Goal: Transaction & Acquisition: Purchase product/service

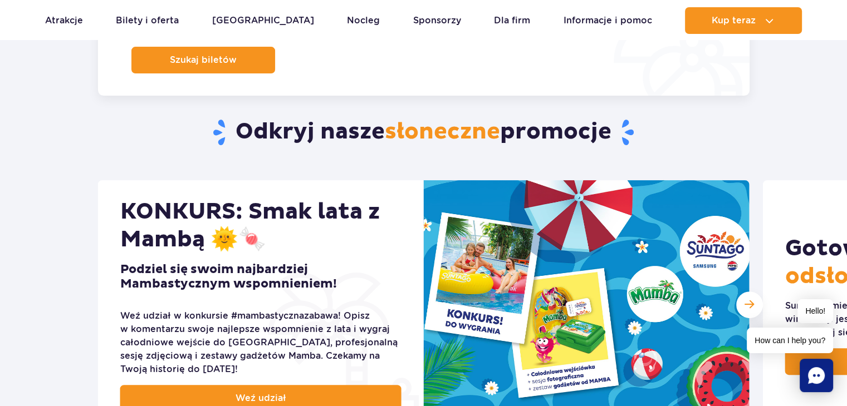
scroll to position [377, 0]
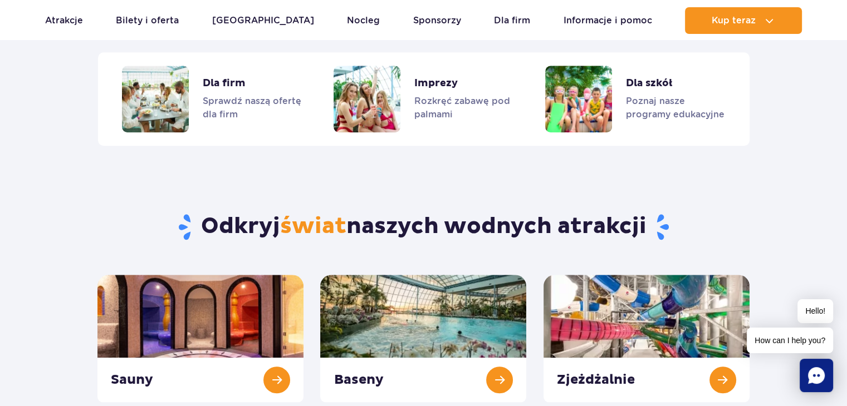
drag, startPoint x: 0, startPoint y: 0, endPoint x: 855, endPoint y: 120, distance: 863.0
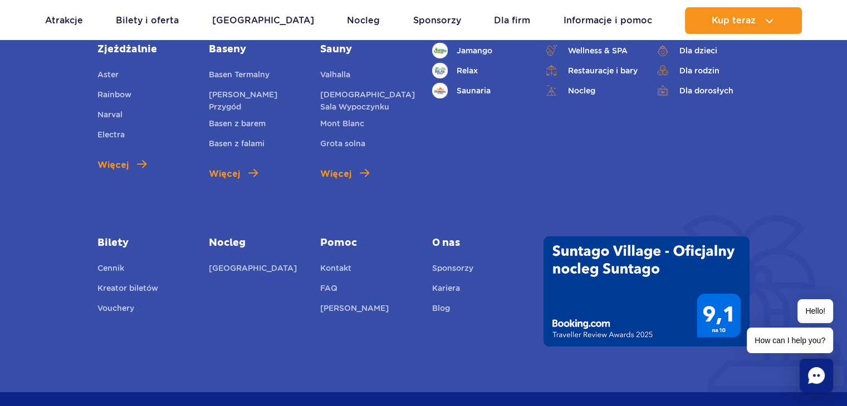
scroll to position [4158, 0]
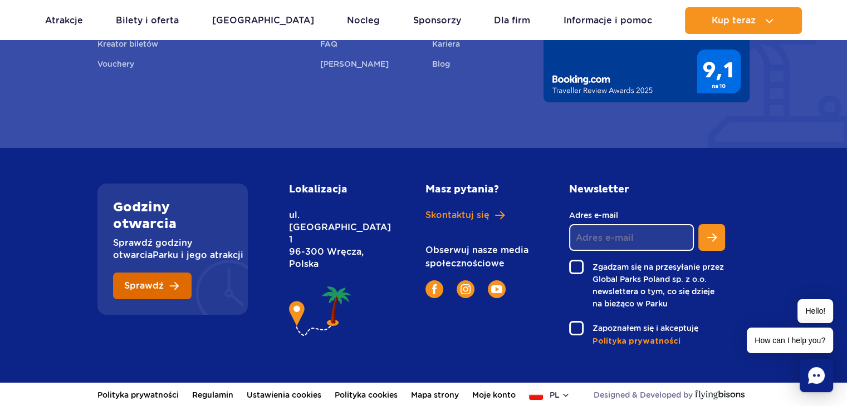
click at [165, 274] on link "Sprawdź" at bounding box center [152, 286] width 79 height 27
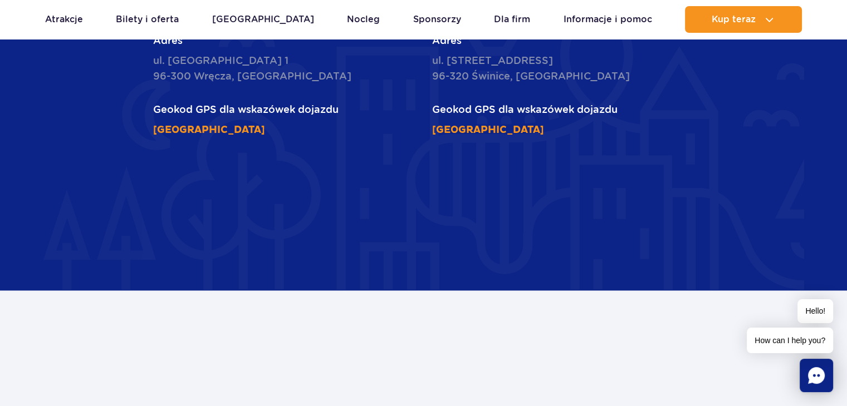
scroll to position [1606, 0]
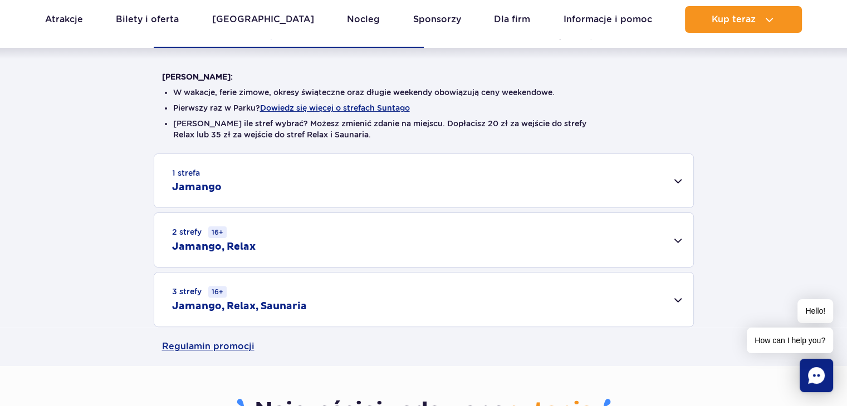
scroll to position [263, 0]
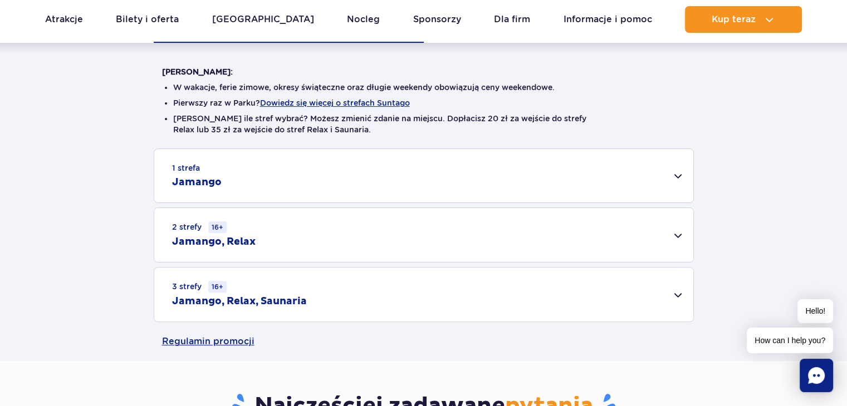
click at [597, 182] on div "1 strefa Jamango" at bounding box center [423, 175] width 539 height 53
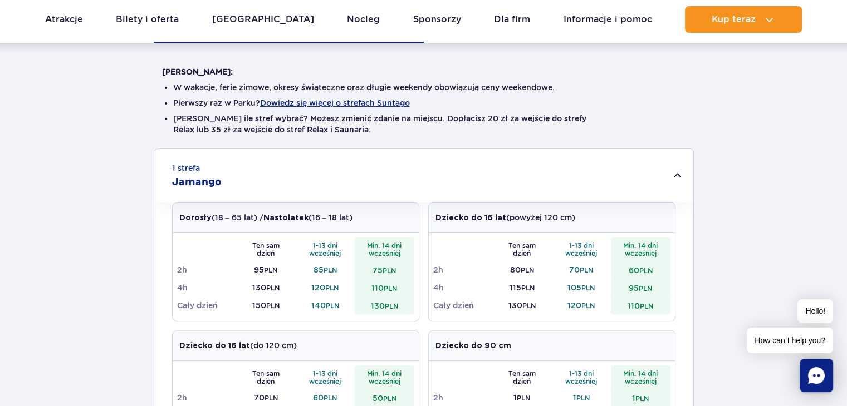
click at [597, 182] on div "1 strefa Jamango" at bounding box center [423, 175] width 539 height 53
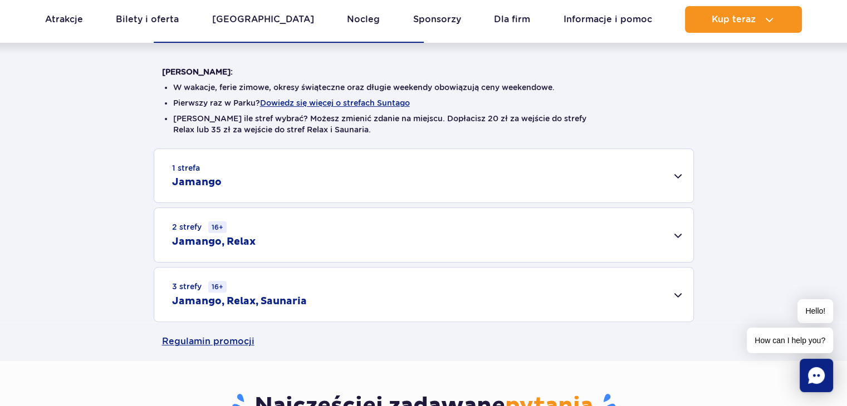
click at [592, 221] on div "2 strefy 16+ Jamango, Relax" at bounding box center [423, 235] width 539 height 54
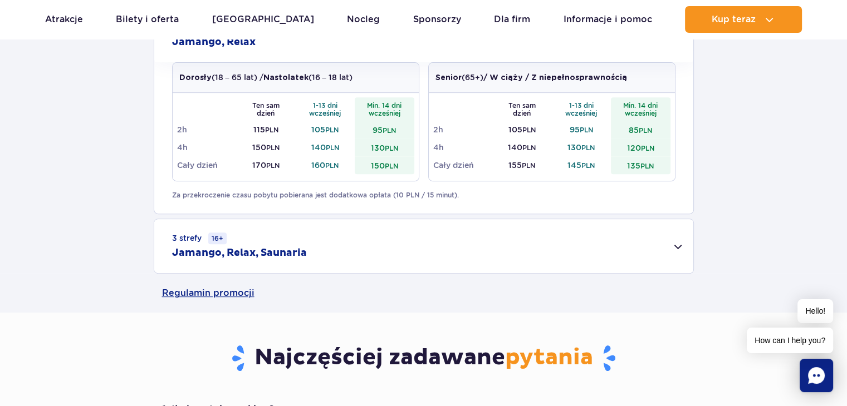
scroll to position [472, 0]
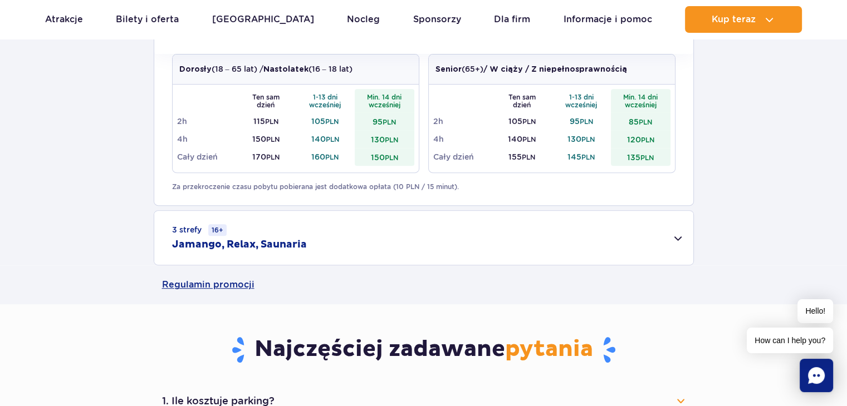
click at [543, 240] on div "3 strefy 16+ Jamango, Relax, Saunaria" at bounding box center [423, 238] width 539 height 54
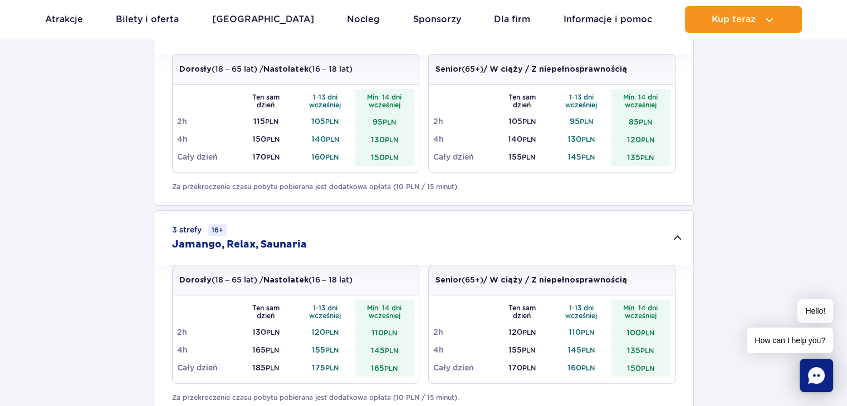
click at [543, 240] on div "3 strefy 16+ Jamango, Relax, Saunaria" at bounding box center [423, 238] width 539 height 54
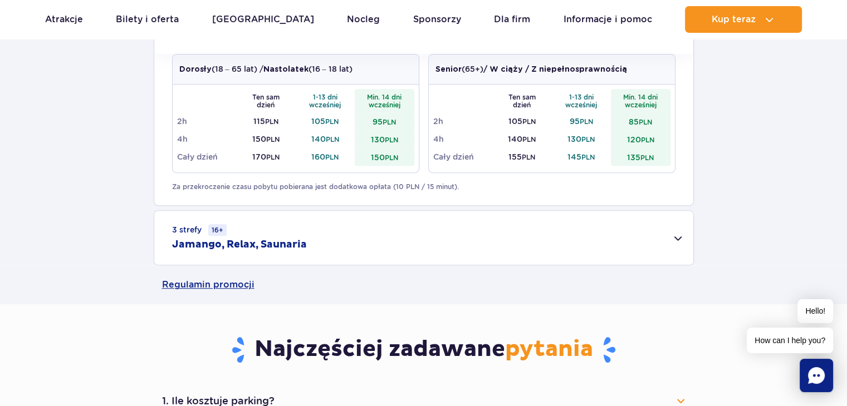
scroll to position [502, 0]
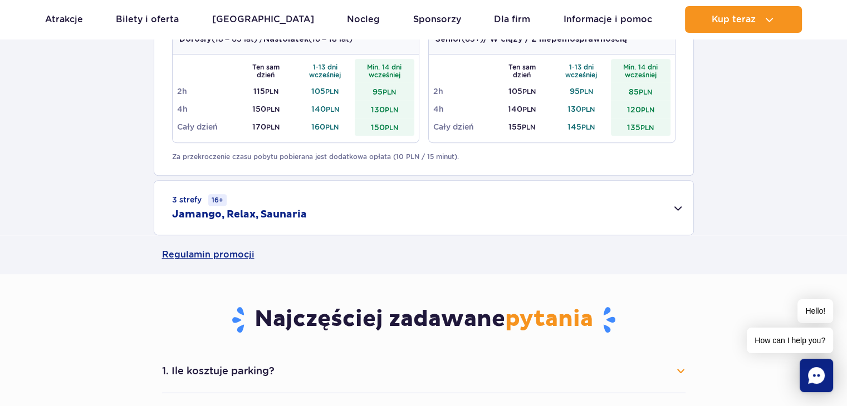
click at [587, 215] on div "3 strefy 16+ Jamango, Relax, Saunaria" at bounding box center [423, 208] width 539 height 54
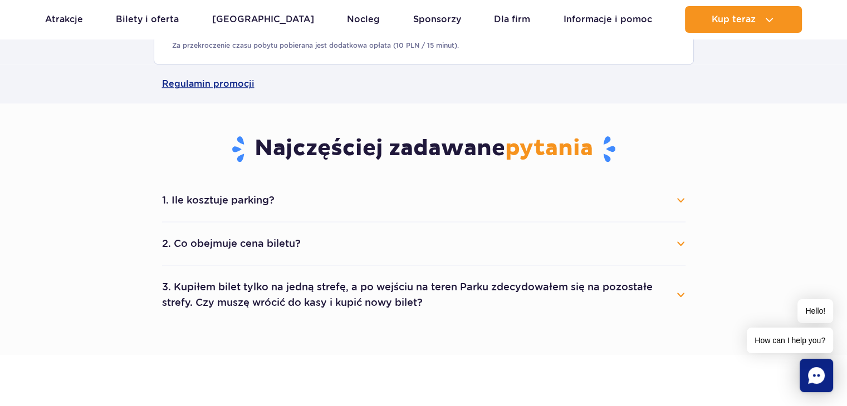
scroll to position [831, 0]
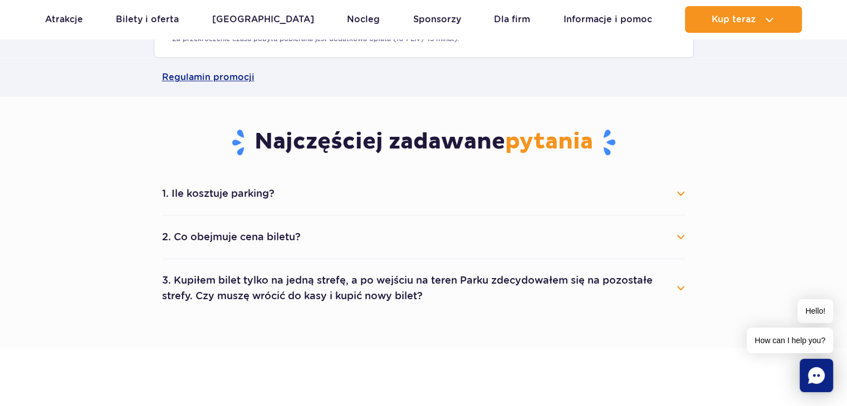
click at [581, 181] on li "1. Ile kosztuje parking? Parking kosztuje 25 zł za każdy rozpoczęty dzień kalen…" at bounding box center [423, 194] width 523 height 43
click at [596, 198] on button "1. Ile kosztuje parking?" at bounding box center [423, 193] width 523 height 24
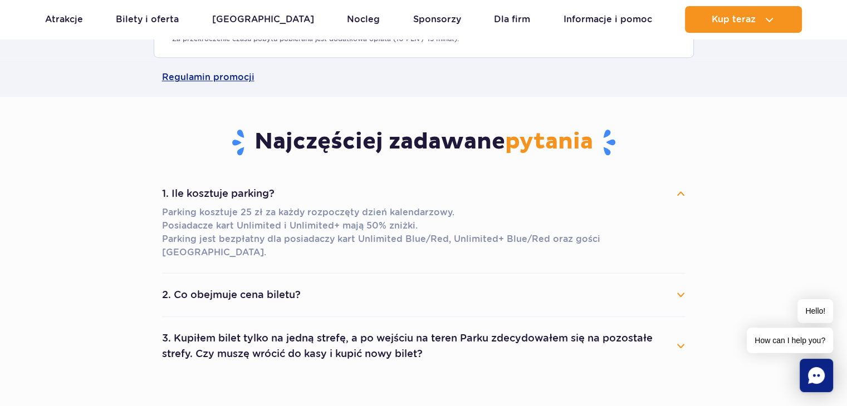
click at [562, 283] on button "2. Co obejmuje cena biletu?" at bounding box center [423, 295] width 523 height 24
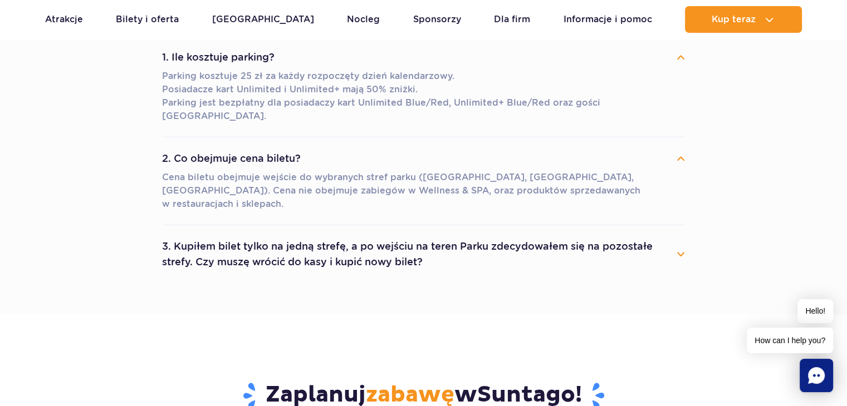
scroll to position [982, 0]
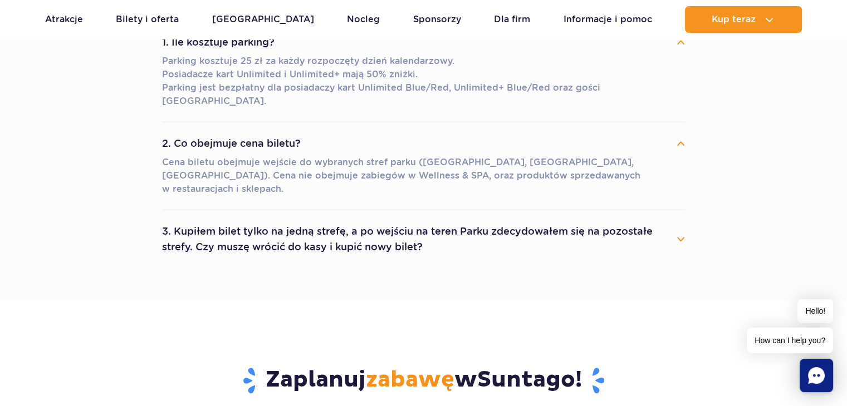
click at [608, 219] on button "3. Kupiłem bilet tylko na jedną strefę, a po wejściu na teren Parku zdecydowałe…" at bounding box center [423, 239] width 523 height 40
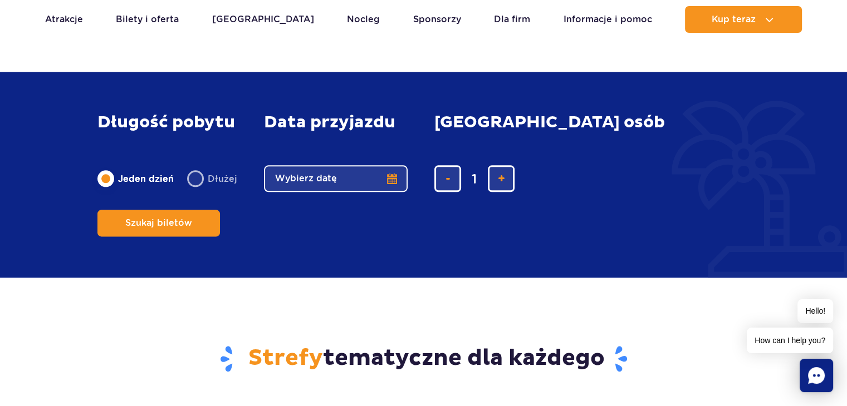
scroll to position [1361, 0]
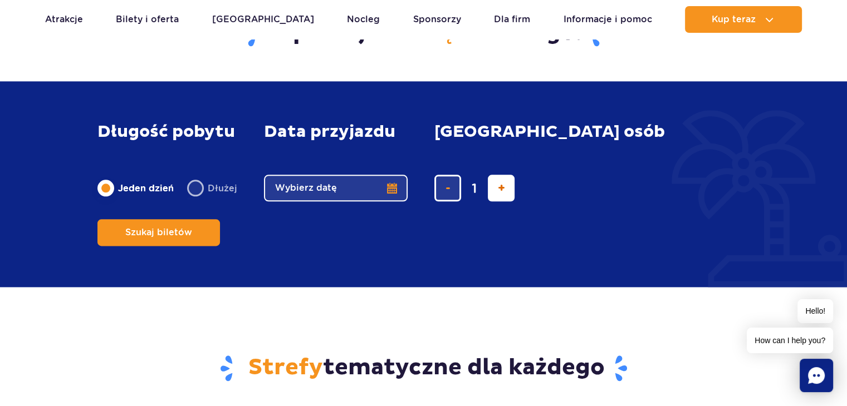
click at [493, 187] on button "dodaj bilet" at bounding box center [501, 188] width 27 height 27
type input "2"
click at [316, 190] on button "Wybierz datę" at bounding box center [336, 188] width 144 height 27
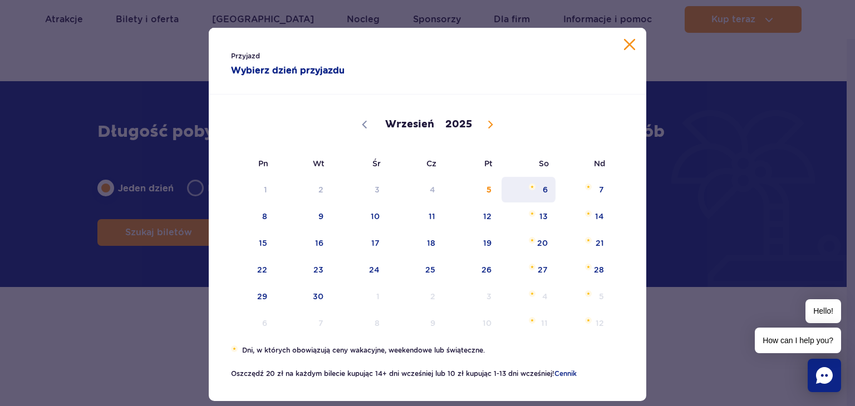
click at [509, 182] on span "6" at bounding box center [529, 190] width 56 height 26
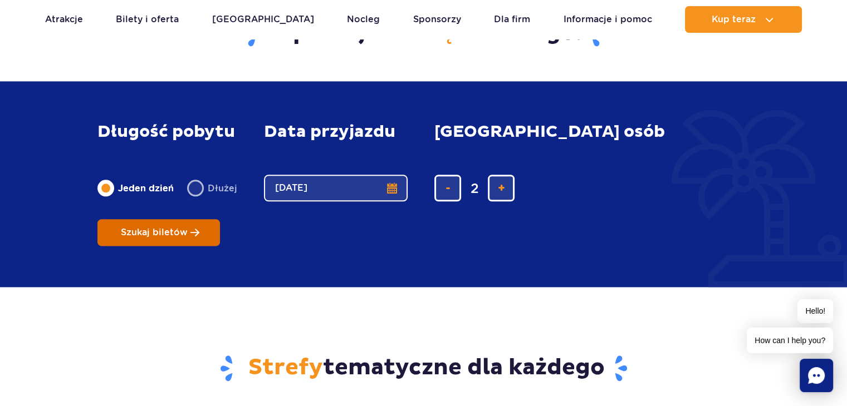
click at [220, 219] on button "Szukaj biletów" at bounding box center [158, 232] width 122 height 27
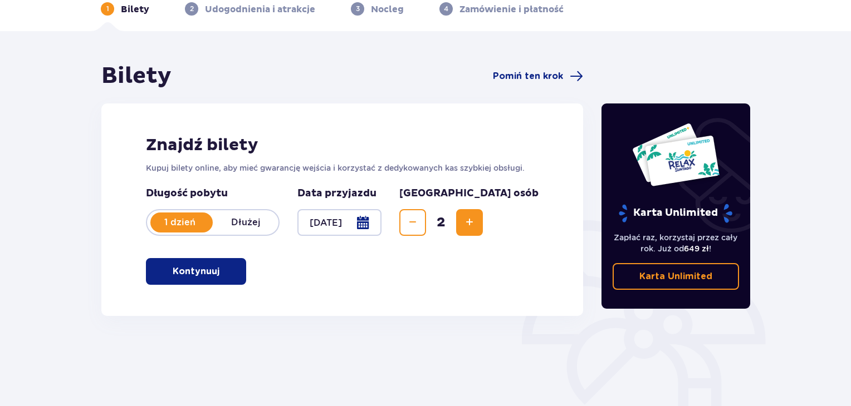
scroll to position [65, 0]
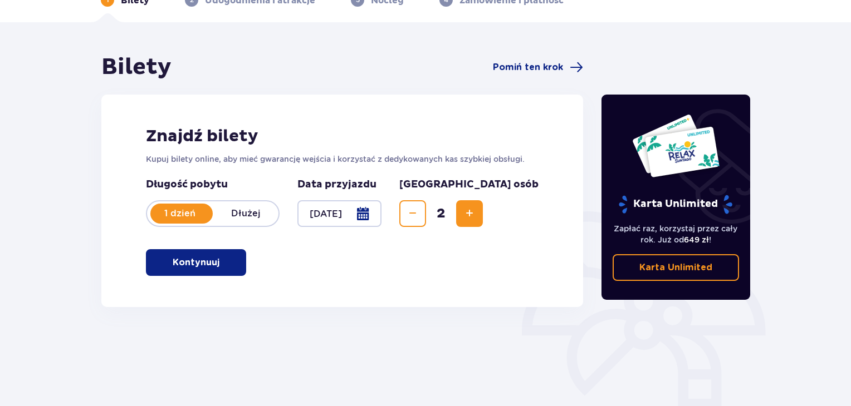
click at [207, 261] on p "Kontynuuj" at bounding box center [196, 263] width 47 height 12
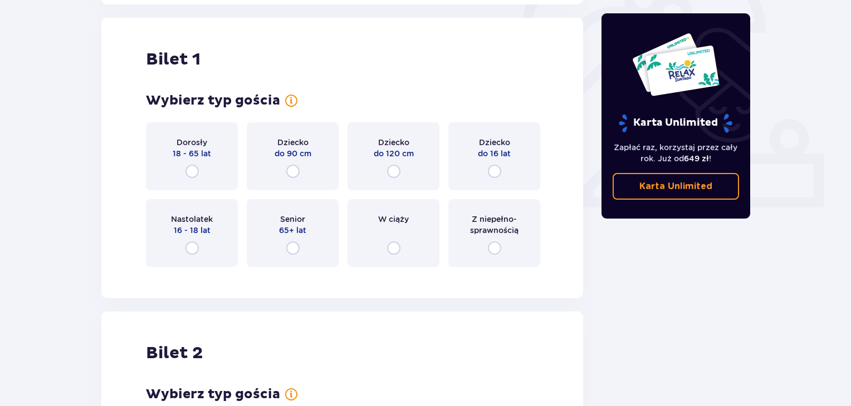
scroll to position [372, 0]
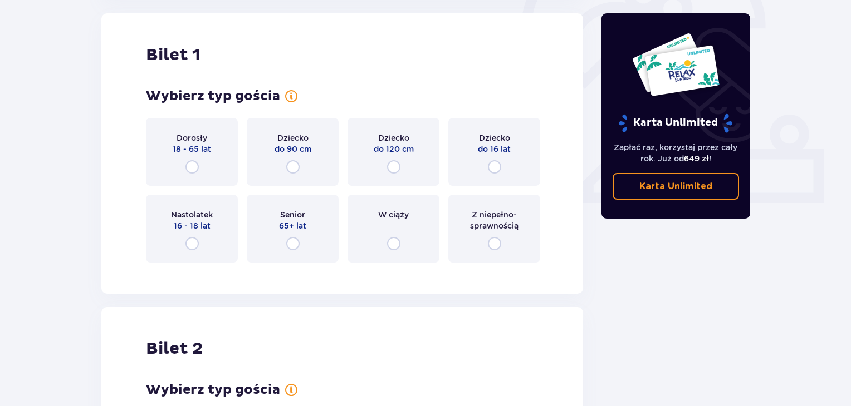
click at [178, 180] on div "Dorosły 18 - 65 lat" at bounding box center [192, 152] width 92 height 68
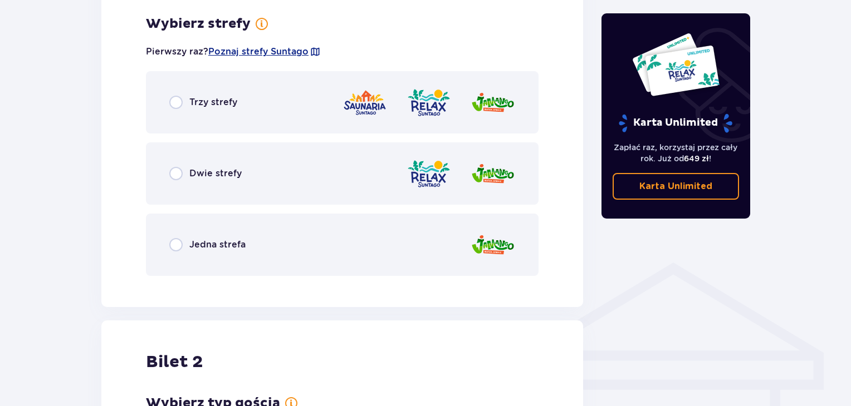
scroll to position [644, 0]
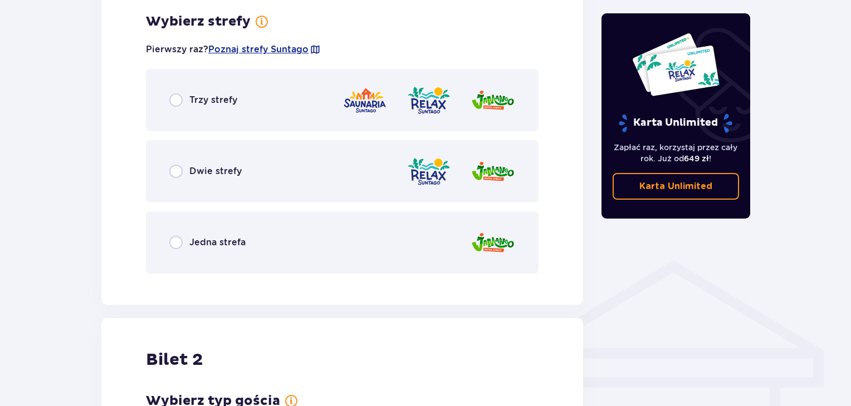
click at [352, 158] on div "Dwie strefy" at bounding box center [342, 171] width 393 height 62
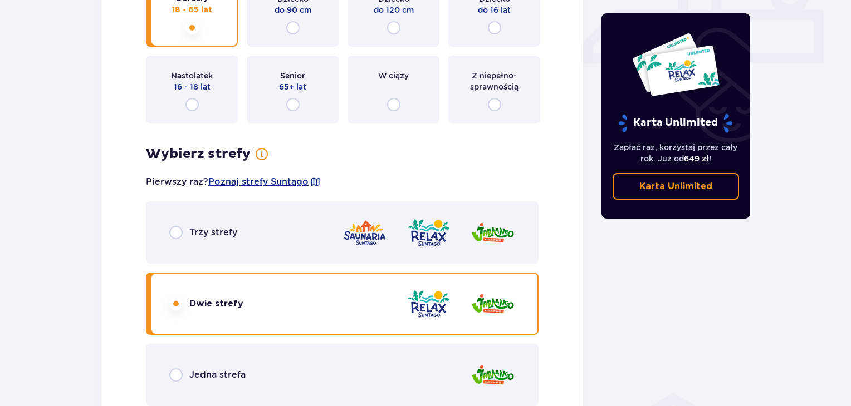
scroll to position [509, 0]
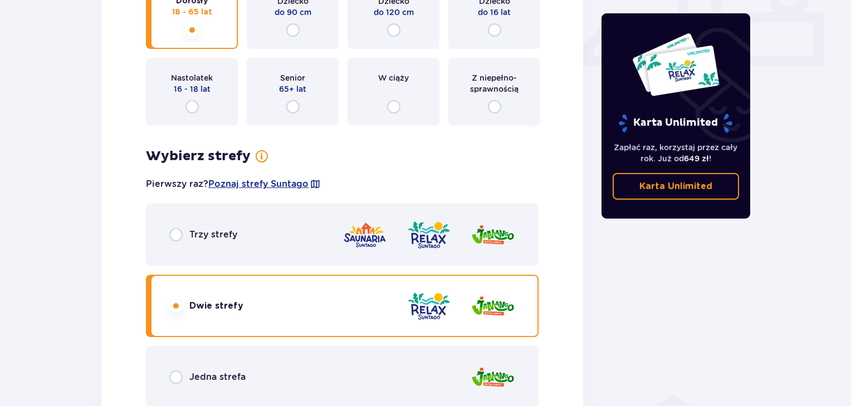
click at [490, 267] on div "Trzy strefy Dwie strefy Jedna strefa" at bounding box center [342, 306] width 393 height 205
click at [492, 233] on img at bounding box center [492, 235] width 45 height 32
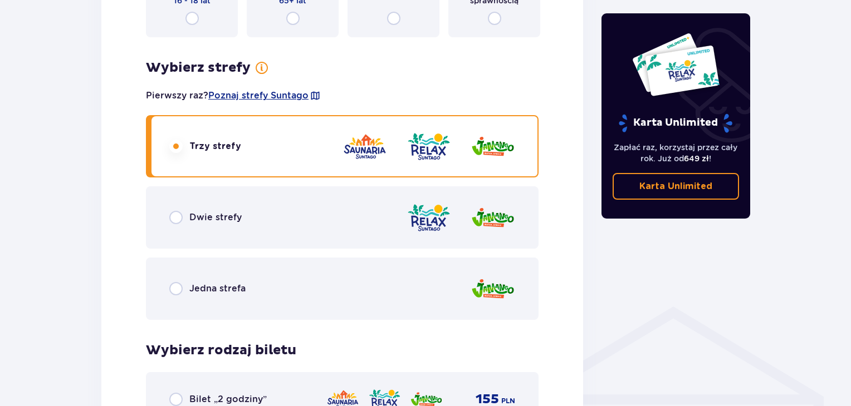
scroll to position [585, 0]
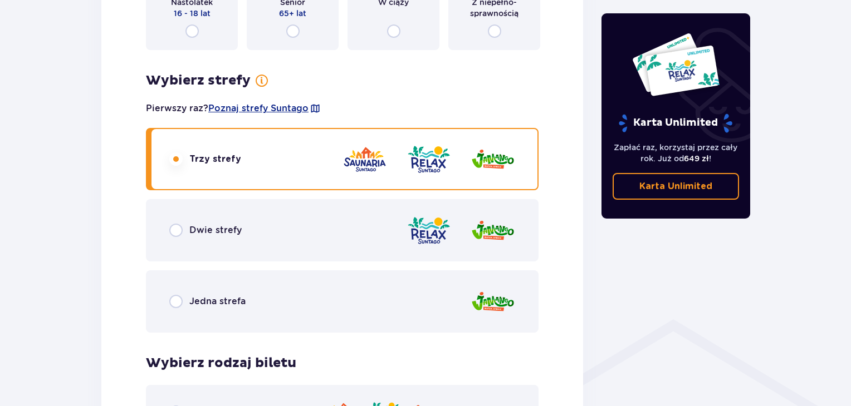
click at [494, 231] on img at bounding box center [492, 231] width 45 height 32
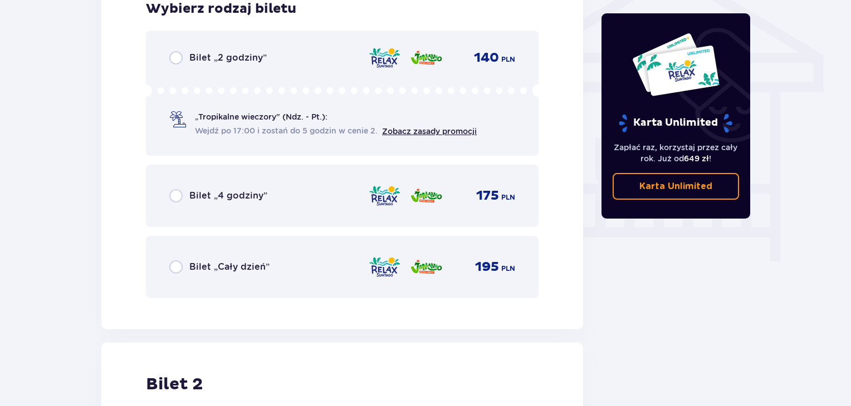
scroll to position [942, 0]
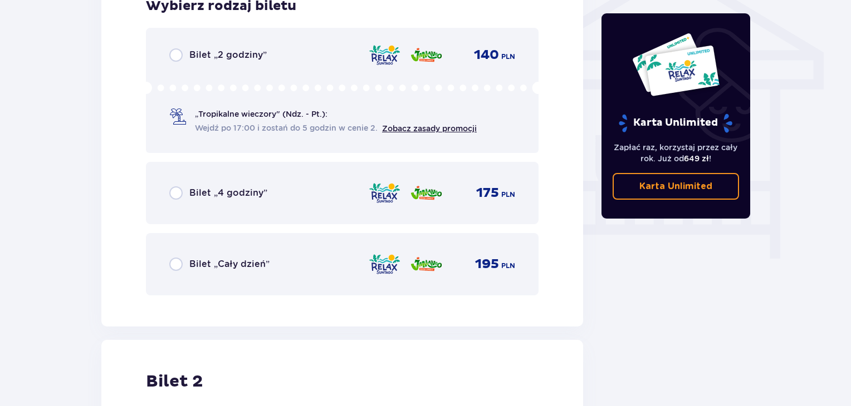
click at [485, 266] on p "195" at bounding box center [487, 264] width 24 height 17
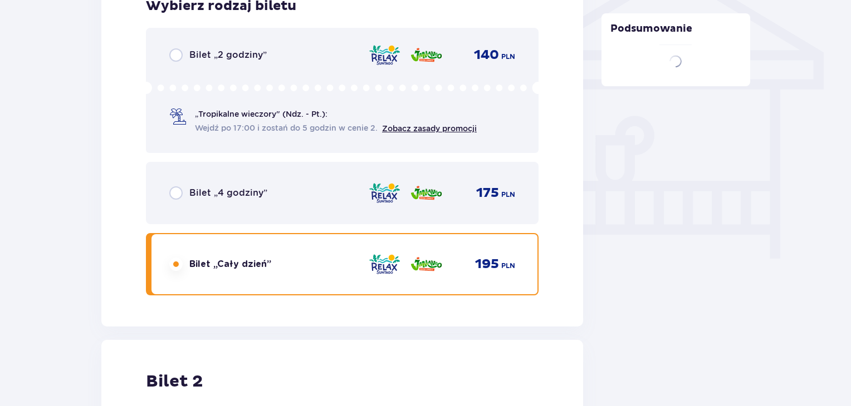
scroll to position [1268, 0]
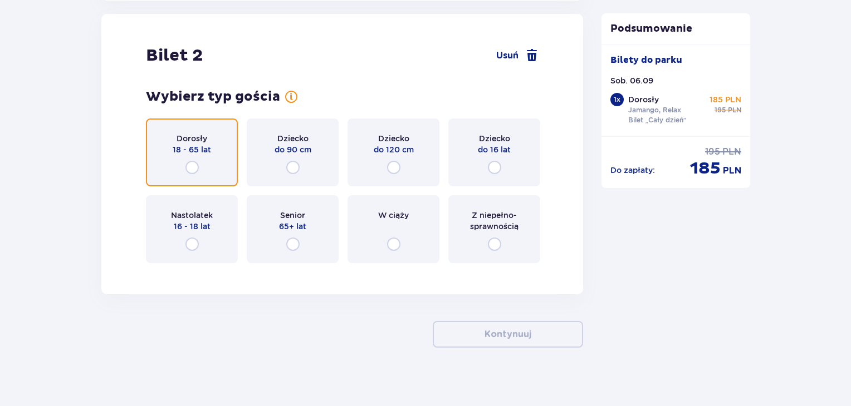
click at [194, 161] on input "radio" at bounding box center [191, 167] width 13 height 13
radio input "true"
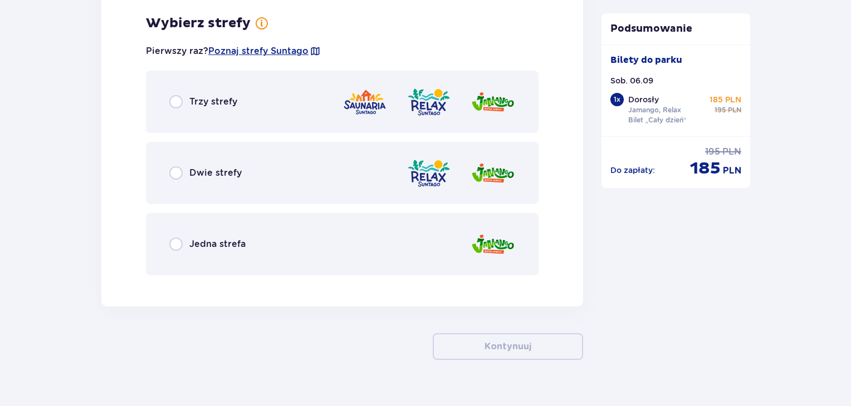
scroll to position [1540, 0]
click at [432, 192] on div "Dwie strefy" at bounding box center [342, 172] width 393 height 62
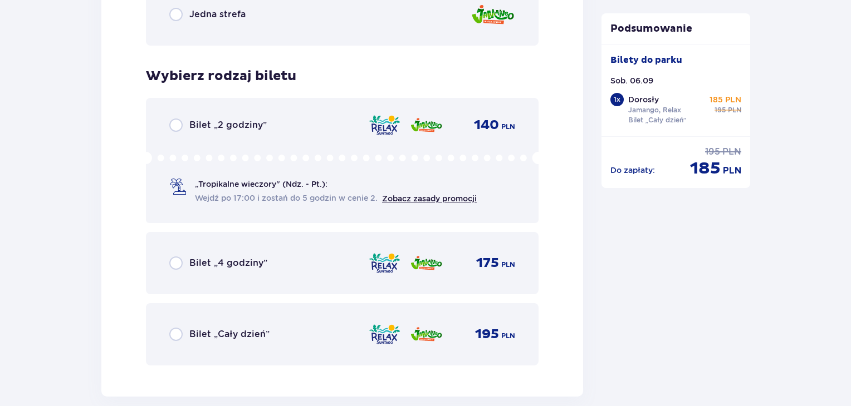
scroll to position [1774, 0]
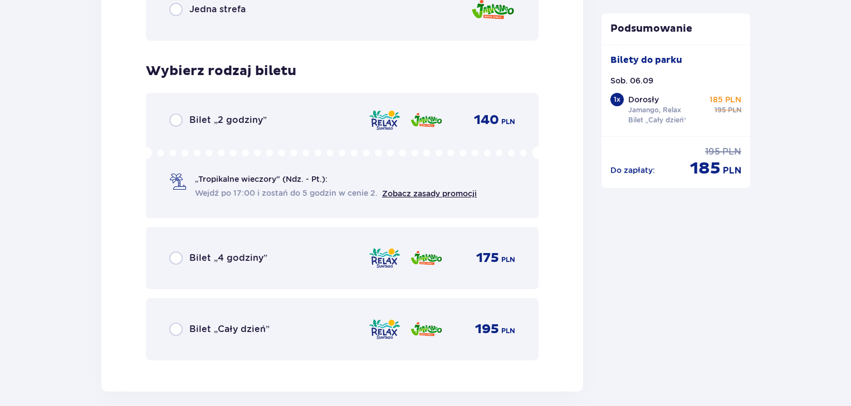
click at [479, 315] on div "Bilet „Cały dzień” 195 PLN" at bounding box center [342, 329] width 393 height 62
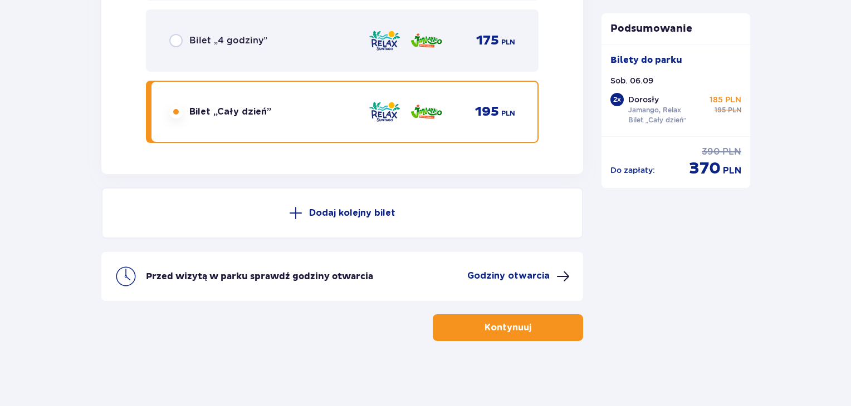
scroll to position [1992, 0]
click at [524, 333] on button "Kontynuuj" at bounding box center [508, 327] width 150 height 27
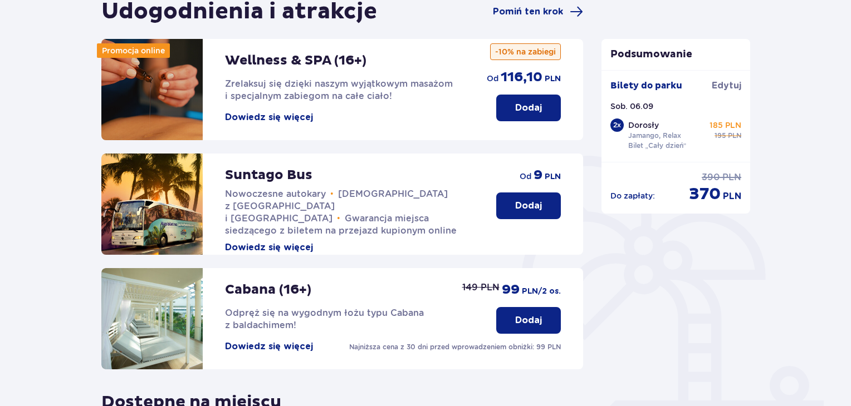
scroll to position [121, 0]
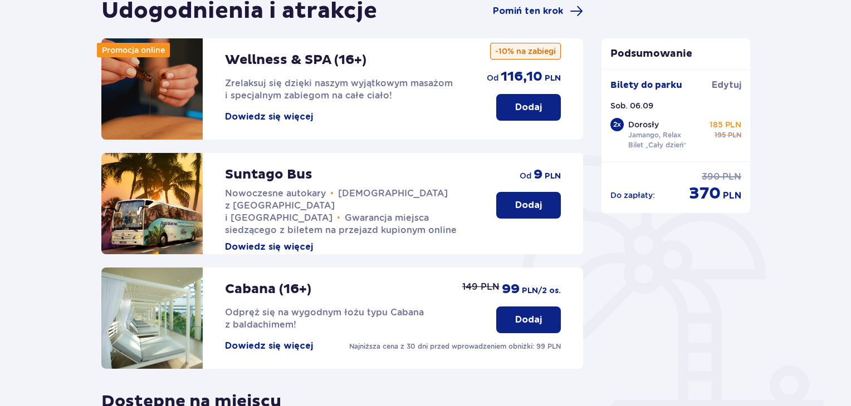
click at [543, 114] on button "Dodaj" at bounding box center [528, 107] width 65 height 27
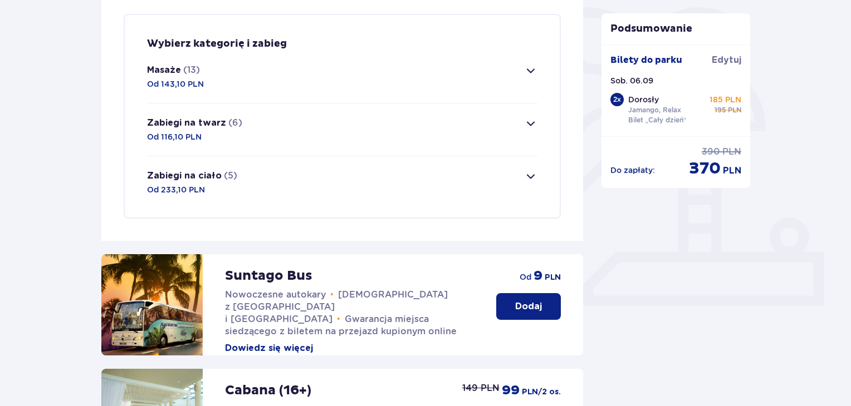
scroll to position [269, 0]
click at [375, 127] on button "Zabiegi na twarz (6) Od 116,10 PLN" at bounding box center [342, 129] width 390 height 52
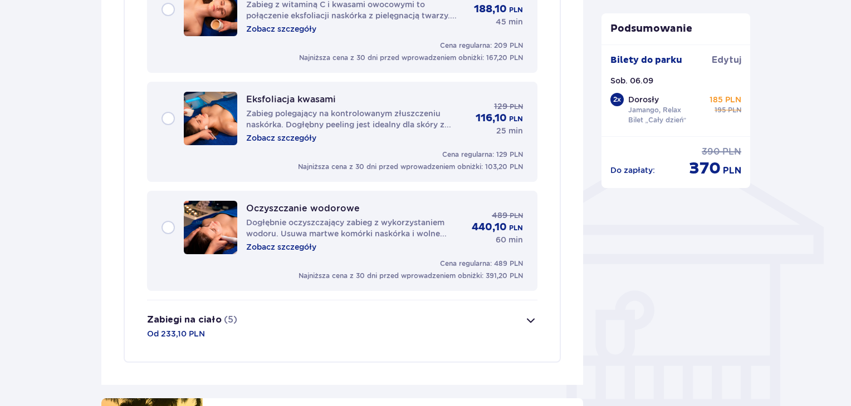
scroll to position [771, 0]
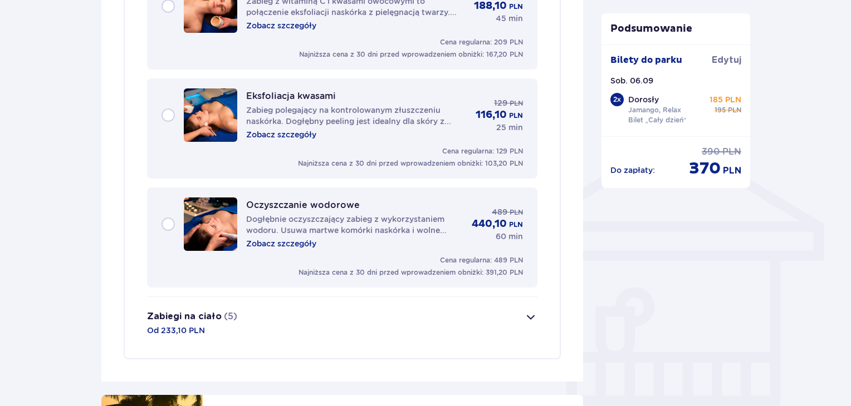
click at [432, 131] on div "Eksfoliacja kwasami Zabieg polegający na kontrolowanym złuszczeniu naskórka. Do…" at bounding box center [356, 115] width 220 height 50
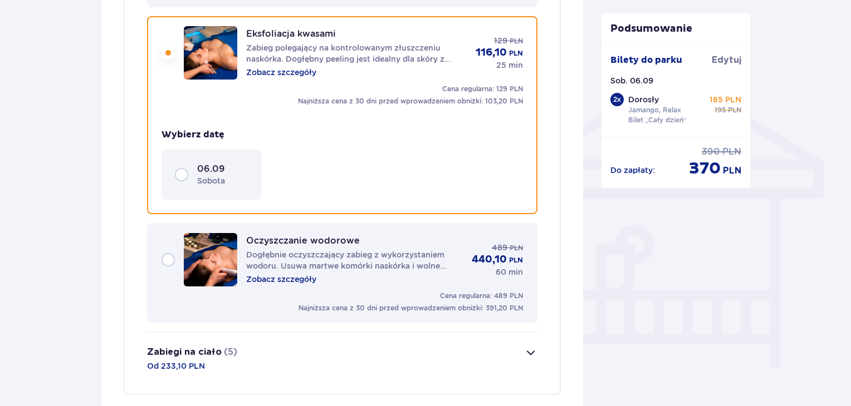
scroll to position [833, 0]
click at [208, 179] on p "sobota" at bounding box center [211, 180] width 28 height 11
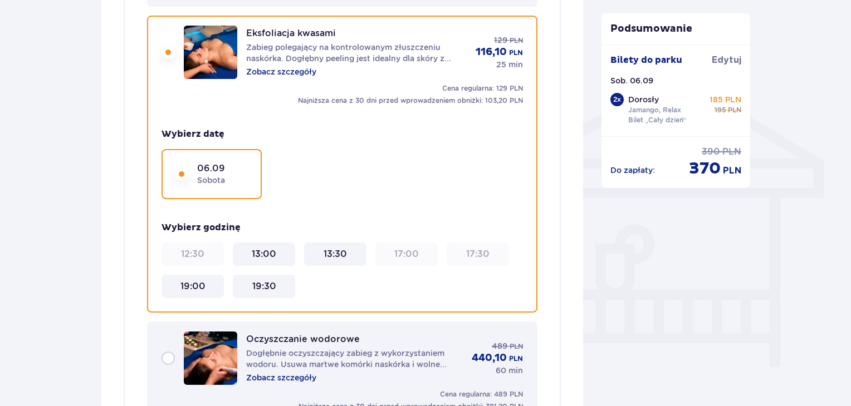
click at [300, 71] on p "Zobacz szczegóły" at bounding box center [281, 71] width 70 height 11
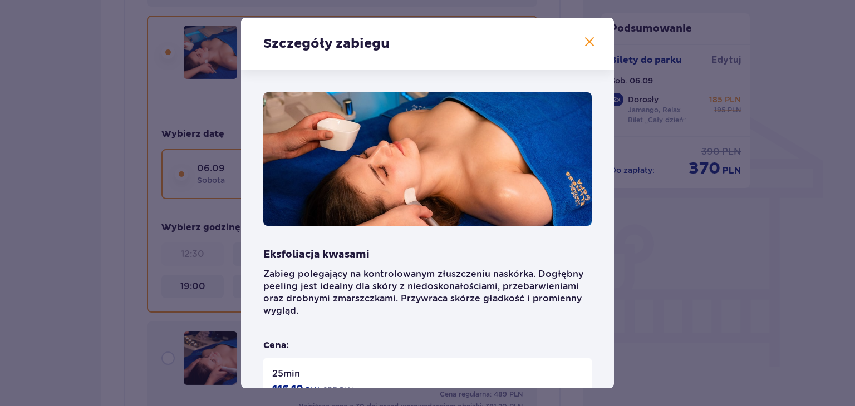
click at [585, 41] on span at bounding box center [589, 42] width 13 height 13
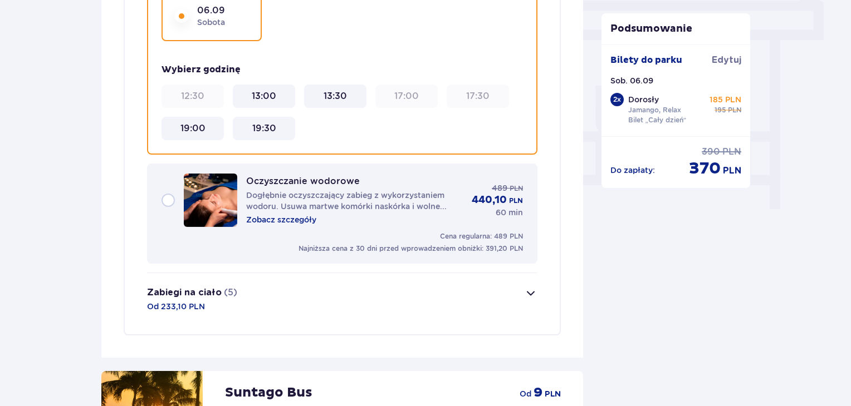
scroll to position [994, 0]
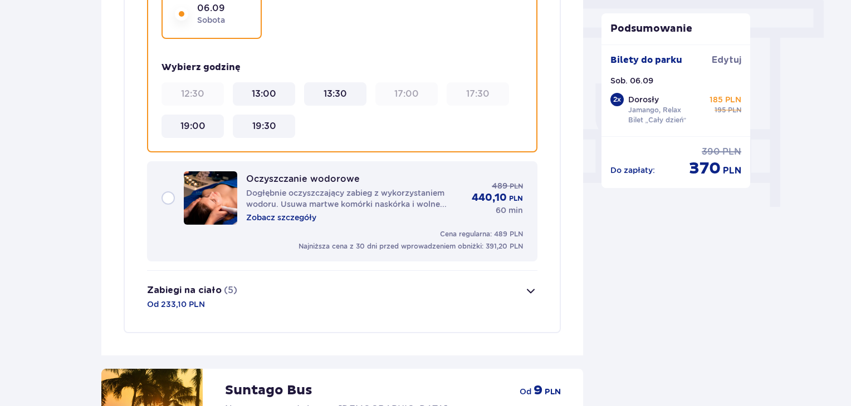
click at [281, 212] on p "Zobacz szczegóły" at bounding box center [281, 217] width 70 height 11
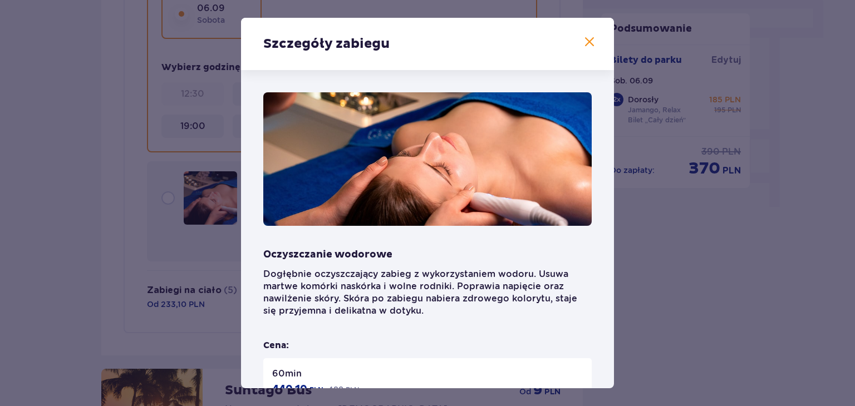
click at [587, 36] on span at bounding box center [589, 42] width 13 height 13
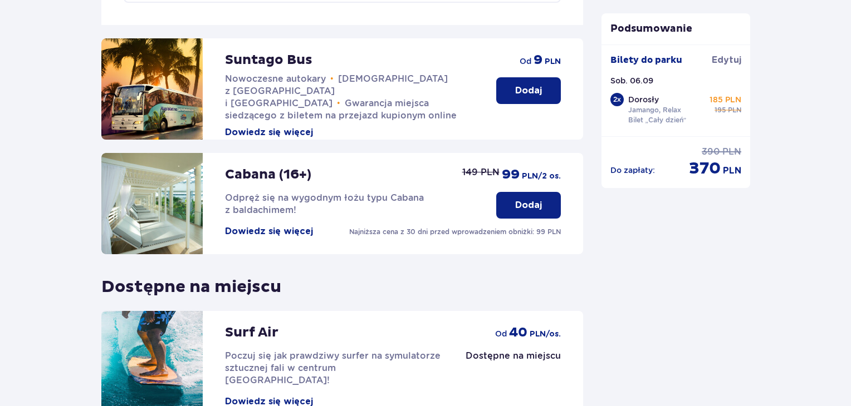
scroll to position [1327, 0]
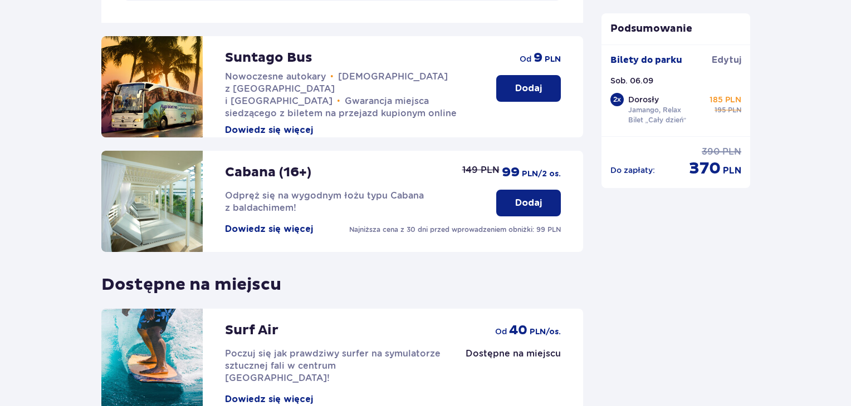
click at [425, 225] on p "Najniższa cena z 30 dni przed wprowadzeniem obniżki: 99 PLN" at bounding box center [455, 230] width 212 height 10
click at [514, 205] on button "Dodaj" at bounding box center [528, 203] width 65 height 27
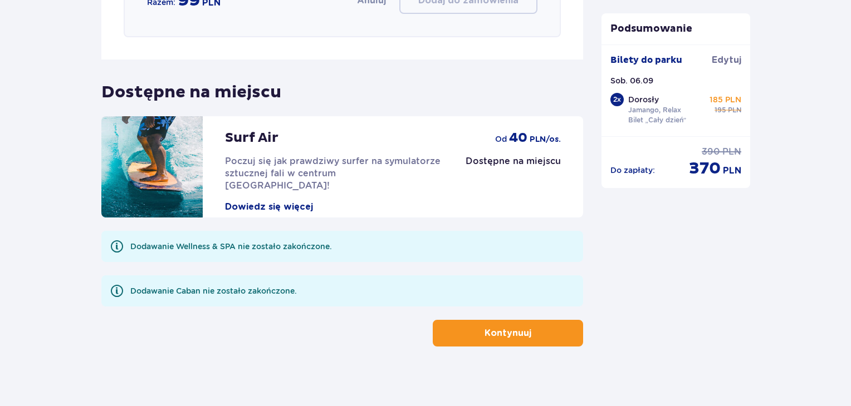
scroll to position [1819, 0]
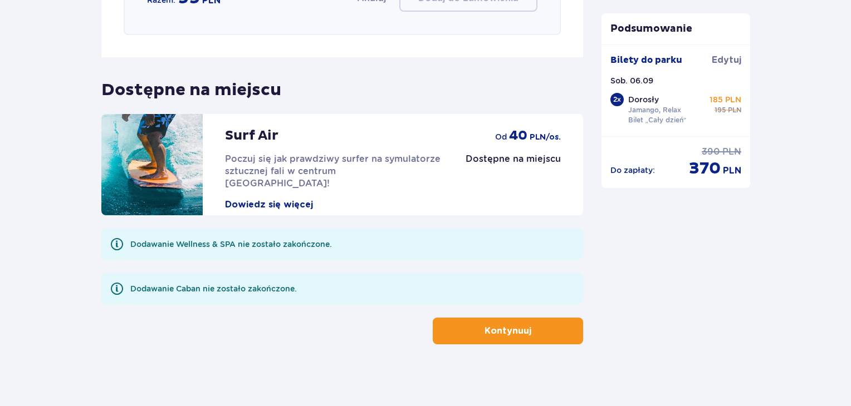
click at [521, 318] on button "Kontynuuj" at bounding box center [508, 331] width 150 height 27
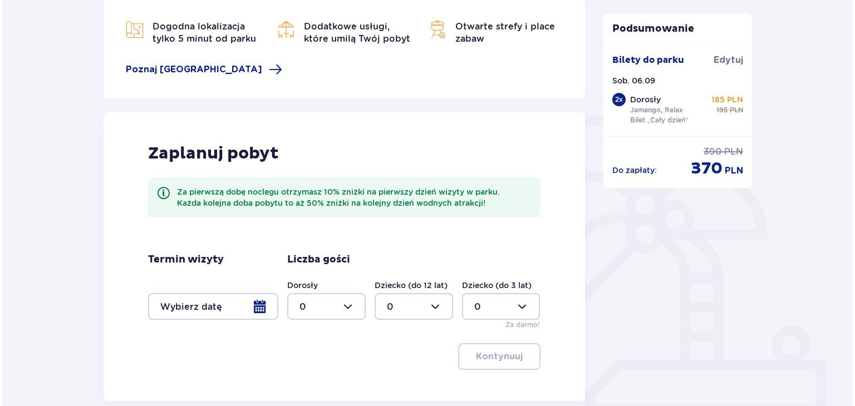
scroll to position [79, 0]
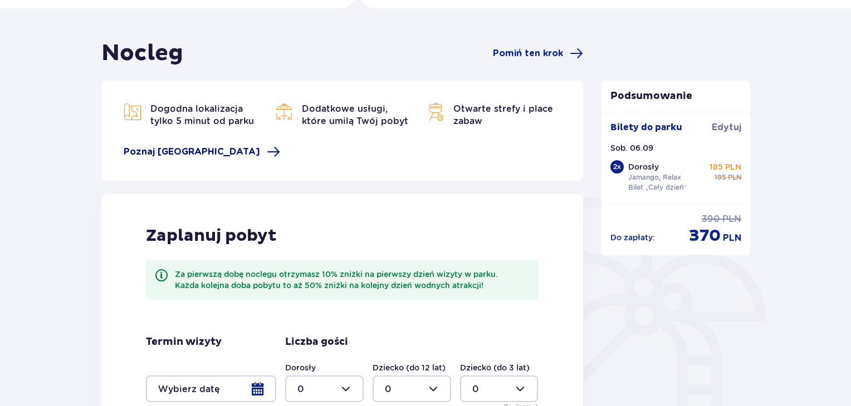
click at [267, 145] on span at bounding box center [273, 151] width 13 height 13
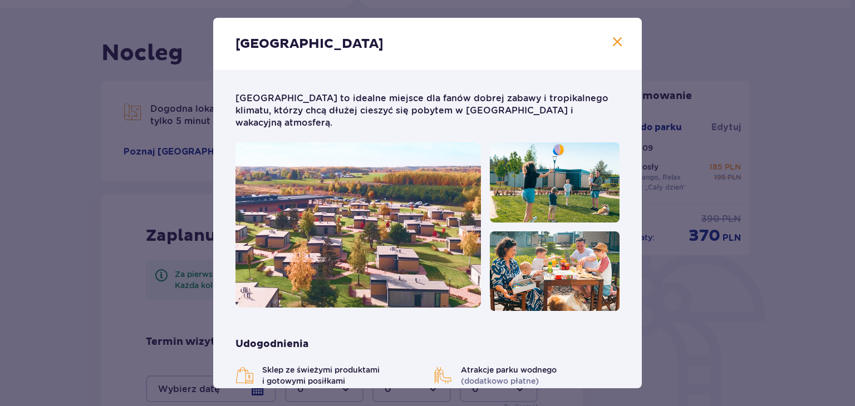
click at [423, 211] on img at bounding box center [359, 225] width 246 height 165
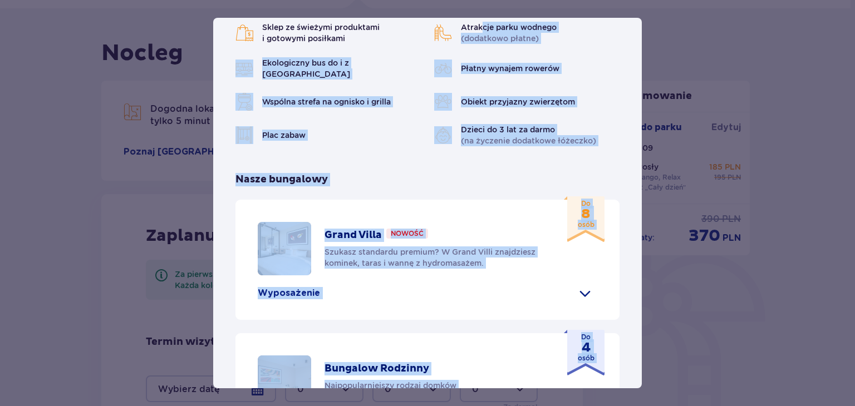
scroll to position [408, 0]
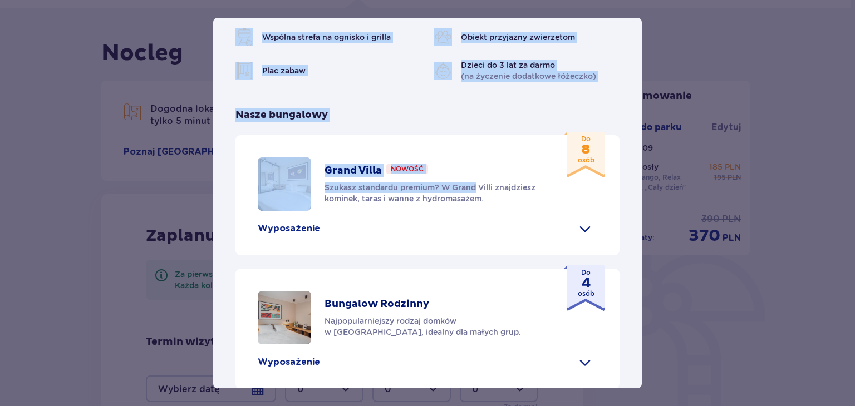
drag, startPoint x: 482, startPoint y: 330, endPoint x: 478, endPoint y: 121, distance: 209.4
click at [478, 121] on div "Suntago Village to idealne miejsce dla fanów dobrej zabawy i tropikalnego klima…" at bounding box center [427, 114] width 429 height 902
click at [478, 135] on div "Grand Villa Nowość Szukasz standardu premium? W Grand Villi znajdziesz kominek,…" at bounding box center [428, 195] width 384 height 120
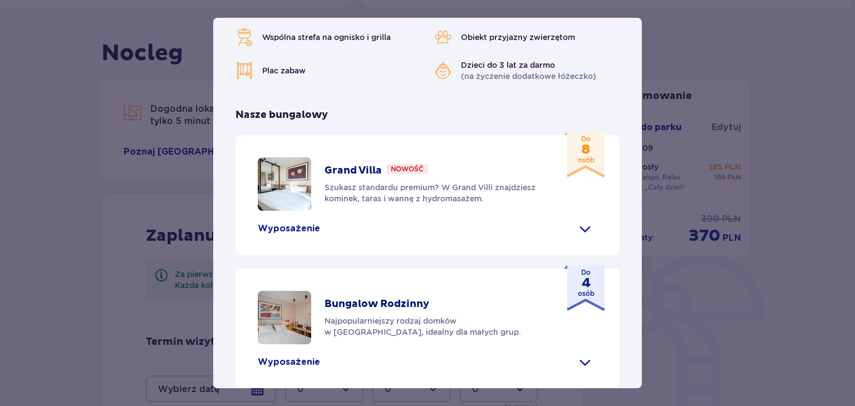
click at [583, 220] on span at bounding box center [585, 229] width 18 height 18
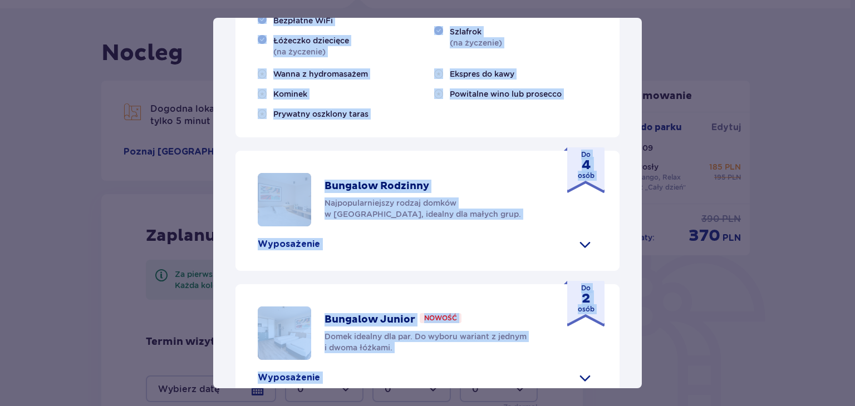
scroll to position [775, 0]
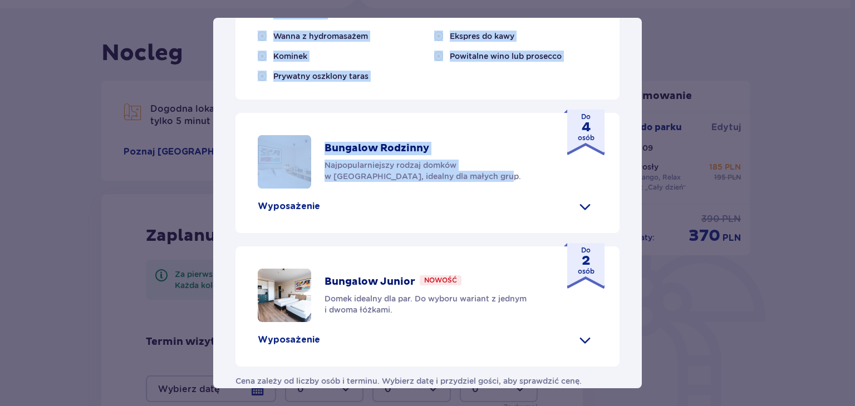
drag, startPoint x: 583, startPoint y: 212, endPoint x: 563, endPoint y: 165, distance: 50.1
click at [563, 165] on div "Grand Villa Nowość Szukasz standardu premium? W Grand Villi znajdziesz kominek,…" at bounding box center [428, 67] width 384 height 599
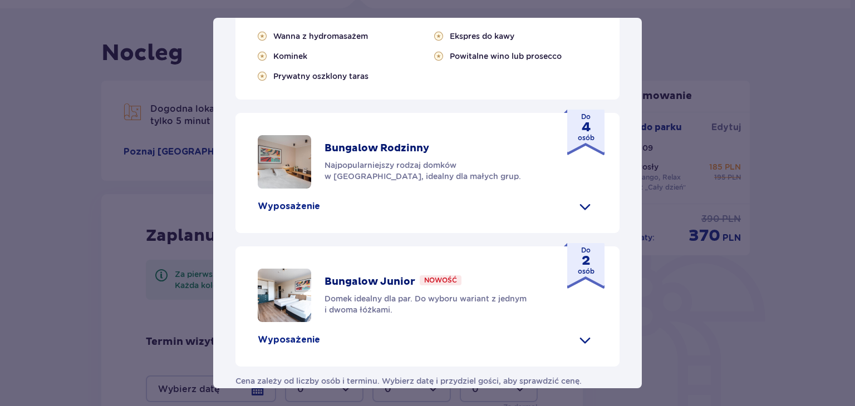
click at [480, 293] on p "Domek idealny dla par. Do wyboru wariant z jednym i dwoma łóżkami." at bounding box center [435, 304] width 221 height 22
click at [581, 331] on span at bounding box center [585, 340] width 18 height 18
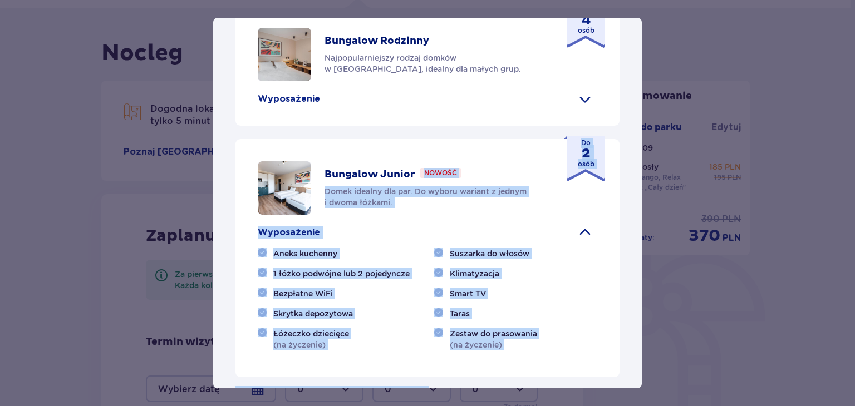
scroll to position [893, 0]
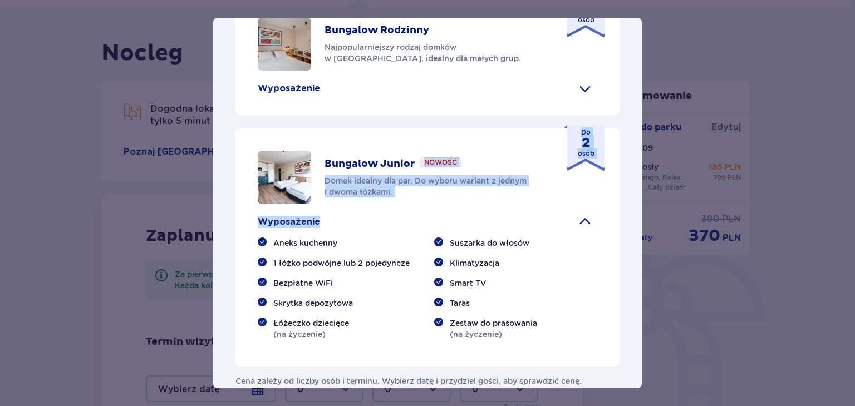
drag, startPoint x: 416, startPoint y: 266, endPoint x: 409, endPoint y: 206, distance: 59.9
click at [409, 206] on div "Bungalow Junior Nowość Domek idealny dla par. Do wyboru wariant z jednym i dwom…" at bounding box center [428, 248] width 384 height 238
click at [409, 213] on div "Wyposażenie" at bounding box center [428, 222] width 340 height 18
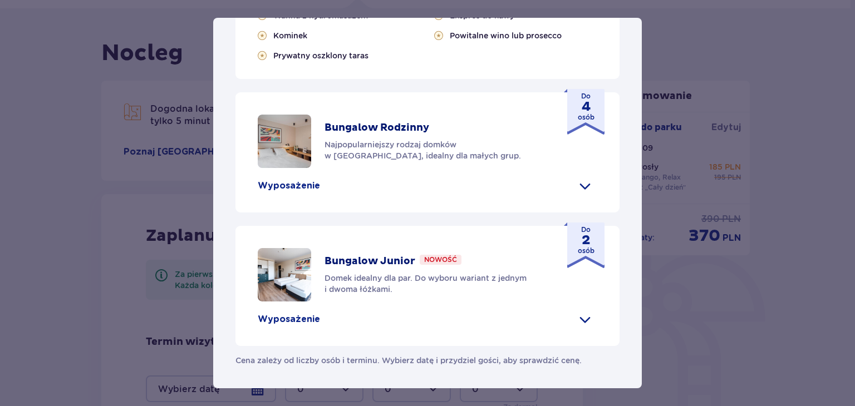
scroll to position [775, 0]
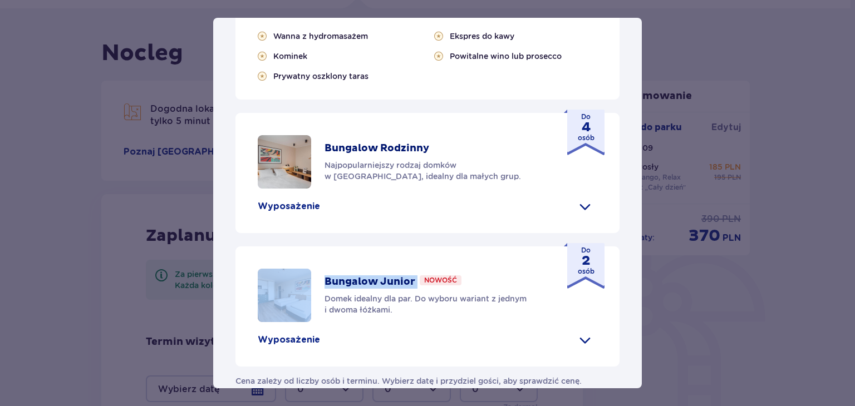
drag, startPoint x: 409, startPoint y: 206, endPoint x: 431, endPoint y: 263, distance: 61.0
click at [431, 263] on div "Grand Villa Nowość Szukasz standardu premium? W Grand Villi znajdziesz kominek,…" at bounding box center [428, 67] width 384 height 599
click at [431, 276] on p "Nowość" at bounding box center [440, 281] width 33 height 10
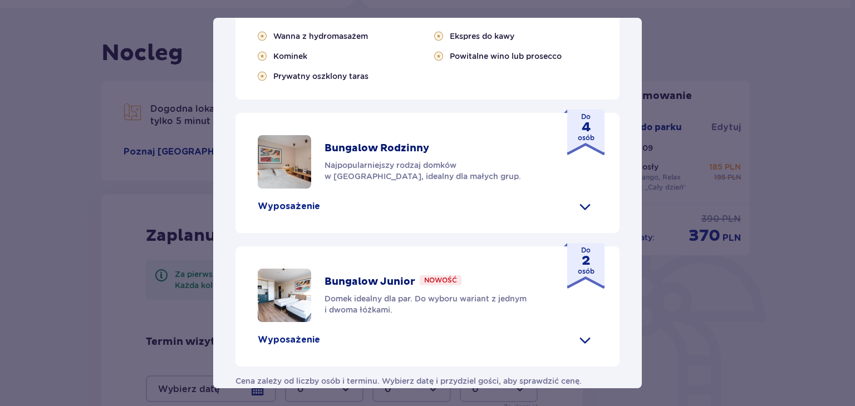
click at [576, 331] on span at bounding box center [585, 340] width 18 height 18
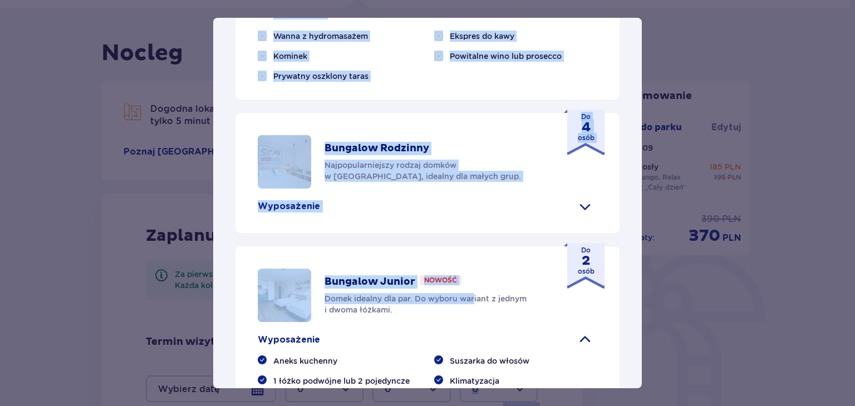
scroll to position [893, 0]
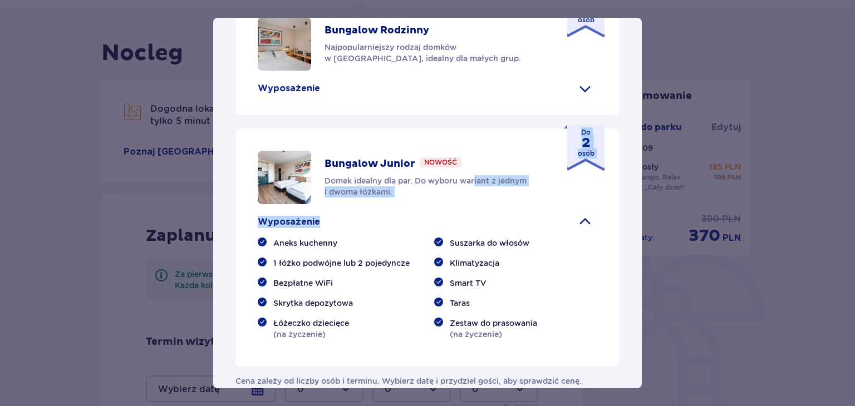
drag, startPoint x: 475, startPoint y: 282, endPoint x: 458, endPoint y: 197, distance: 87.6
click at [458, 197] on div "Bungalow Junior Nowość Domek idealny dla par. Do wyboru wariant z jednym i dwom…" at bounding box center [428, 248] width 384 height 238
click at [303, 82] on p "Wyposażenie" at bounding box center [289, 88] width 62 height 12
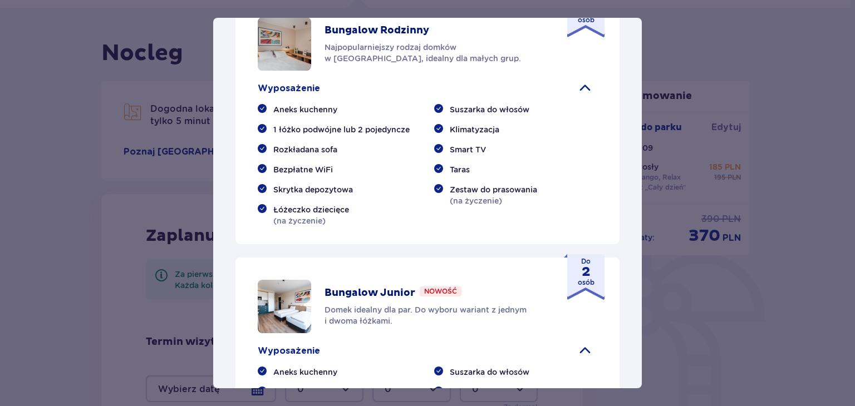
drag, startPoint x: 395, startPoint y: 95, endPoint x: 414, endPoint y: 116, distance: 28.8
click at [414, 116] on div "Aneks kuchenny 1 łóżko podwójne lub 2 pojedyncze Rozkładana sofa Bezpłatne WiFi…" at bounding box center [428, 165] width 340 height 122
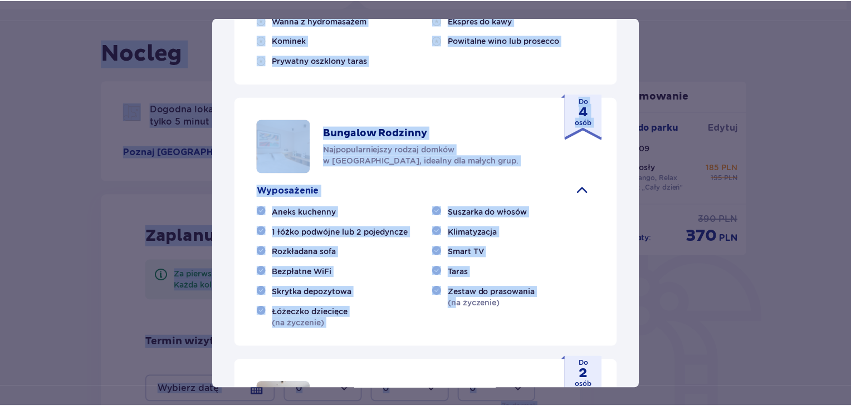
scroll to position [532, 0]
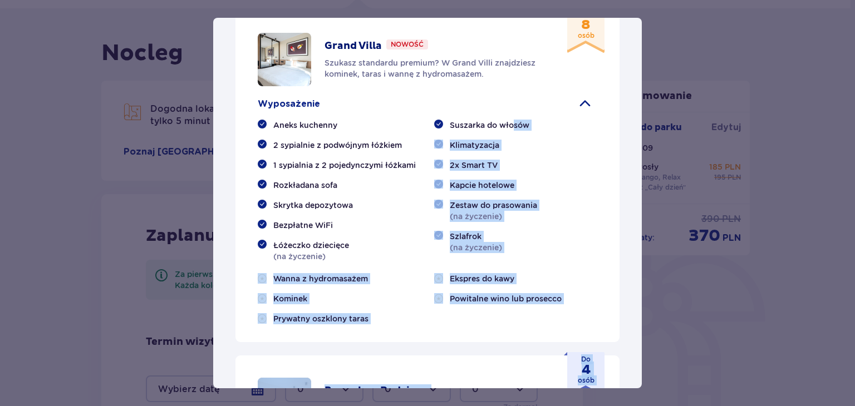
drag, startPoint x: 457, startPoint y: 199, endPoint x: 513, endPoint y: 100, distance: 113.5
click at [287, 378] on img at bounding box center [284, 404] width 53 height 53
click at [362, 385] on p "Bungalow Rodzinny" at bounding box center [377, 391] width 105 height 13
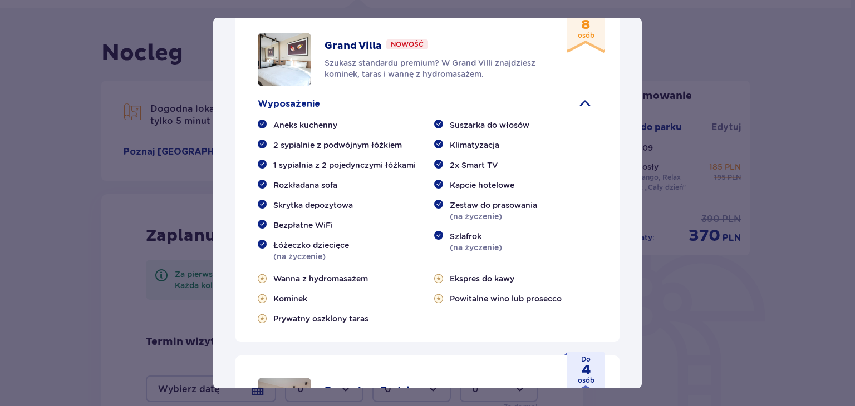
click at [739, 217] on div "Suntago Village Suntago Village to idealne miejsce dla fanów dobrej zabawy i tr…" at bounding box center [427, 203] width 855 height 406
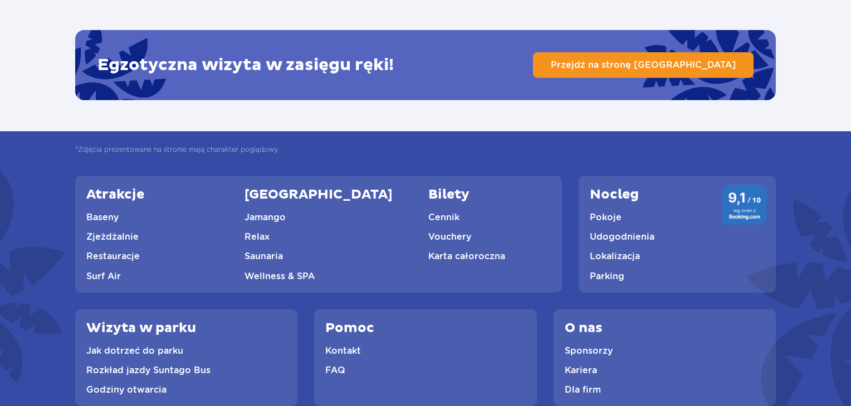
scroll to position [2883, 0]
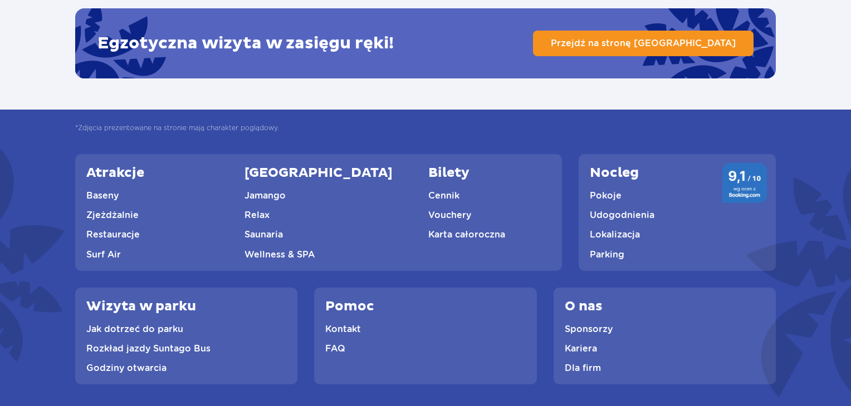
click at [328, 344] on link "FAQ" at bounding box center [335, 349] width 20 height 11
click at [258, 210] on link "Relax" at bounding box center [256, 215] width 25 height 11
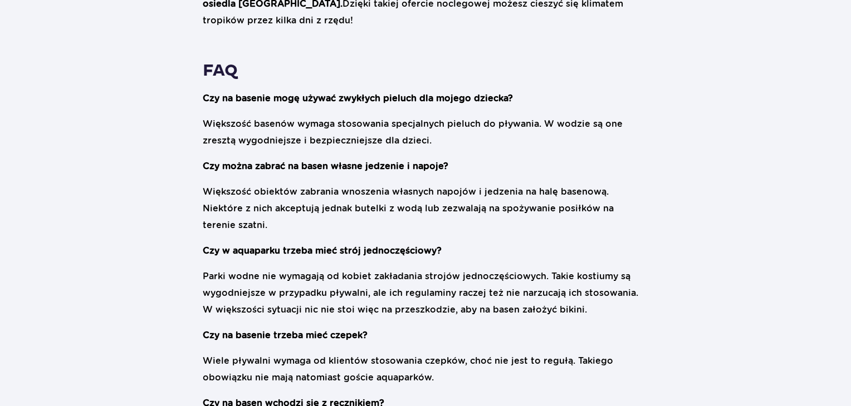
scroll to position [1817, 0]
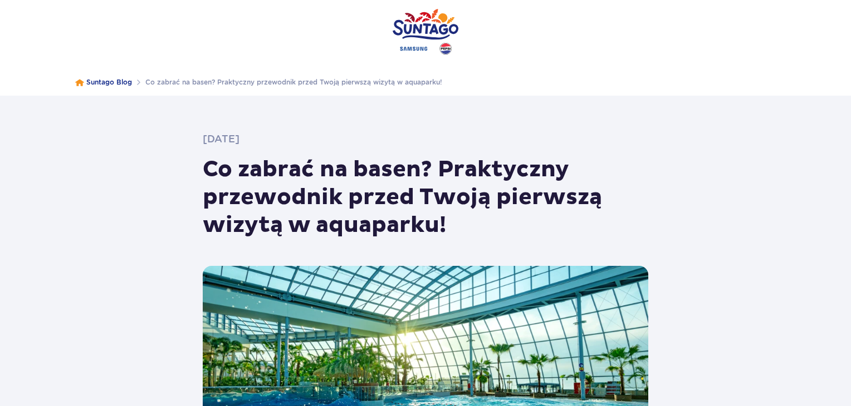
click at [438, 33] on img at bounding box center [426, 31] width 66 height 63
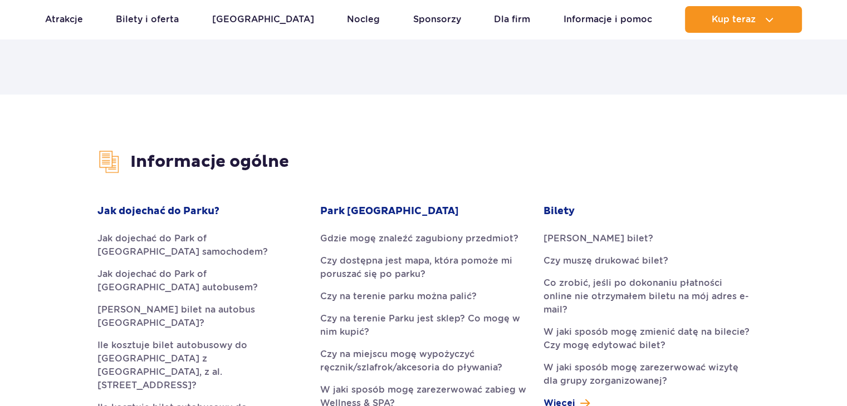
scroll to position [193, 0]
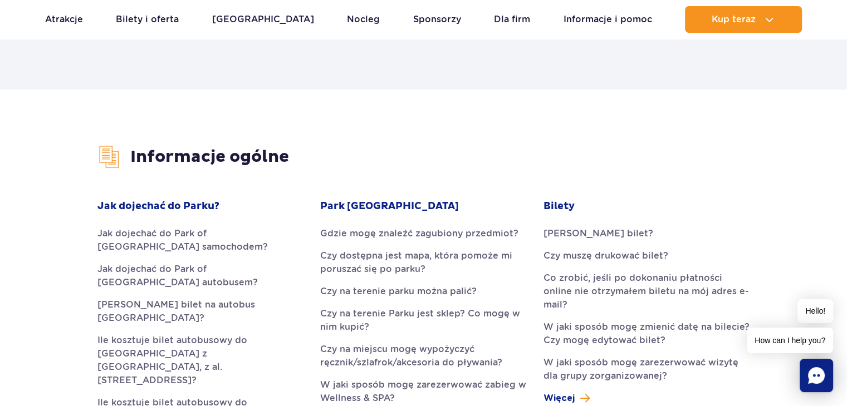
click at [406, 294] on link "Czy na terenie parku można palić?" at bounding box center [423, 291] width 206 height 13
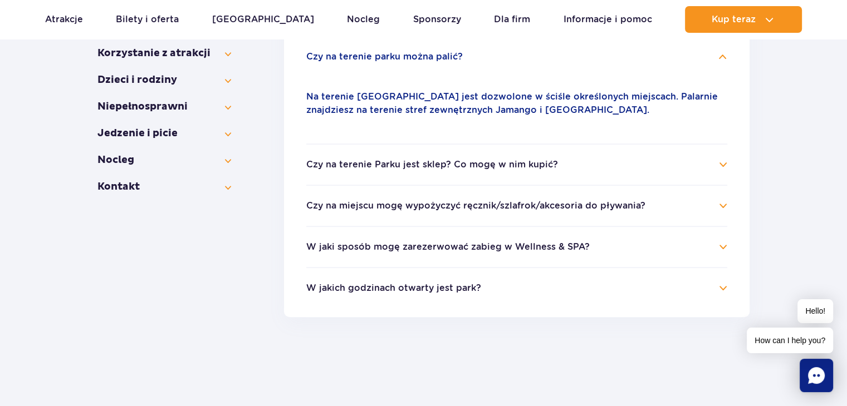
scroll to position [366, 0]
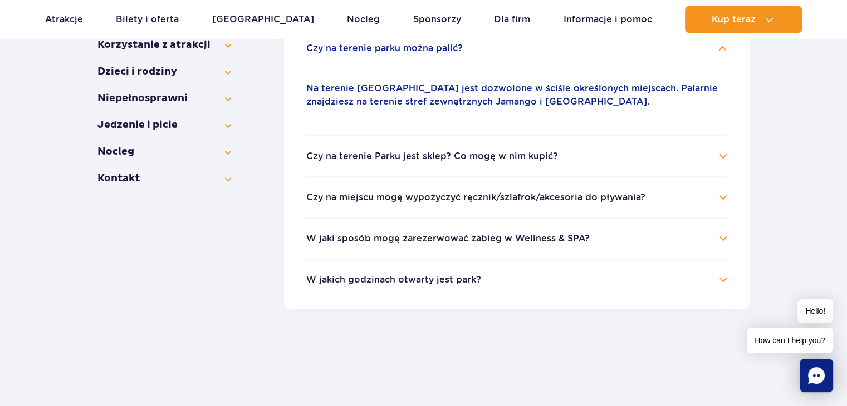
click at [485, 160] on button "Czy na terenie Parku jest sklep? Co mogę w nim kupić?" at bounding box center [432, 156] width 252 height 10
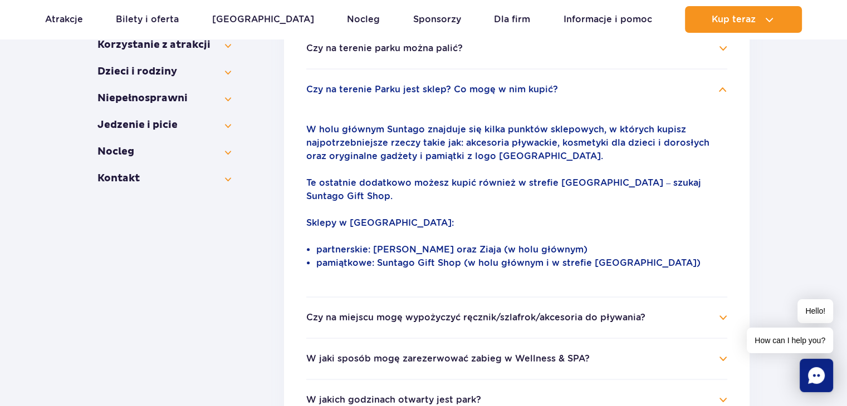
click at [509, 313] on button "Czy na miejscu mogę wypożyczyć ręcznik/szlafrok/akcesoria do pływania?" at bounding box center [475, 318] width 339 height 10
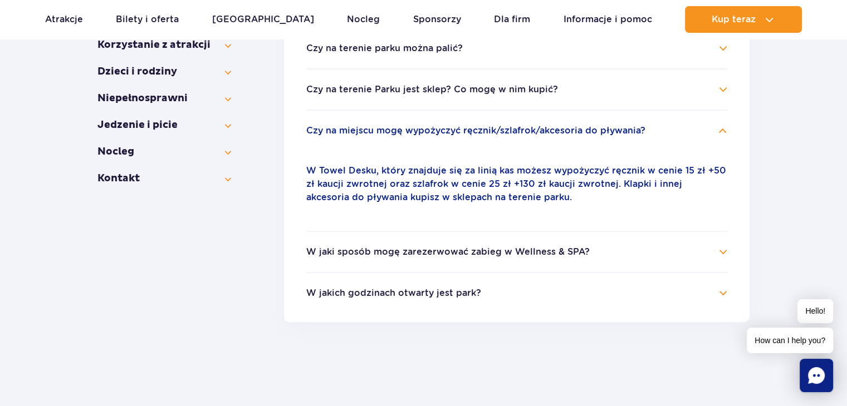
click at [506, 306] on ul "Gdzie mogę znaleźć zagubiony przedmiot? Wszystkie przedmioty znalezione przez n…" at bounding box center [516, 129] width 465 height 385
drag, startPoint x: 454, startPoint y: 282, endPoint x: 465, endPoint y: 296, distance: 17.9
click at [465, 296] on li "W jakich godzinach otwarty jest park? Aktualne godziny otwarcia parku wodnego o…" at bounding box center [516, 286] width 421 height 28
click at [465, 296] on button "W jakich godzinach otwarty jest park?" at bounding box center [393, 293] width 175 height 10
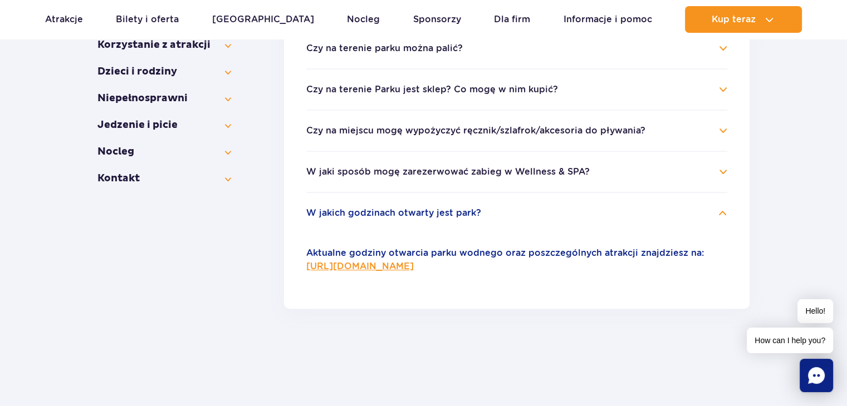
click at [479, 139] on li "Czy na miejscu mogę wypożyczyć ręcznik/szlafrok/akcesoria do pływania? W Towel …" at bounding box center [516, 130] width 421 height 41
click at [484, 131] on button "Czy na miejscu mogę wypożyczyć ręcznik/szlafrok/akcesoria do pływania?" at bounding box center [475, 131] width 339 height 10
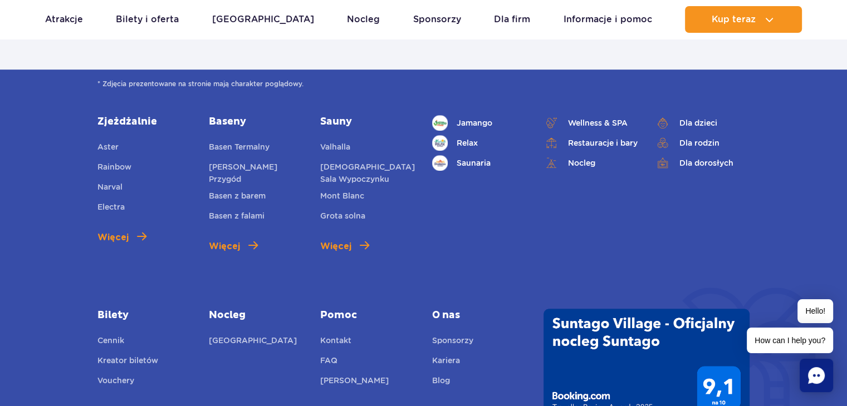
scroll to position [637, 0]
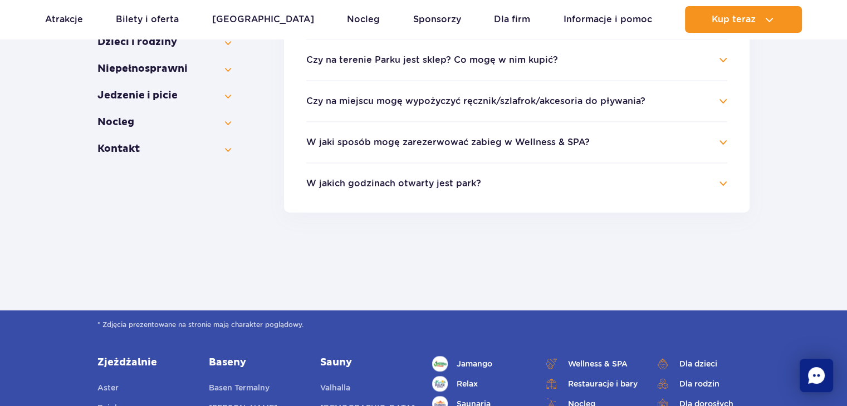
scroll to position [366, 0]
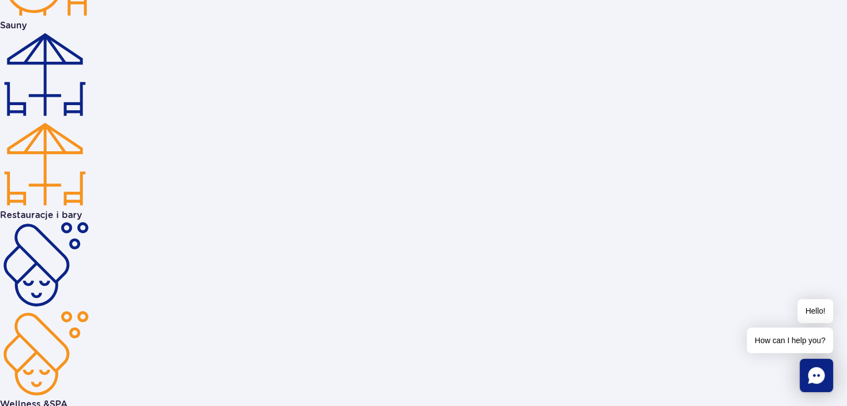
scroll to position [2446, 0]
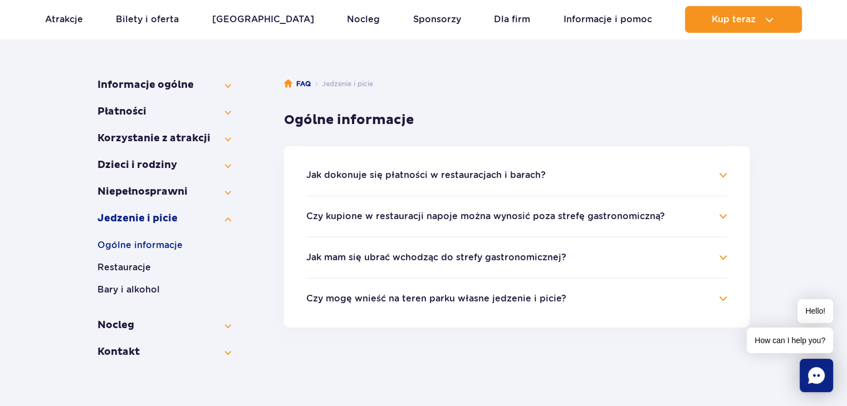
scroll to position [169, 0]
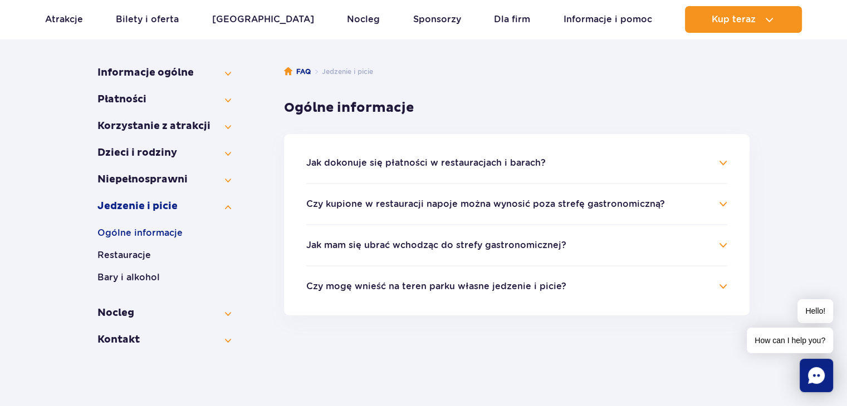
click at [581, 246] on h4 "Jak mam się ubrać wchodząc do strefy gastronomicznej?" at bounding box center [516, 245] width 421 height 13
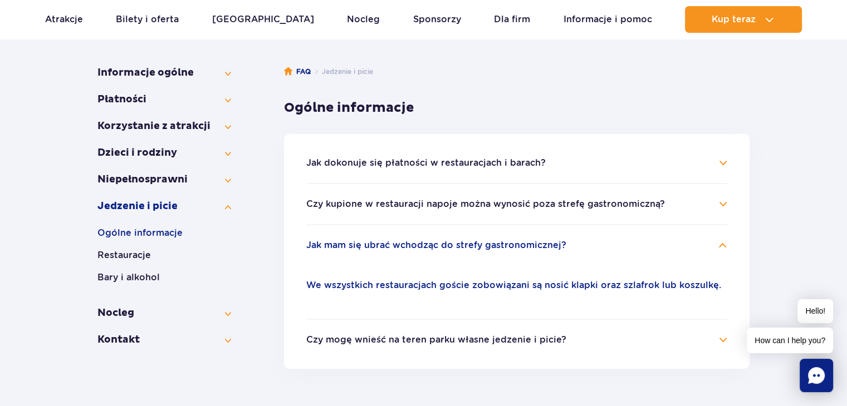
click at [525, 201] on button "Czy kupione w restauracji napoje można wynosić poza strefę gastronomiczną?" at bounding box center [485, 204] width 359 height 10
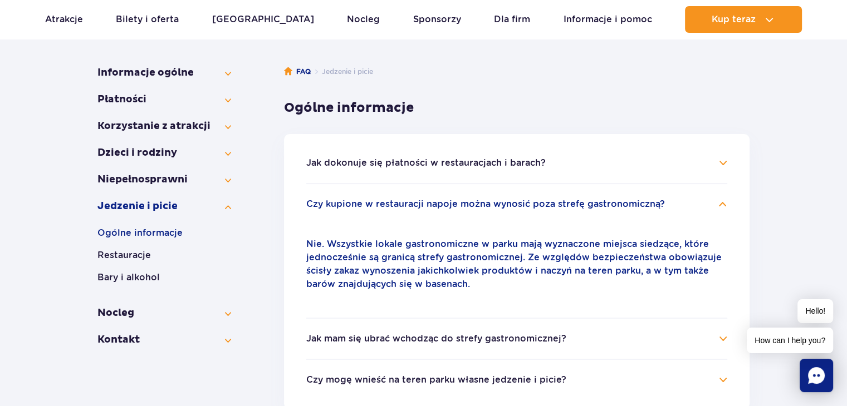
click at [525, 201] on button "Czy kupione w restauracji napoje można wynosić poza strefę gastronomiczną?" at bounding box center [485, 204] width 359 height 10
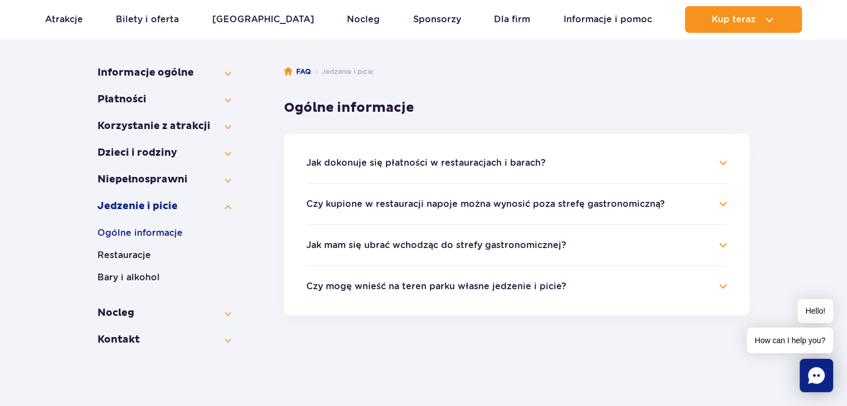
click at [502, 152] on ul "Jak dokonuje się płatności w restauracjach i barach? Za posiłki i napoje w punk…" at bounding box center [516, 224] width 465 height 181
click at [510, 160] on button "Jak dokonuje się płatności w restauracjach i barach?" at bounding box center [425, 163] width 239 height 10
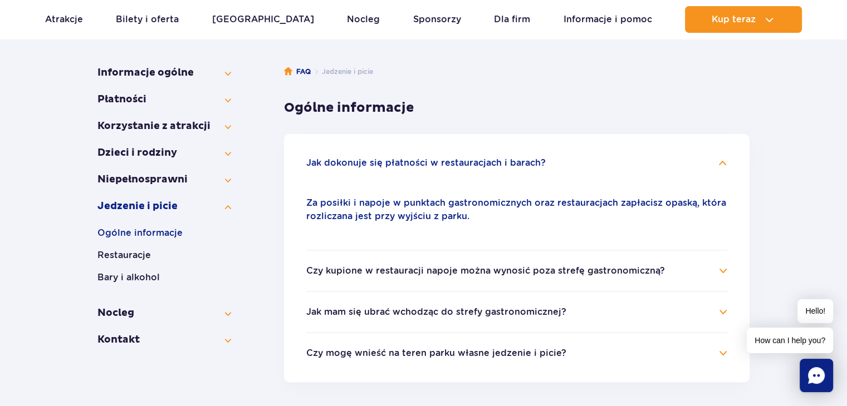
click at [510, 160] on button "Jak dokonuje się płatności w restauracjach i barach?" at bounding box center [425, 163] width 239 height 10
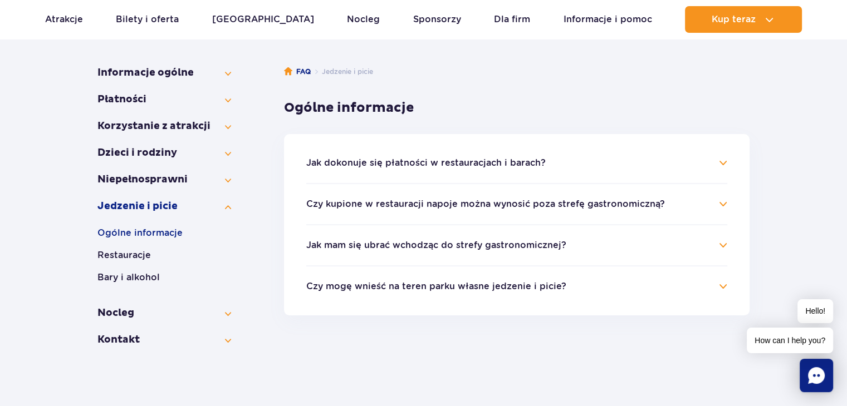
click at [483, 291] on button "Czy mogę wnieść na teren parku własne jedzenie i picie?" at bounding box center [436, 287] width 260 height 10
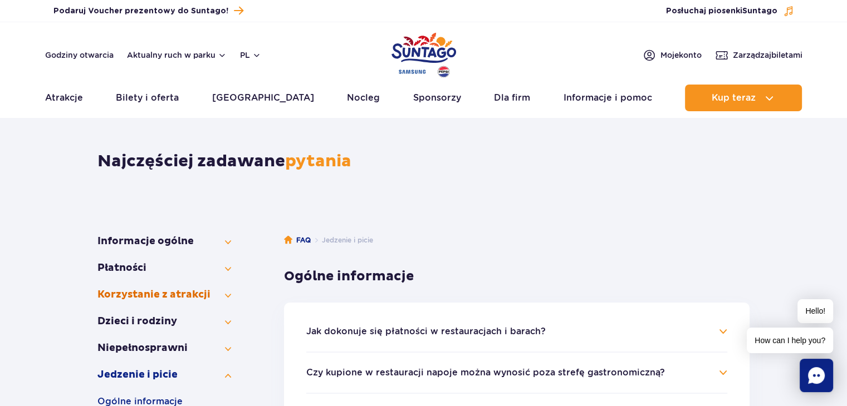
click at [212, 288] on button "Korzystanie z atrakcji" at bounding box center [164, 294] width 134 height 13
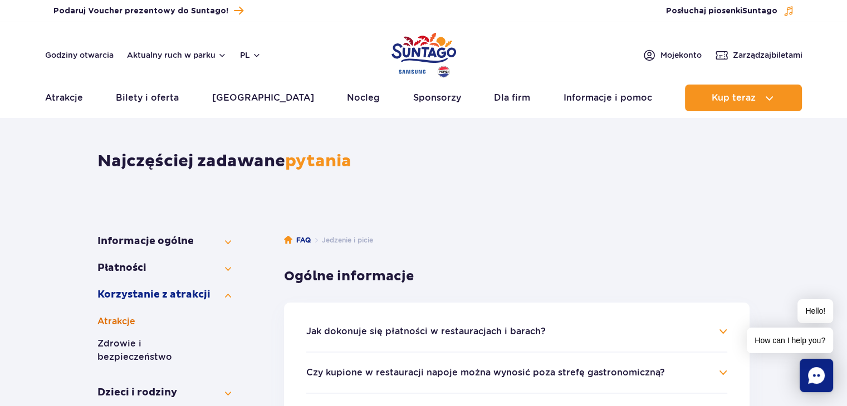
click at [192, 319] on button "Atrakcje" at bounding box center [164, 321] width 134 height 13
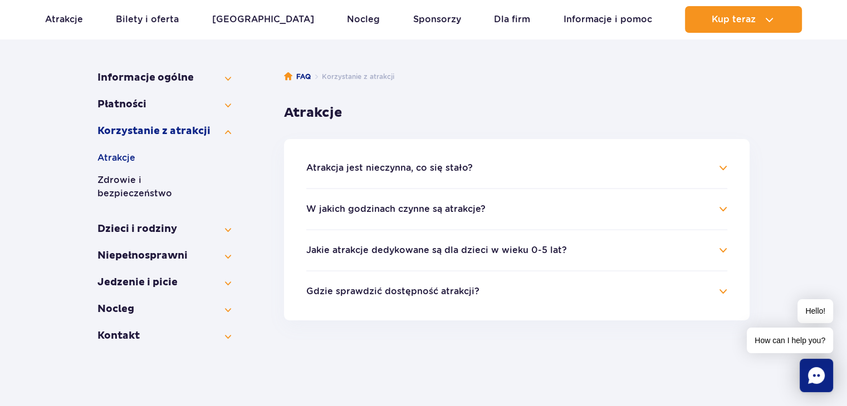
scroll to position [168, 0]
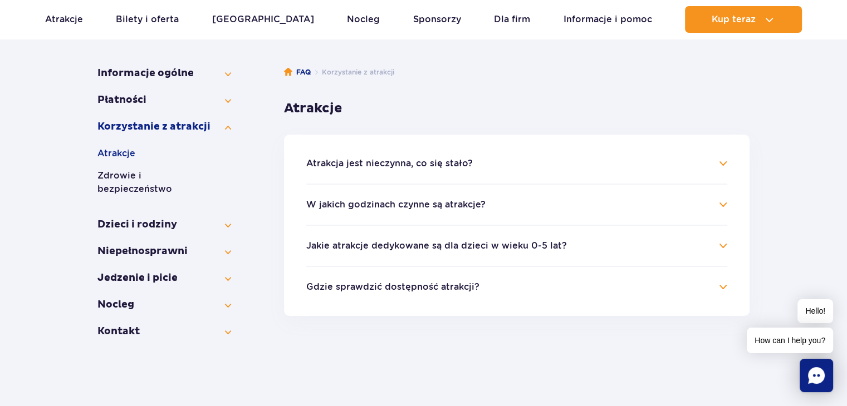
click at [463, 292] on h4 "Gdzie sprawdzić dostępność atrakcji?" at bounding box center [516, 287] width 421 height 13
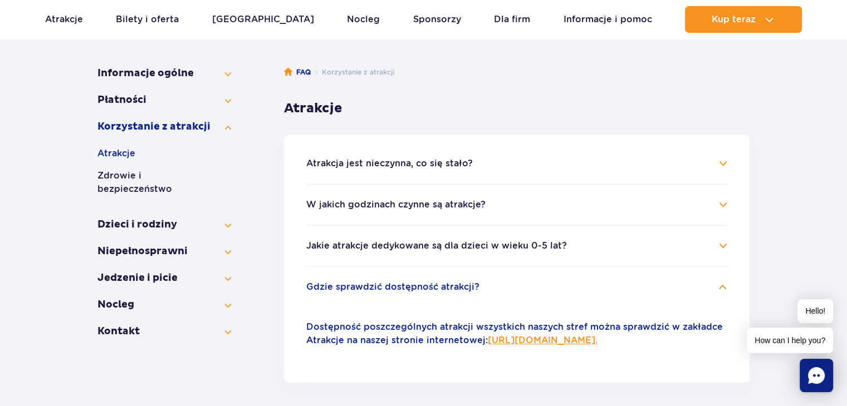
click at [463, 292] on h4 "Gdzie sprawdzić dostępność atrakcji?" at bounding box center [516, 287] width 421 height 13
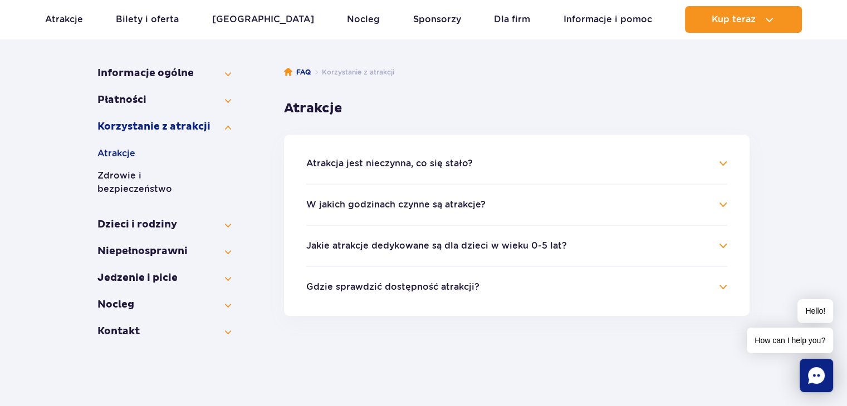
click at [434, 204] on button "W jakich godzinach czynne są atrakcje?" at bounding box center [395, 205] width 179 height 10
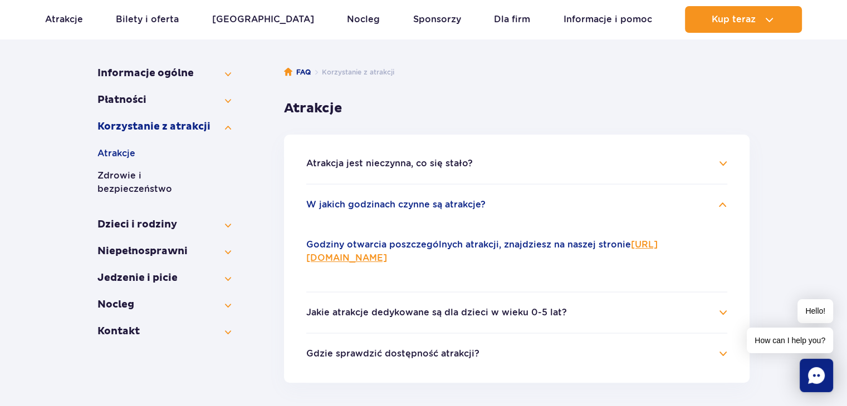
click at [434, 204] on button "W jakich godzinach czynne są atrakcje?" at bounding box center [395, 205] width 179 height 10
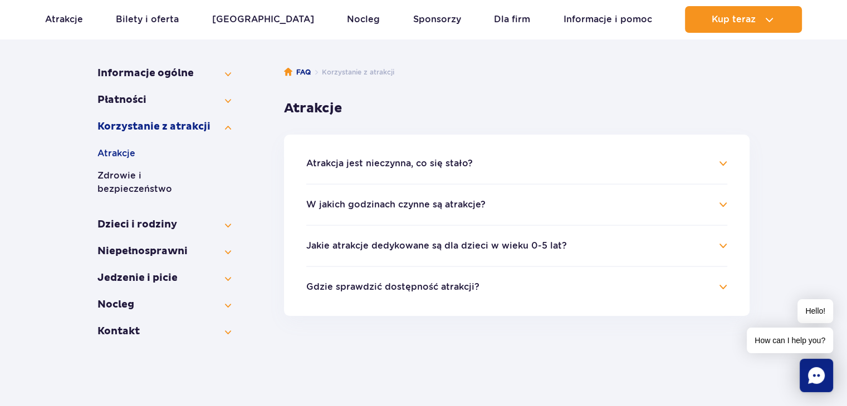
click at [332, 164] on button "Atrakcja jest nieczynna, co się stało?" at bounding box center [389, 164] width 166 height 10
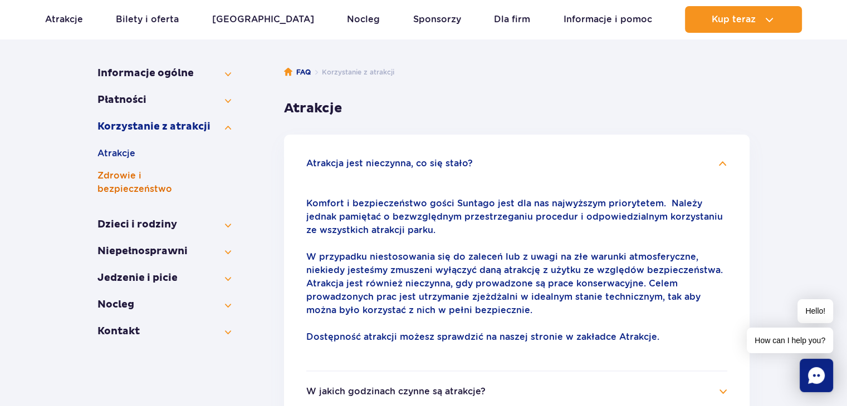
click at [171, 178] on button "Zdrowie i bezpieczeństwo" at bounding box center [164, 182] width 134 height 27
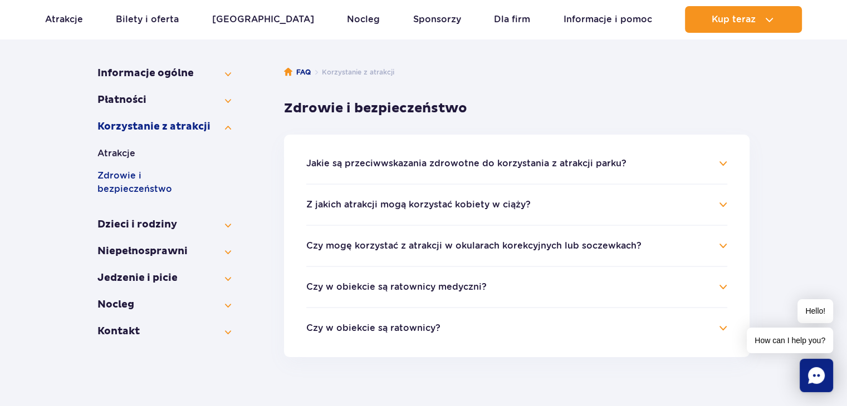
click at [517, 200] on button "Z jakich atrakcji mogą korzystać kobiety w ciąży?" at bounding box center [418, 205] width 224 height 10
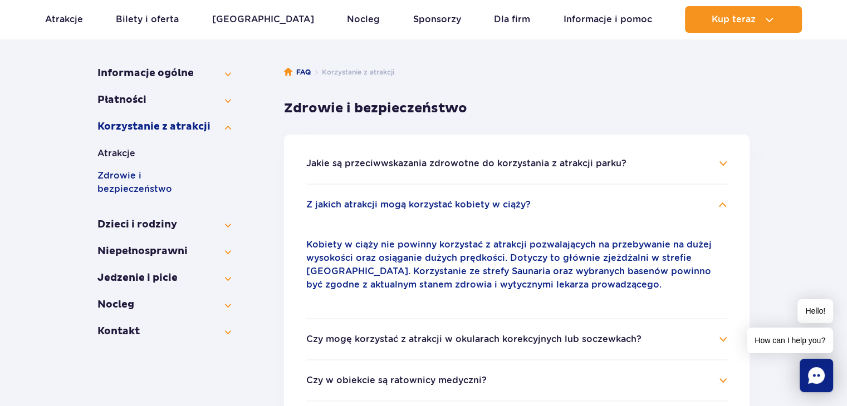
click at [517, 200] on button "Z jakich atrakcji mogą korzystać kobiety w ciąży?" at bounding box center [418, 205] width 224 height 10
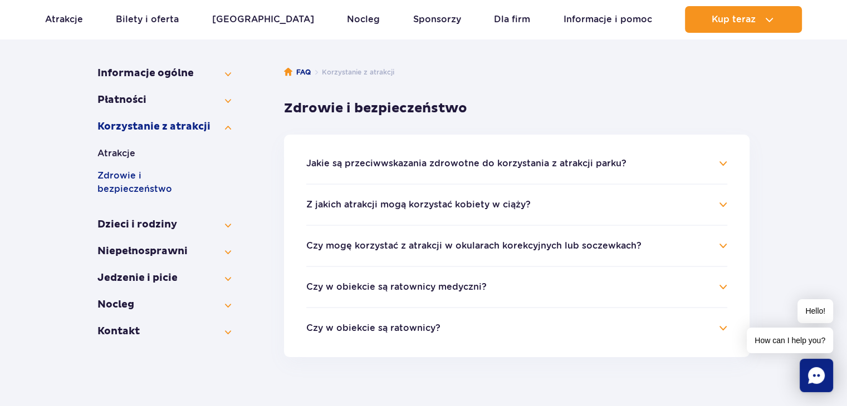
click at [416, 330] on button "Czy w obiekcie są ratownicy?" at bounding box center [373, 328] width 134 height 10
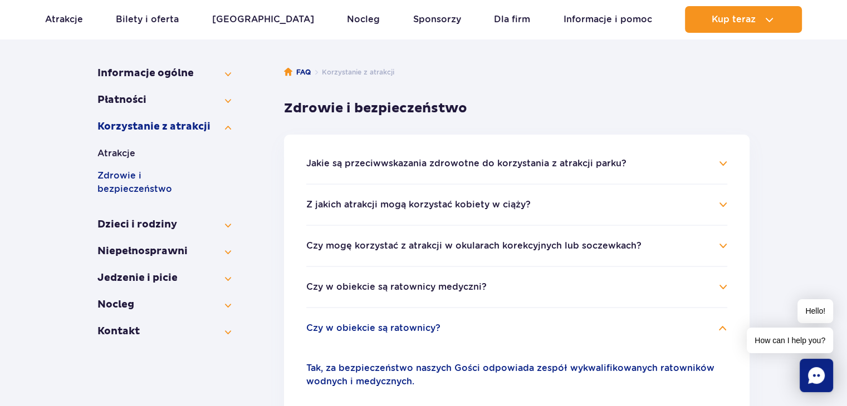
click at [416, 330] on button "Czy w obiekcie są ratownicy?" at bounding box center [373, 328] width 134 height 10
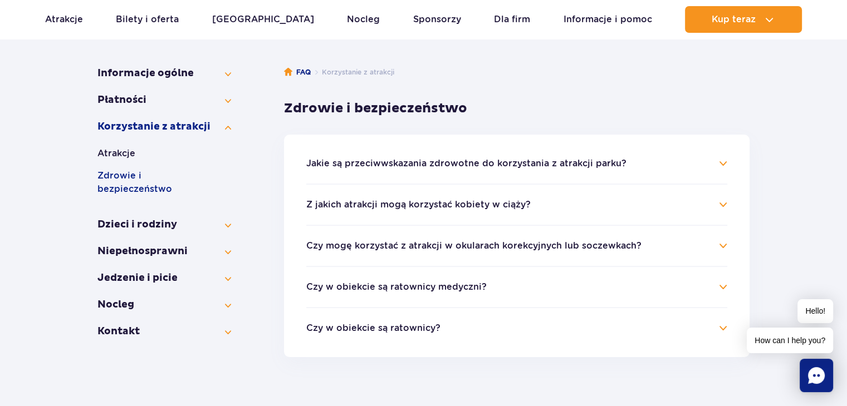
click at [421, 277] on li "Czy w obiekcie są ratownicy medyczni? Na terenie parku znajduje się jeden punkt…" at bounding box center [516, 286] width 421 height 41
click at [429, 282] on button "Czy w obiekcie są ratownicy medyczni?" at bounding box center [396, 287] width 180 height 10
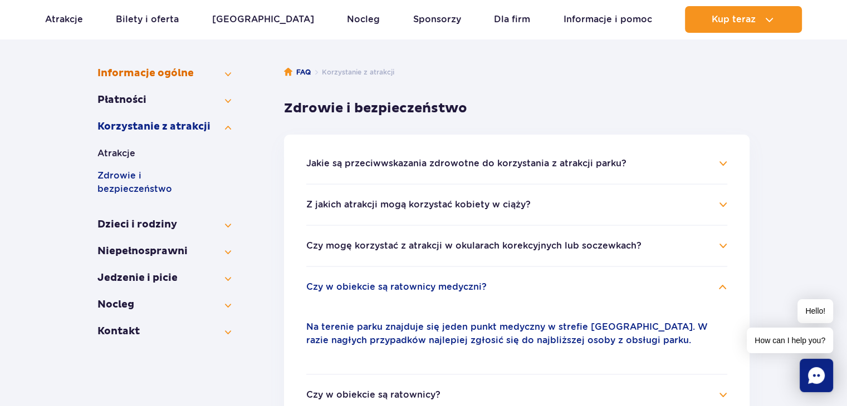
click at [202, 76] on button "Informacje ogólne" at bounding box center [164, 73] width 134 height 13
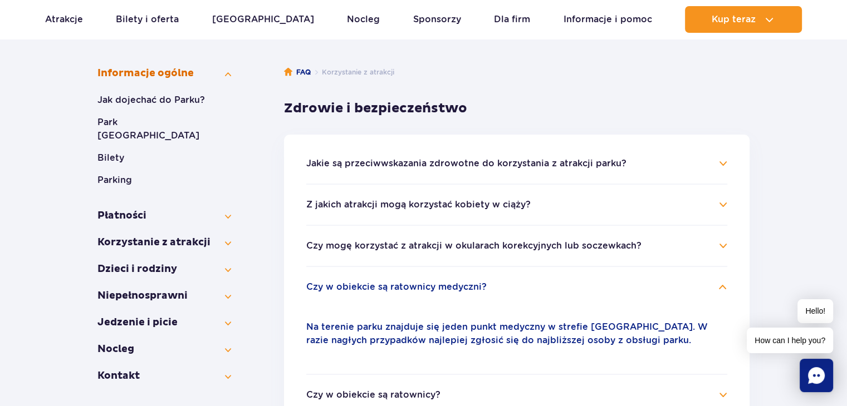
click at [202, 76] on button "Informacje ogólne" at bounding box center [164, 73] width 134 height 13
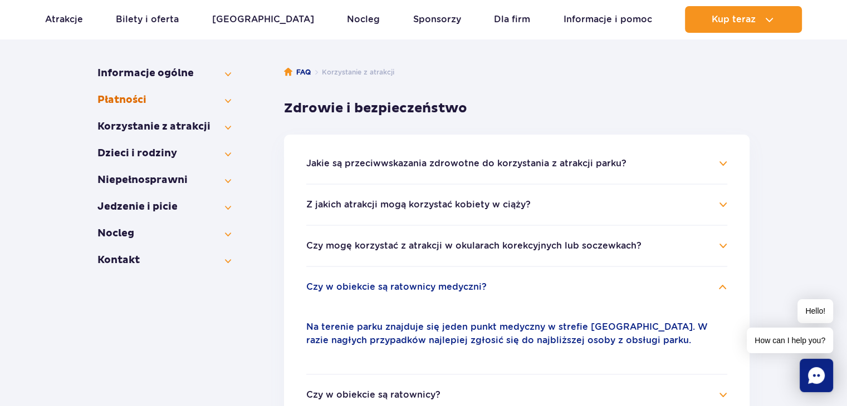
click at [190, 104] on button "Płatności" at bounding box center [164, 100] width 134 height 13
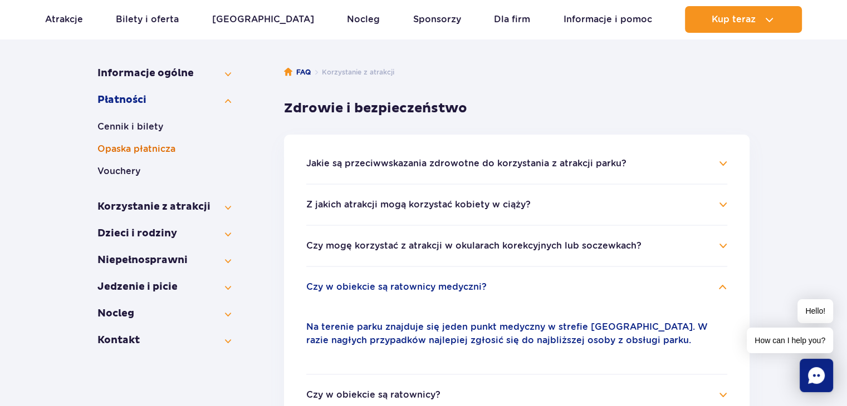
click at [176, 149] on button "Opaska płatnicza" at bounding box center [164, 149] width 134 height 13
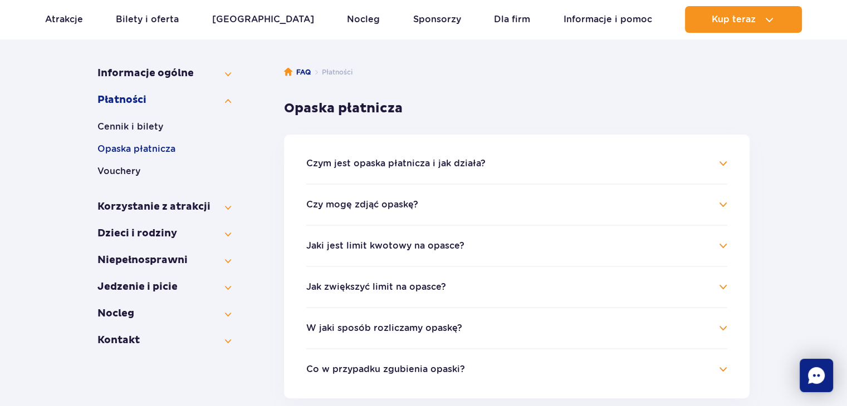
click at [526, 176] on li "Czym jest opaska płatnicza i jak działa? Opaska jest uniwersalnym kluczem zbliż…" at bounding box center [516, 170] width 421 height 27
click at [508, 165] on h4 "Czym jest opaska płatnicza i jak działa?" at bounding box center [516, 163] width 421 height 13
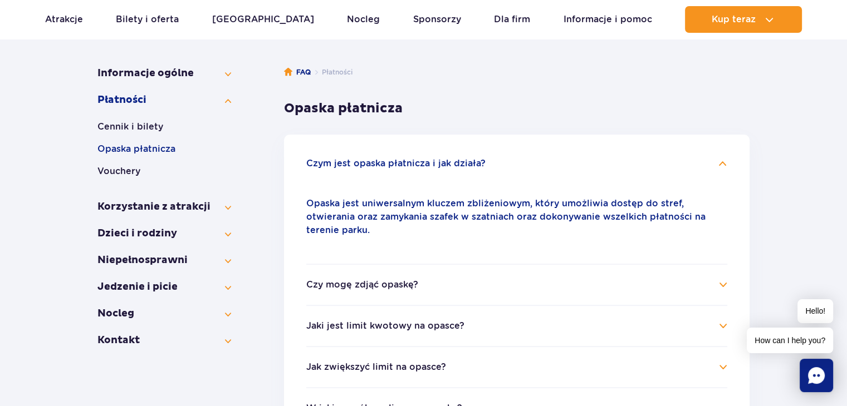
click at [508, 165] on h4 "Czym jest opaska płatnicza i jak działa?" at bounding box center [516, 163] width 421 height 13
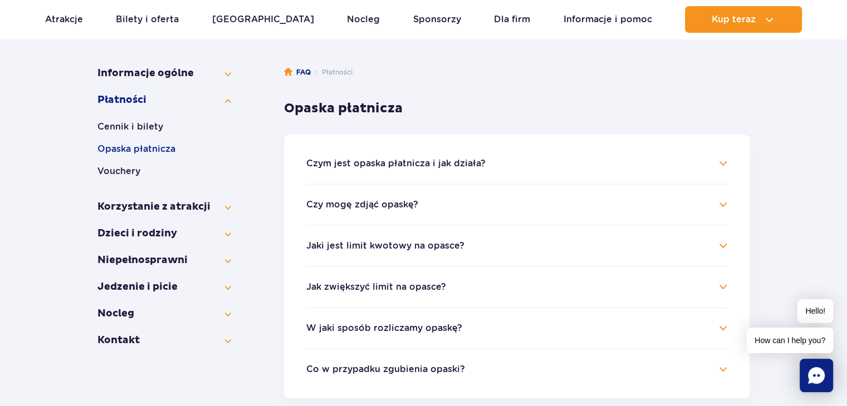
click at [420, 212] on li "Czy mogę zdjąć opaskę? Nie zalecamy zdejmowania opaski, gdyż dostęp do szafki, …" at bounding box center [516, 204] width 421 height 41
click at [390, 202] on button "Czy mogę zdjąć opaskę?" at bounding box center [362, 205] width 112 height 10
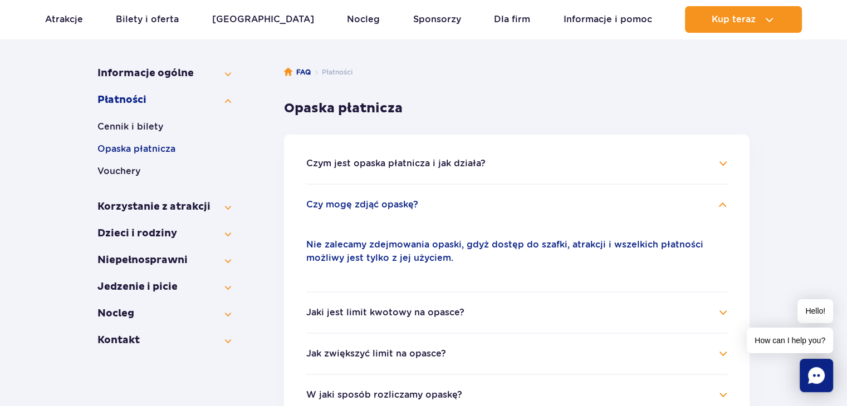
click at [390, 202] on button "Czy mogę zdjąć opaskę?" at bounding box center [362, 205] width 112 height 10
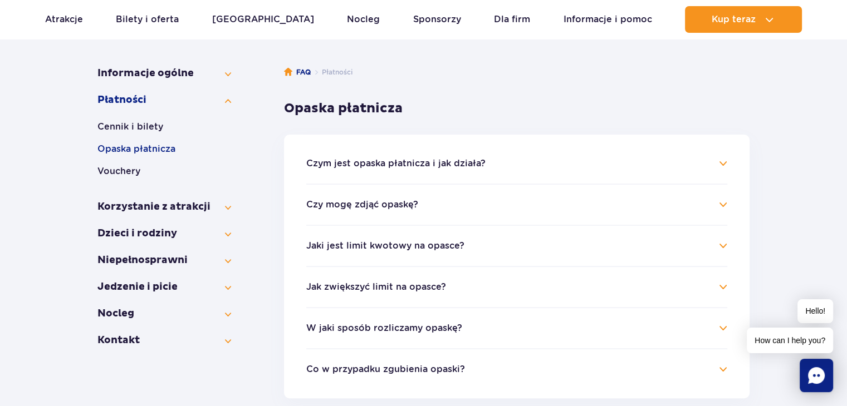
click at [386, 241] on button "Jaki jest limit kwotowy na opasce?" at bounding box center [385, 246] width 158 height 10
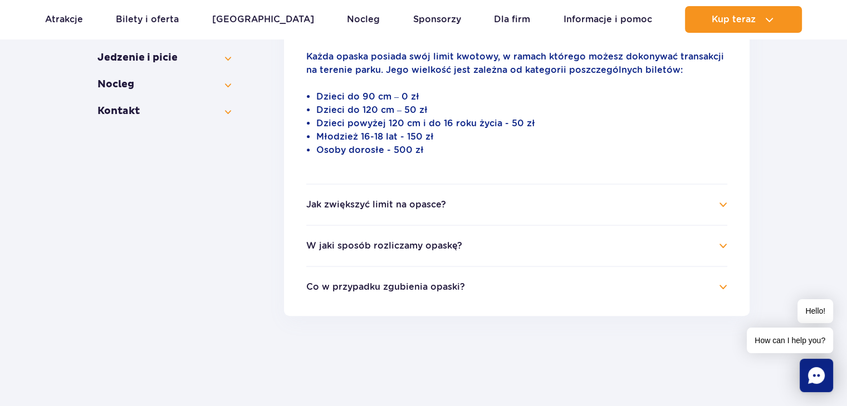
scroll to position [416, 0]
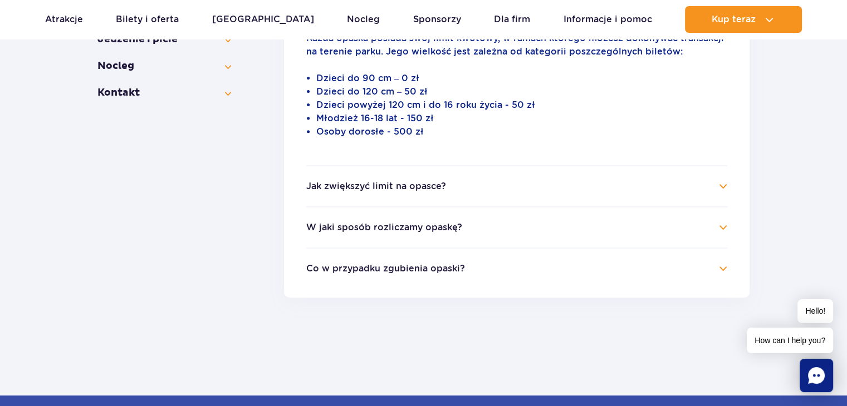
click at [559, 194] on li "Jak zwiększyć limit na opasce? Limitu nie można zwiększyć. Można natomiast ureg…" at bounding box center [516, 185] width 421 height 41
click at [439, 182] on button "Jak zwiększyć limit na opasce?" at bounding box center [376, 186] width 140 height 10
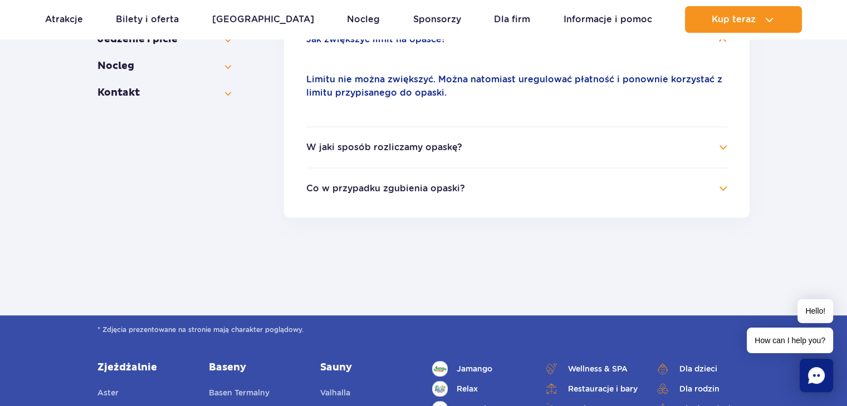
click at [433, 157] on li "W jaki sposób rozliczamy opaskę? Wychodząc z parku, zgłoś się do jednej z naszy…" at bounding box center [516, 146] width 421 height 41
click at [438, 151] on button "W jaki sposób rozliczamy opaskę?" at bounding box center [384, 148] width 156 height 10
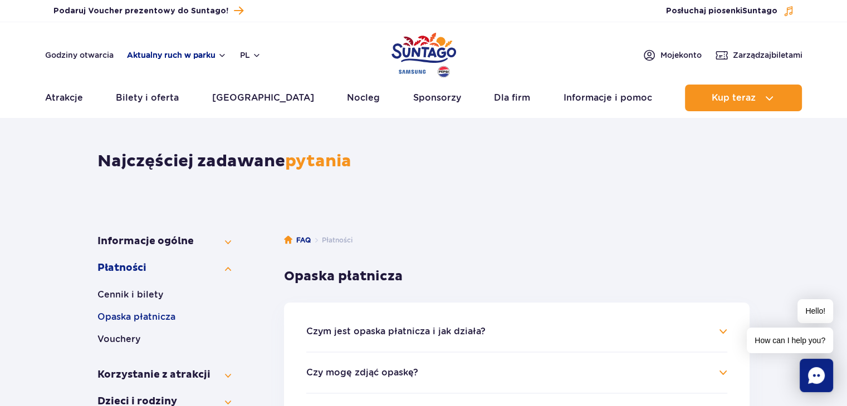
click at [196, 57] on button "Aktualny ruch w parku" at bounding box center [177, 55] width 100 height 9
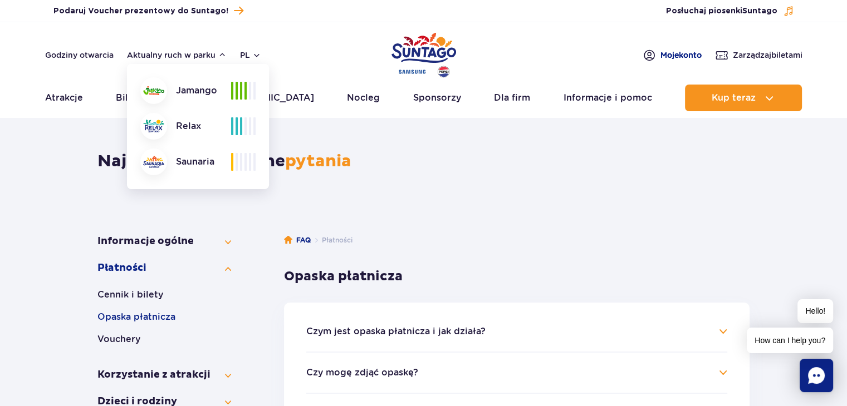
click at [667, 51] on span "Moje konto" at bounding box center [680, 55] width 41 height 11
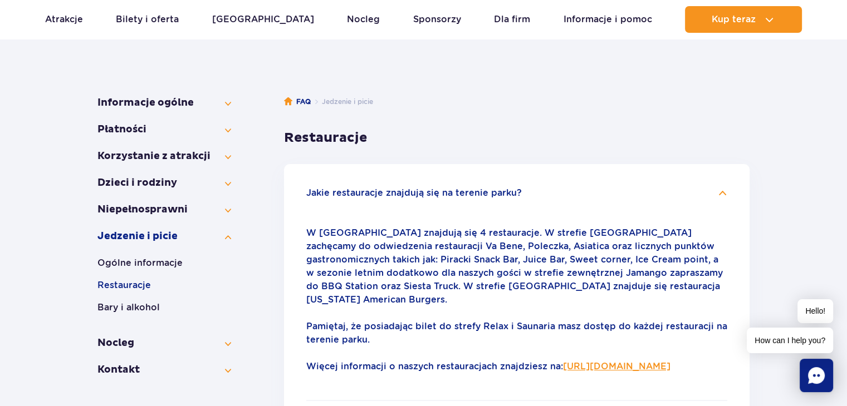
scroll to position [125, 0]
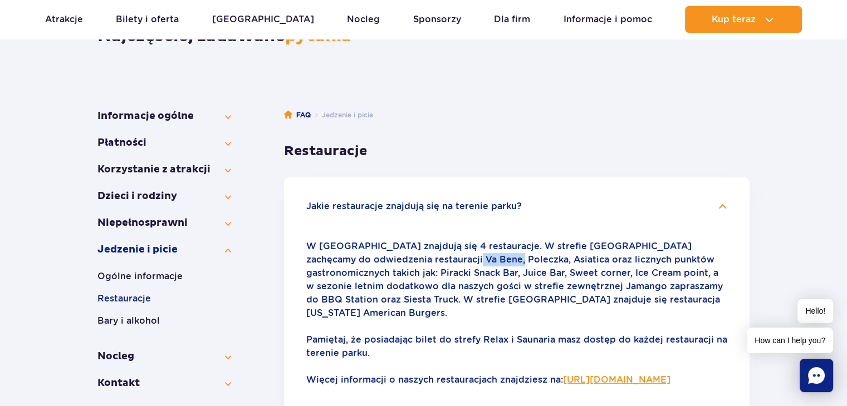
drag, startPoint x: 354, startPoint y: 257, endPoint x: 394, endPoint y: 260, distance: 40.2
click at [394, 260] on p "W [GEOGRAPHIC_DATA] znajdują się 4 restauracje. W strefie [GEOGRAPHIC_DATA] zac…" at bounding box center [516, 280] width 421 height 80
click at [132, 321] on button "Bary i alkohol" at bounding box center [164, 320] width 134 height 13
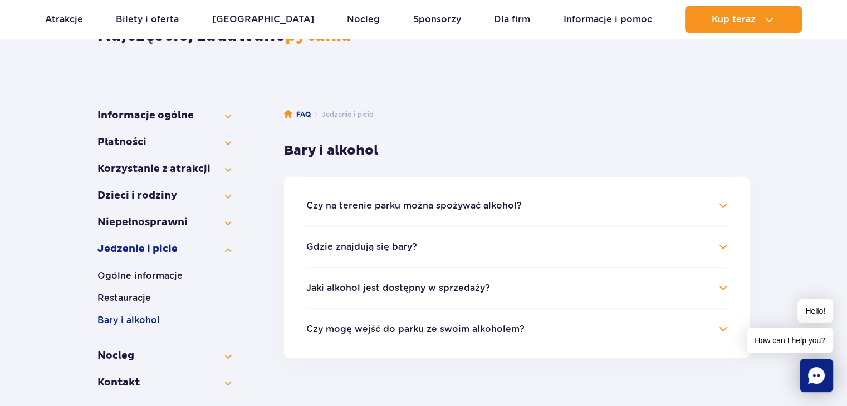
click at [420, 279] on li "Jaki alkohol jest dostępny w sprzedaży? W sprzedaży mamy dostępne piwo, wino, d…" at bounding box center [516, 287] width 421 height 41
click at [430, 288] on button "Jaki alkohol jest dostępny w sprzedaży?" at bounding box center [398, 288] width 184 height 10
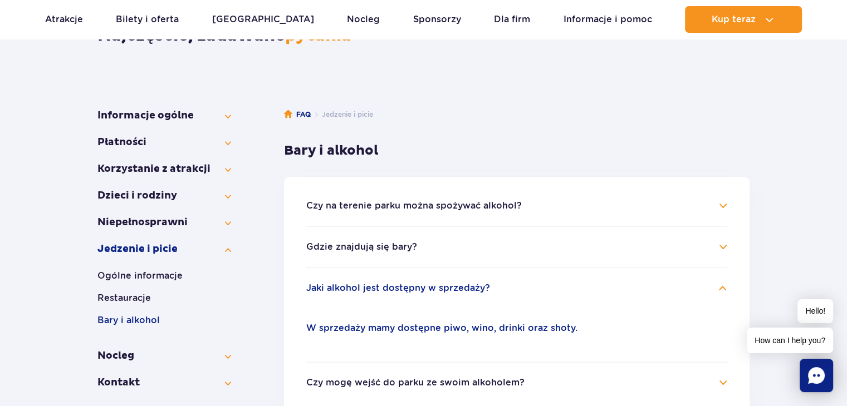
click at [430, 288] on button "Jaki alkohol jest dostępny w sprzedaży?" at bounding box center [398, 288] width 184 height 10
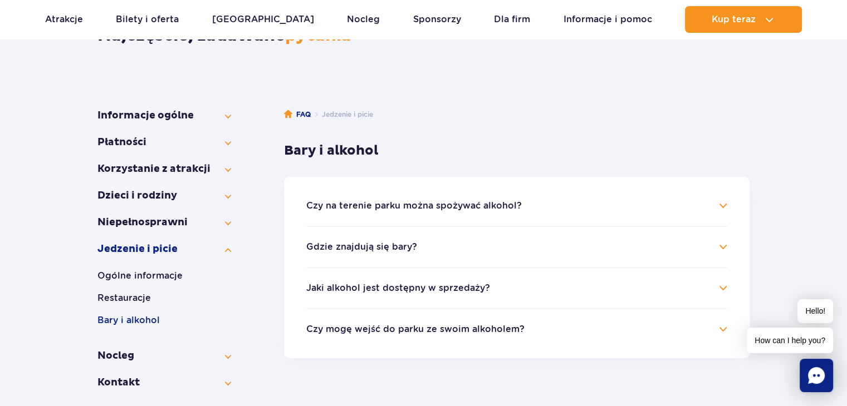
click at [371, 241] on h4 "Gdzie znajdują się bary?" at bounding box center [516, 247] width 421 height 13
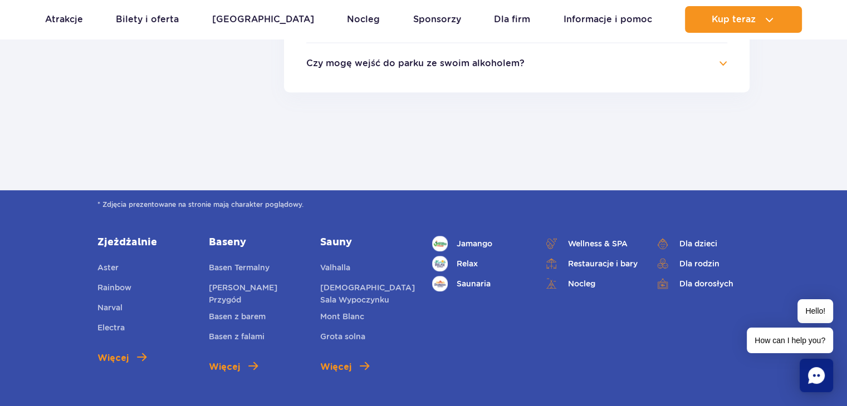
scroll to position [487, 0]
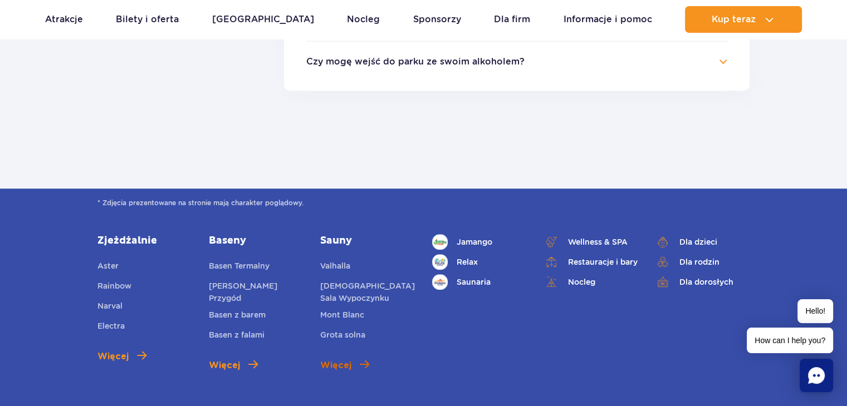
click at [348, 362] on span "Więcej" at bounding box center [335, 365] width 31 height 13
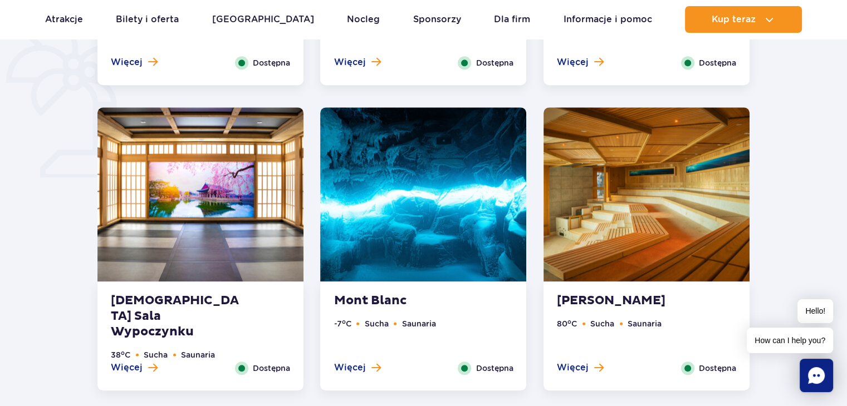
scroll to position [916, 0]
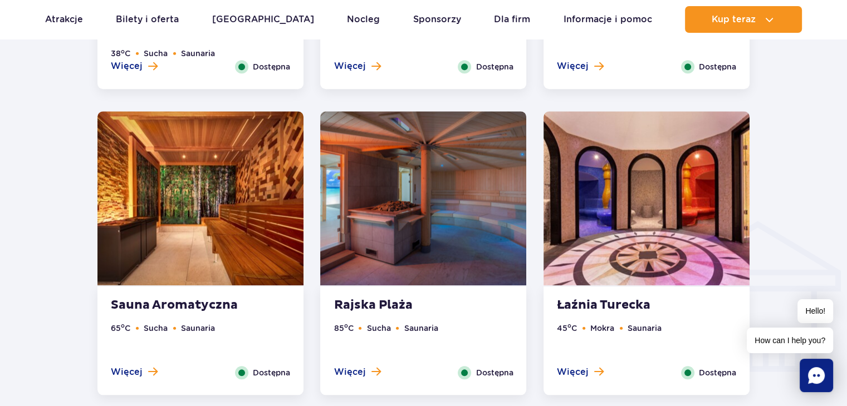
scroll to position [1196, 0]
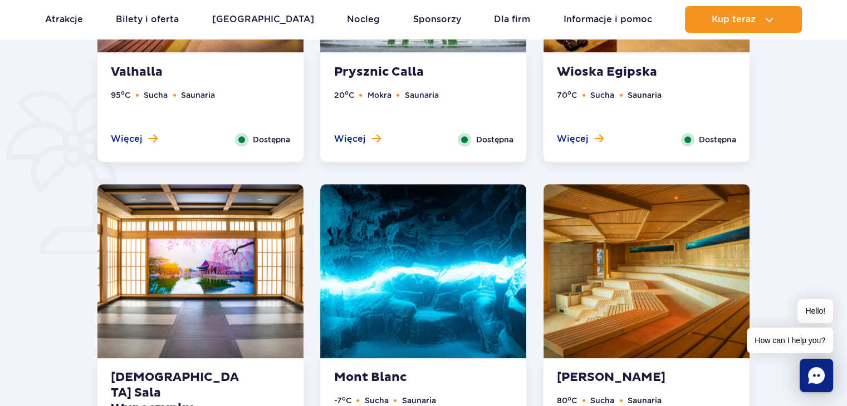
click at [438, 250] on img at bounding box center [423, 271] width 206 height 174
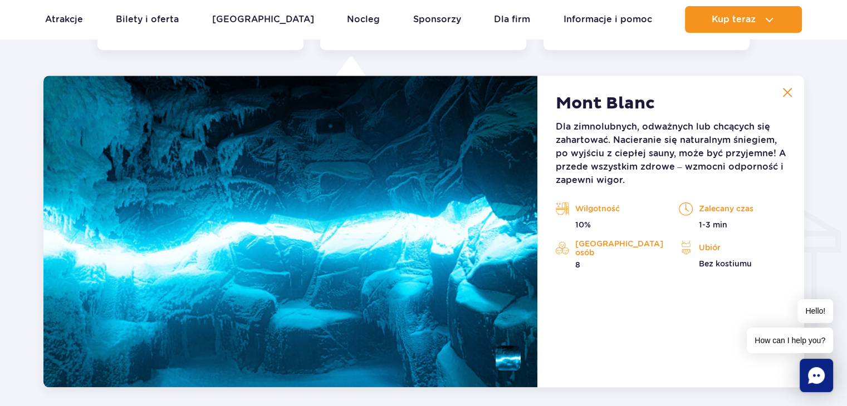
scroll to position [1238, 0]
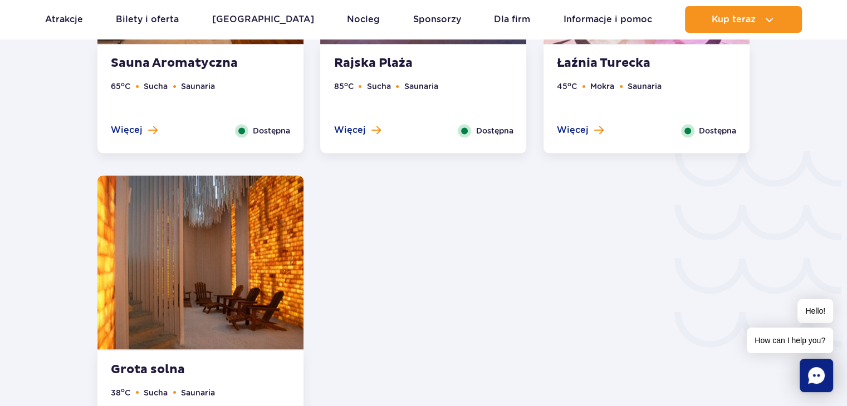
click at [652, 61] on strong "Łaźnia Turecka" at bounding box center [624, 64] width 135 height 16
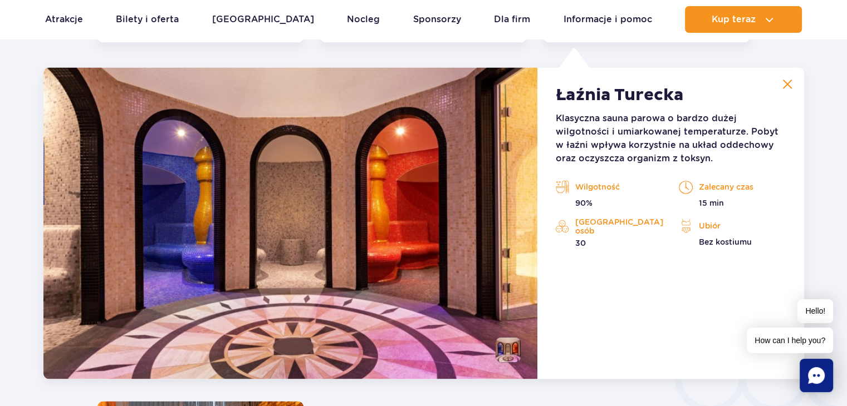
scroll to position [1189, 0]
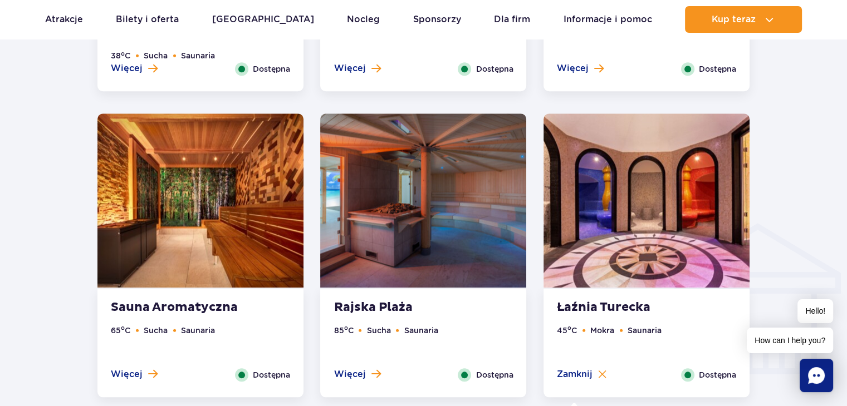
click at [224, 238] on img at bounding box center [200, 201] width 206 height 174
click at [469, 213] on img at bounding box center [423, 201] width 206 height 174
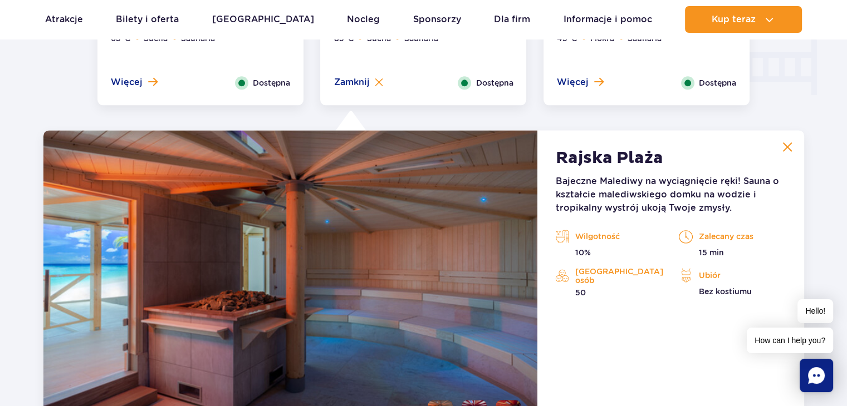
scroll to position [1544, 0]
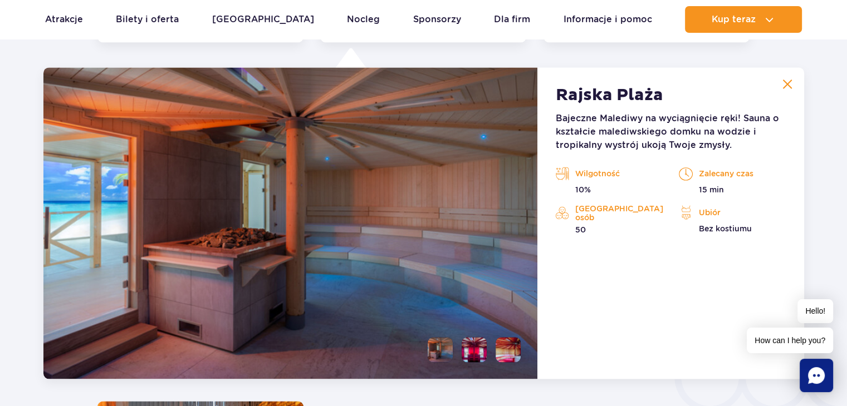
click at [474, 348] on li at bounding box center [474, 349] width 25 height 25
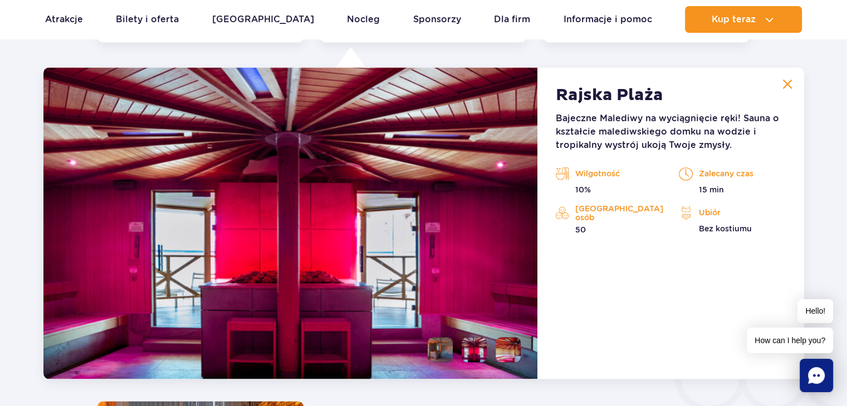
click at [510, 344] on li at bounding box center [507, 349] width 25 height 25
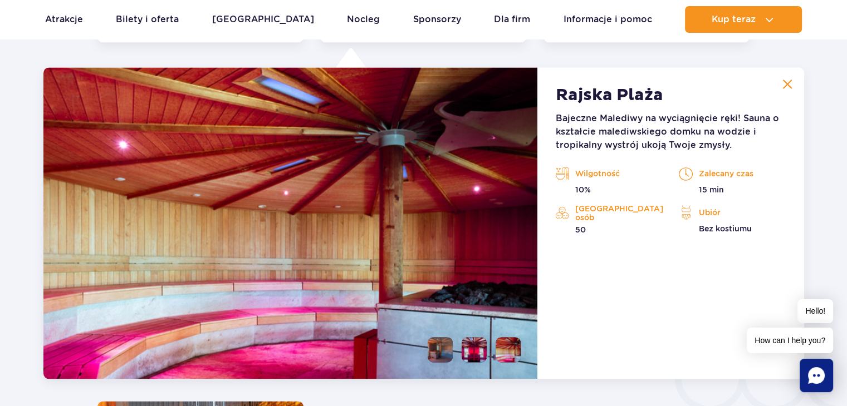
click at [455, 362] on img at bounding box center [290, 223] width 494 height 312
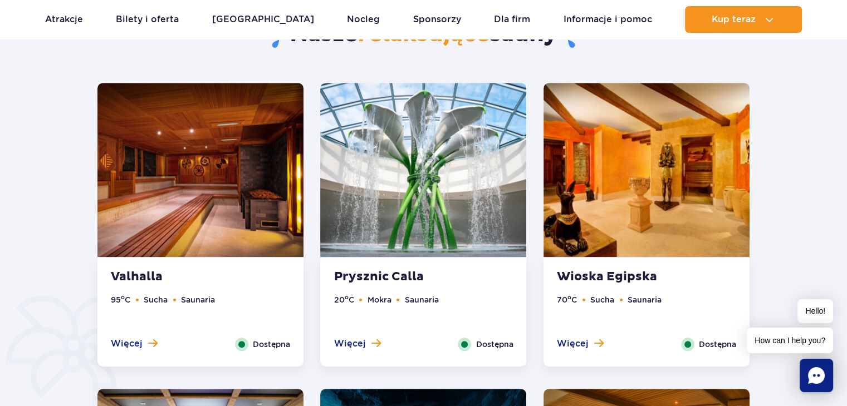
scroll to position [613, 0]
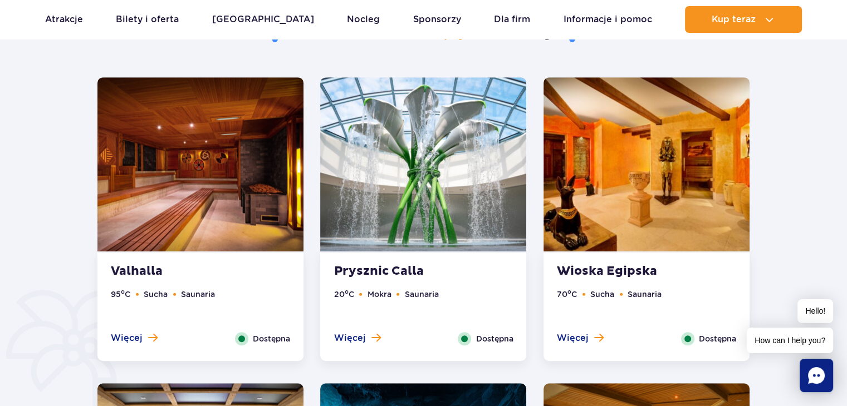
click at [205, 163] on img at bounding box center [200, 164] width 206 height 174
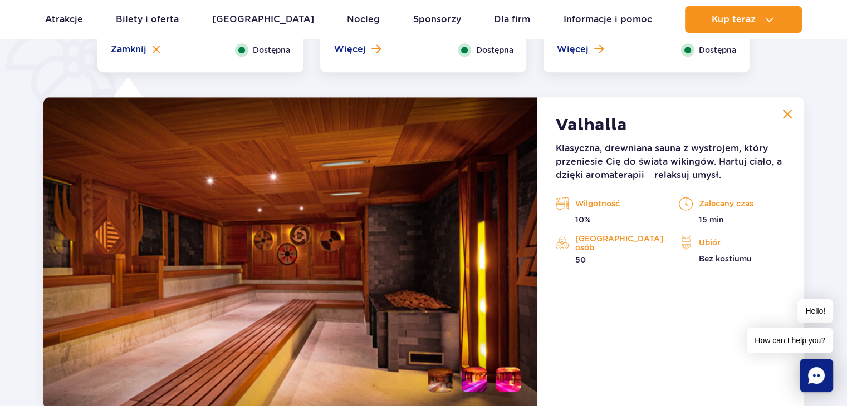
scroll to position [933, 0]
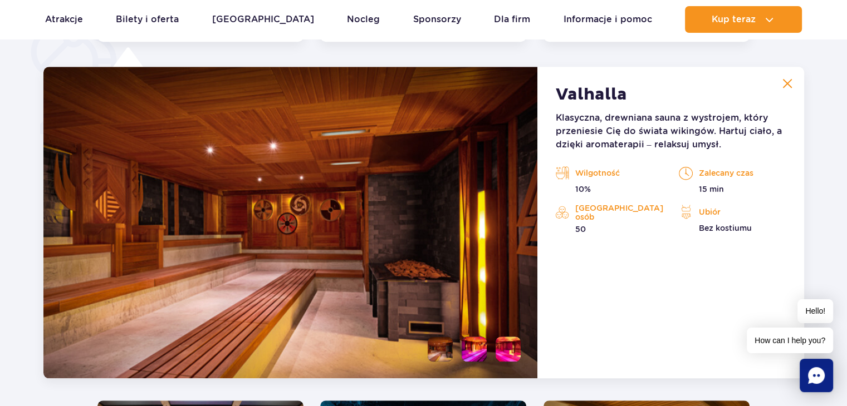
click at [479, 346] on li at bounding box center [474, 349] width 25 height 25
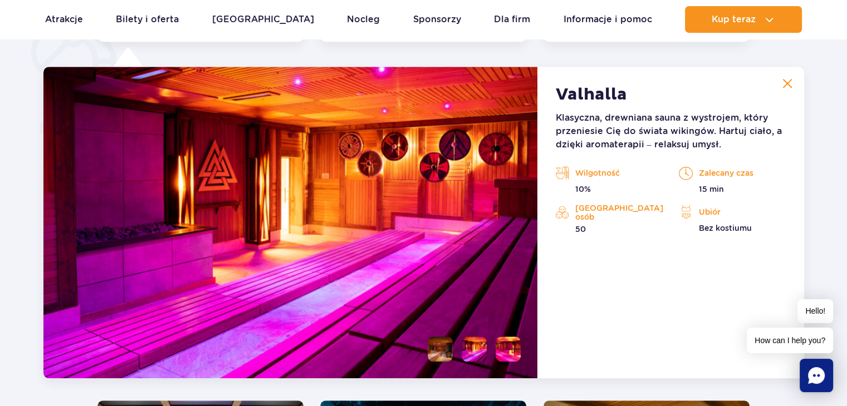
click at [522, 337] on img at bounding box center [290, 223] width 494 height 312
click at [503, 347] on li at bounding box center [507, 349] width 25 height 25
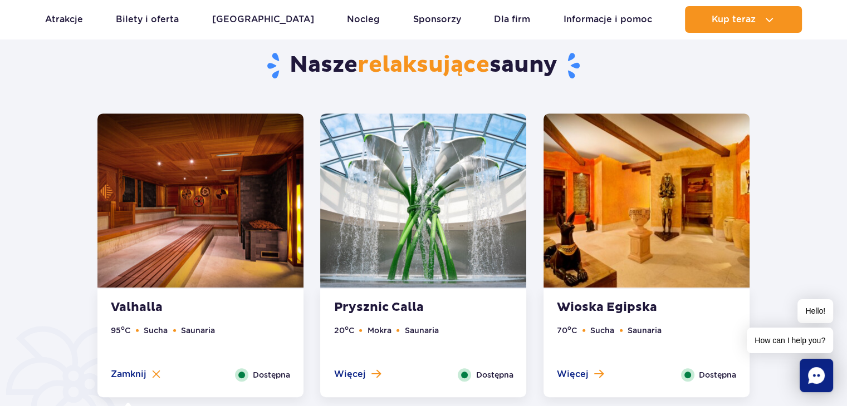
click at [412, 194] on img at bounding box center [423, 201] width 206 height 174
click at [646, 198] on img at bounding box center [646, 201] width 206 height 174
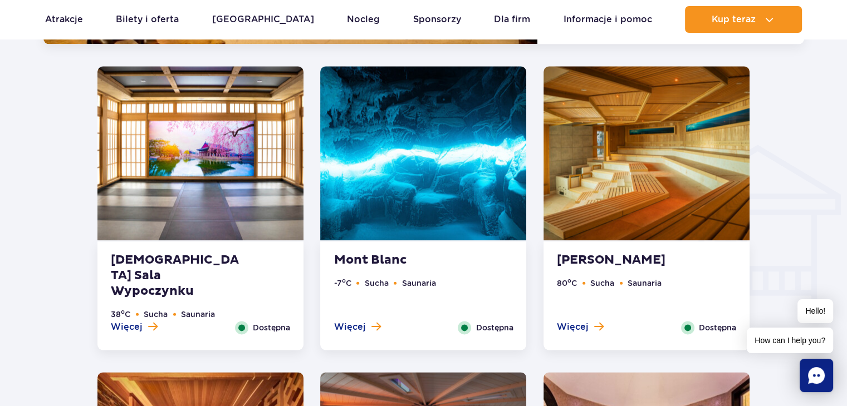
scroll to position [1273, 0]
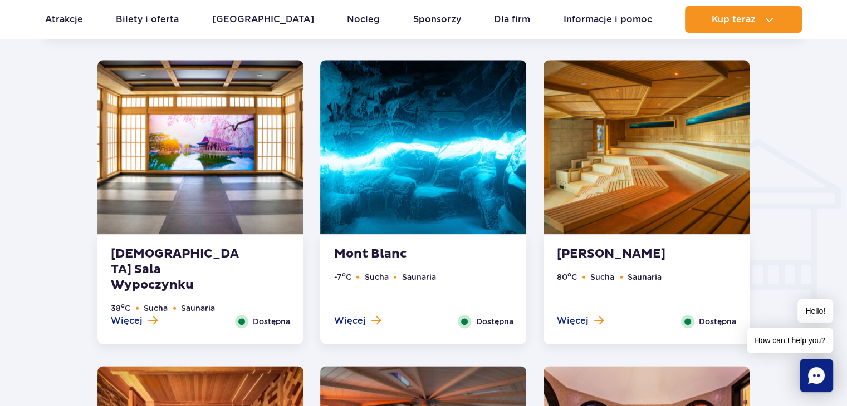
click at [219, 165] on img at bounding box center [200, 147] width 206 height 174
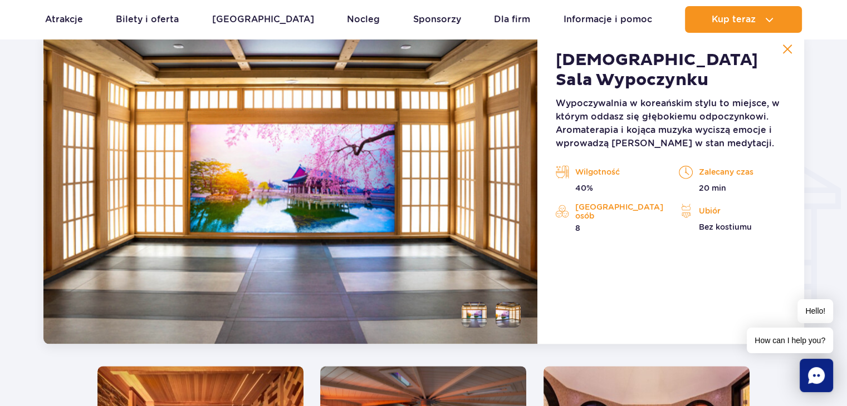
scroll to position [1238, 0]
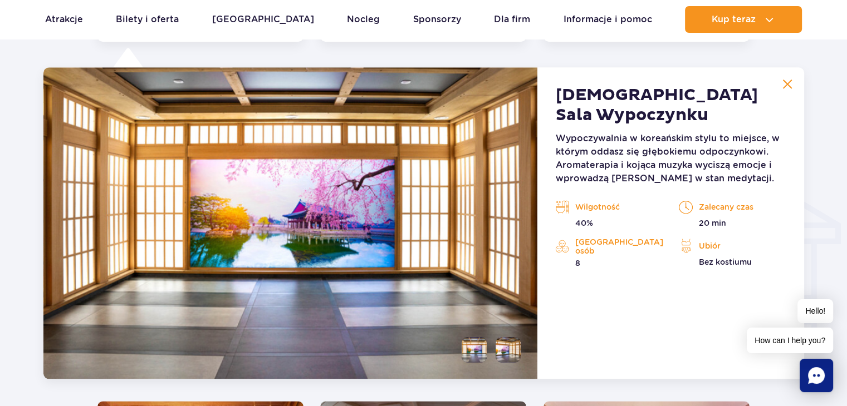
click at [513, 337] on li at bounding box center [507, 349] width 25 height 25
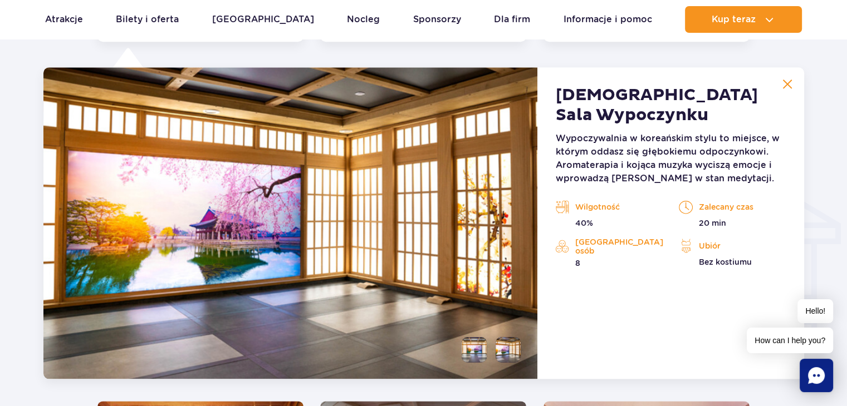
scroll to position [1593, 0]
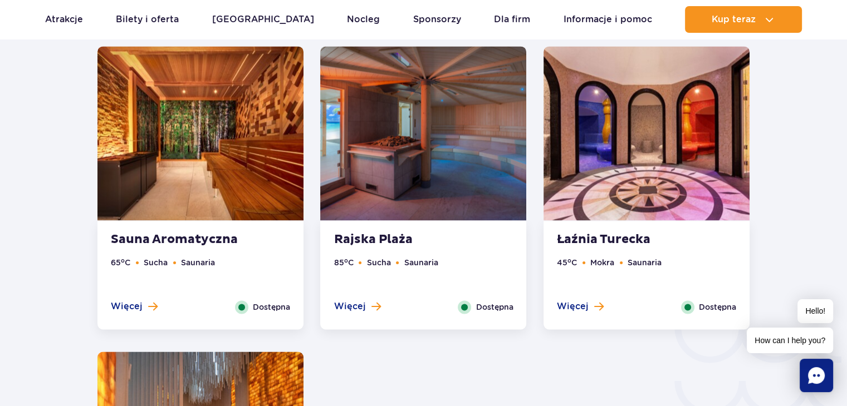
click at [624, 185] on img at bounding box center [646, 133] width 206 height 174
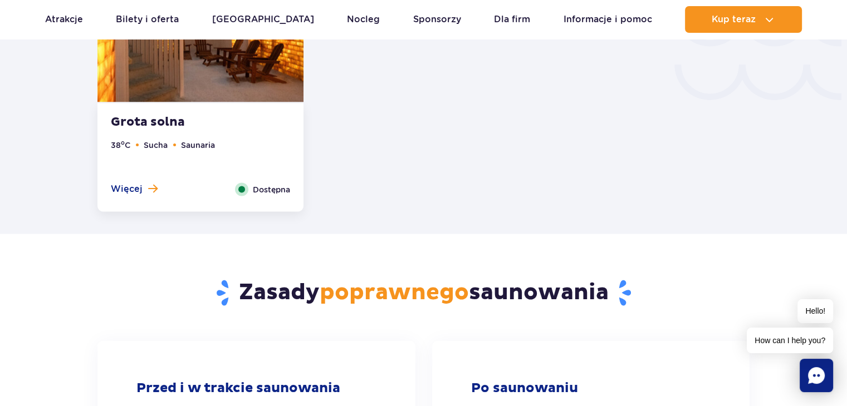
scroll to position [2041, 0]
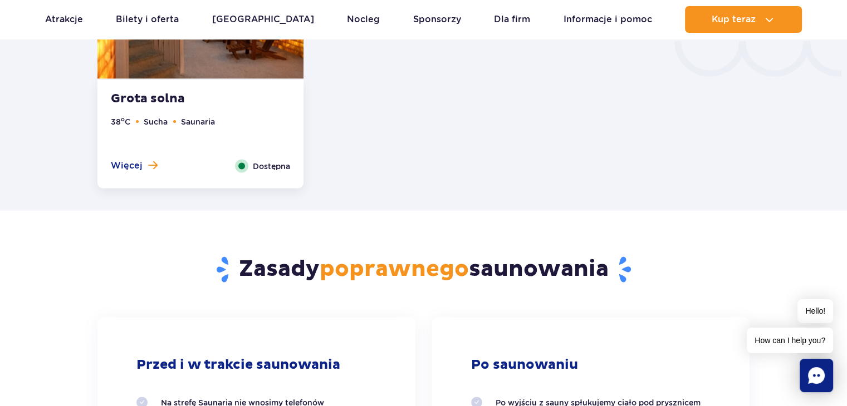
click at [149, 136] on ul "38 o C Sucha Saunaria" at bounding box center [200, 137] width 179 height 44
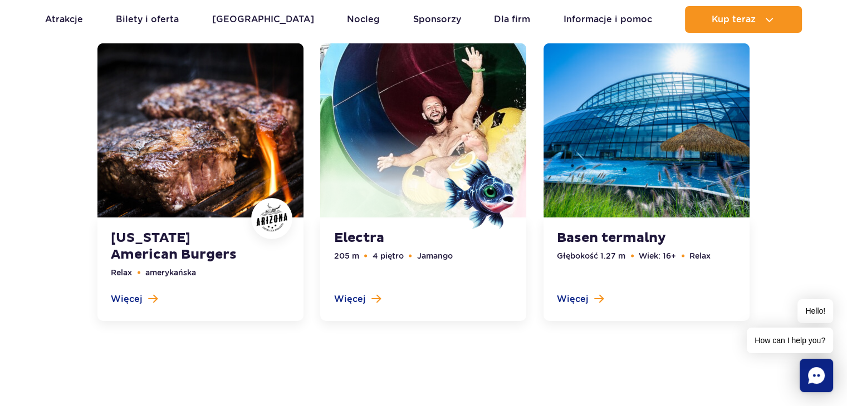
scroll to position [3617, 0]
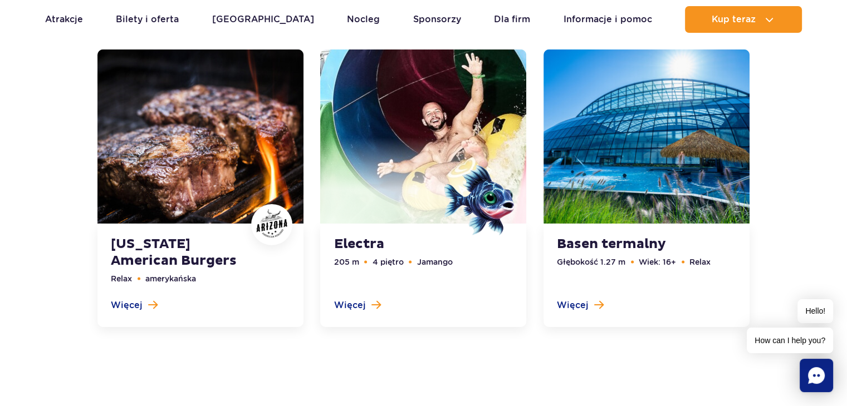
click at [688, 160] on link at bounding box center [646, 189] width 206 height 278
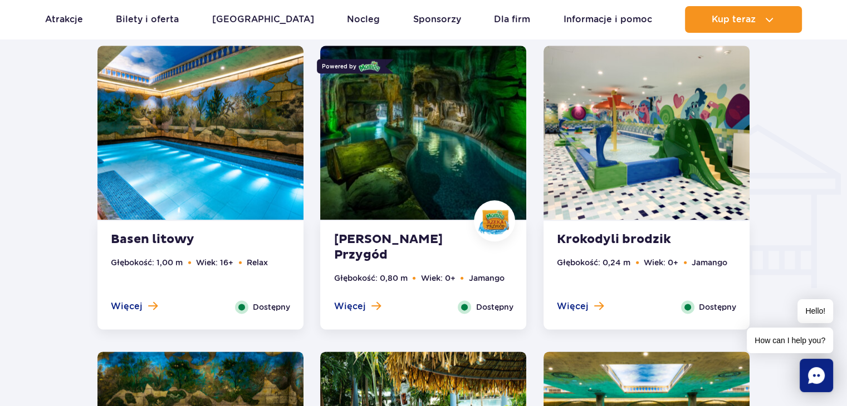
scroll to position [933, 0]
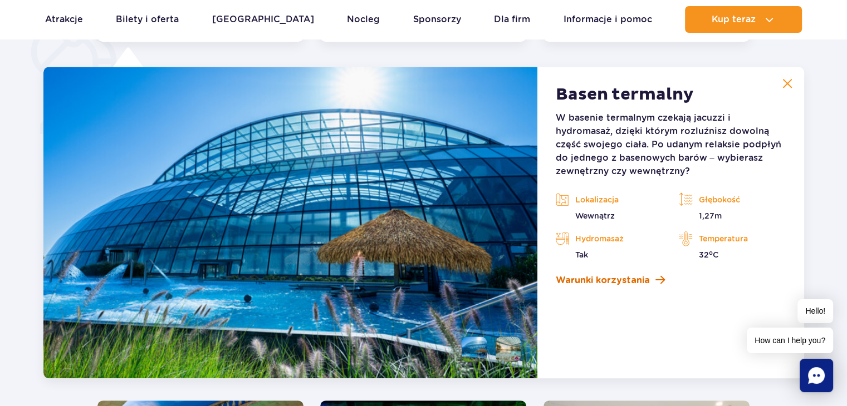
click at [656, 274] on link "Warunki korzystania" at bounding box center [670, 280] width 230 height 13
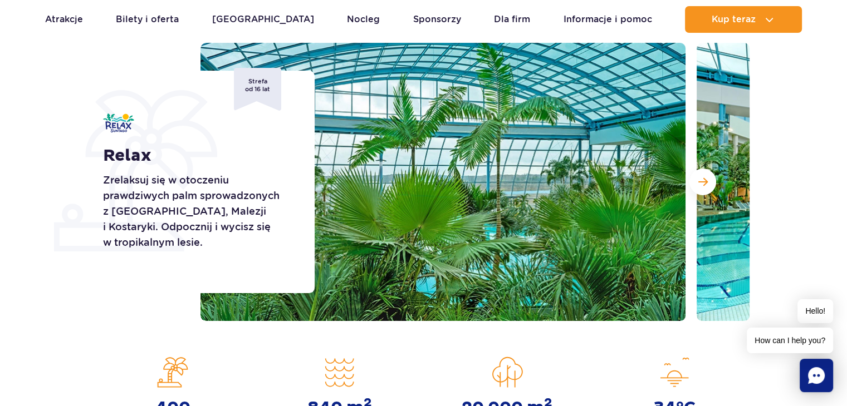
scroll to position [102, 0]
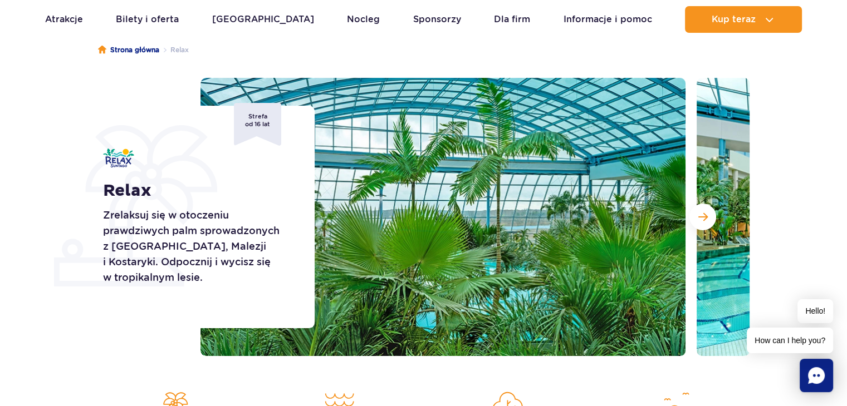
click at [696, 223] on button "Następny slajd" at bounding box center [702, 217] width 27 height 27
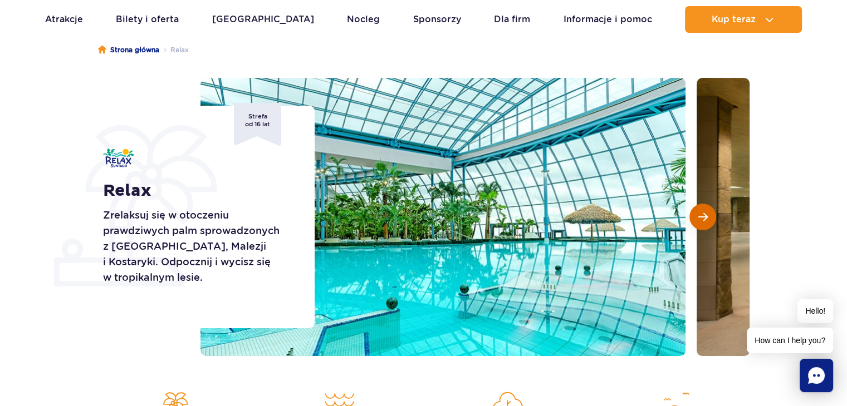
click at [696, 223] on button "Następny slajd" at bounding box center [702, 217] width 27 height 27
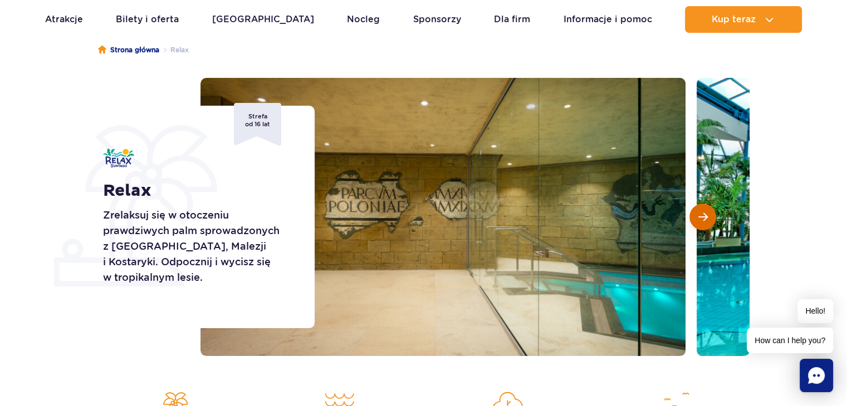
click at [696, 223] on button "Następny slajd" at bounding box center [702, 217] width 27 height 27
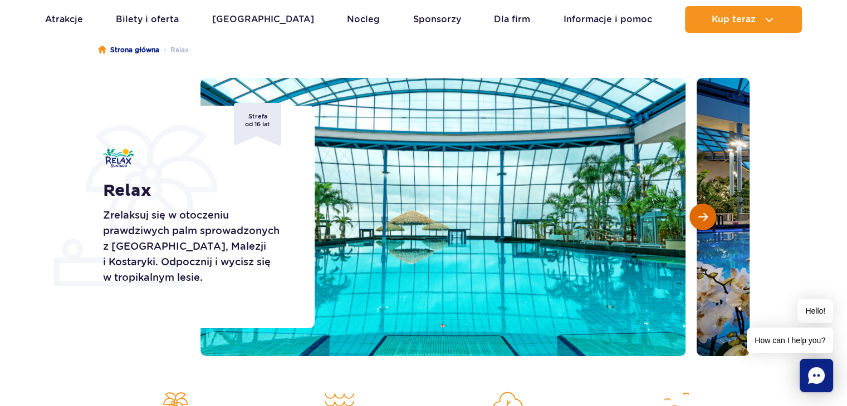
click at [696, 223] on button "Następny slajd" at bounding box center [702, 217] width 27 height 27
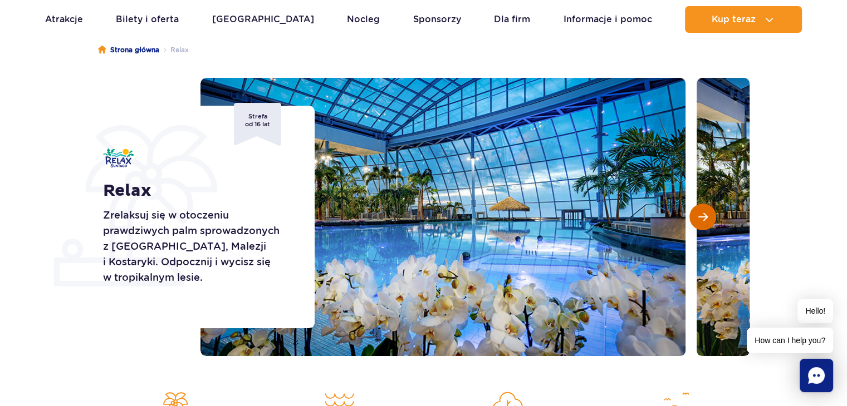
click at [696, 223] on button "Następny slajd" at bounding box center [702, 217] width 27 height 27
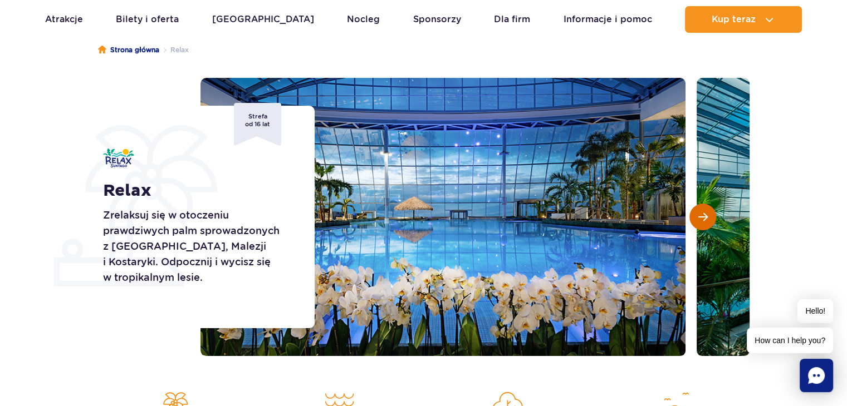
click at [696, 223] on button "Następny slajd" at bounding box center [702, 217] width 27 height 27
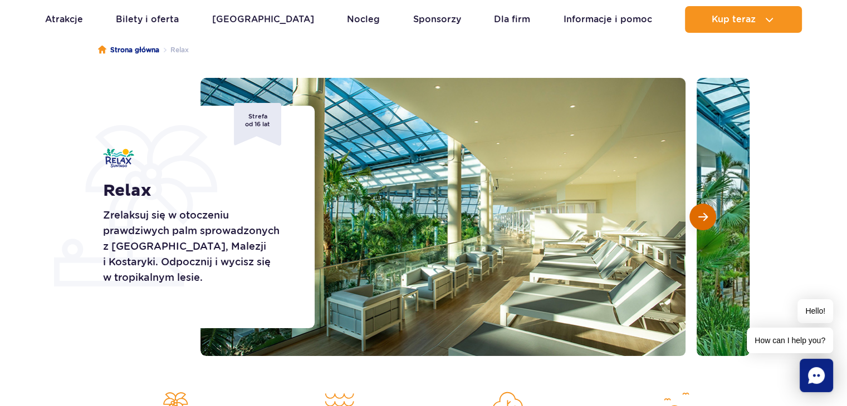
click at [696, 223] on button "Następny slajd" at bounding box center [702, 217] width 27 height 27
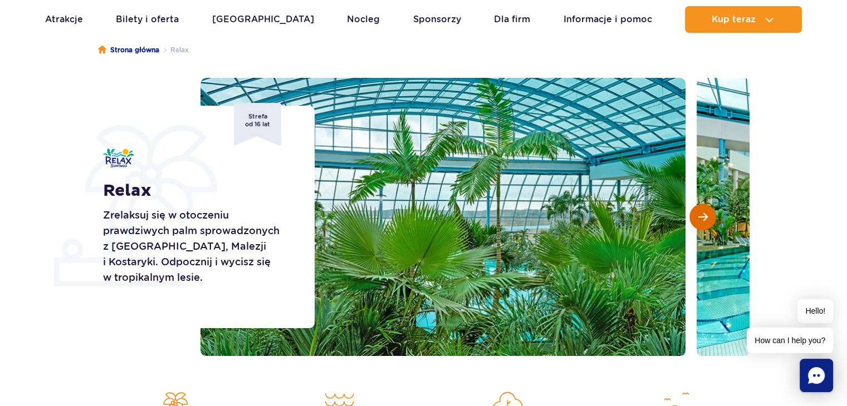
click at [696, 223] on button "Następny slajd" at bounding box center [702, 217] width 27 height 27
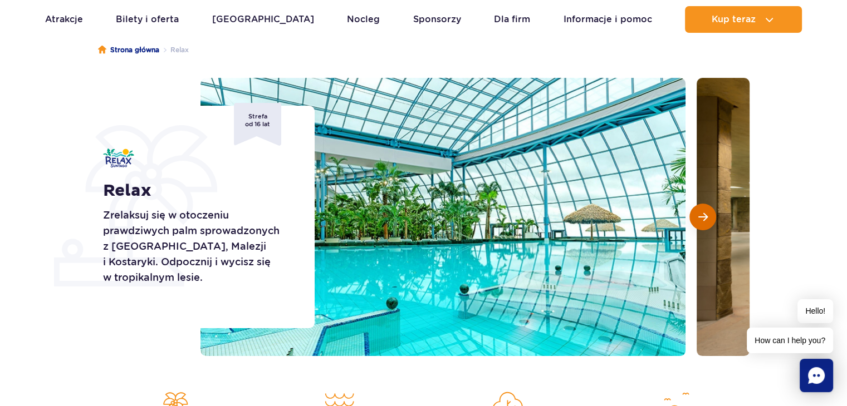
click at [696, 223] on button "Następny slajd" at bounding box center [702, 217] width 27 height 27
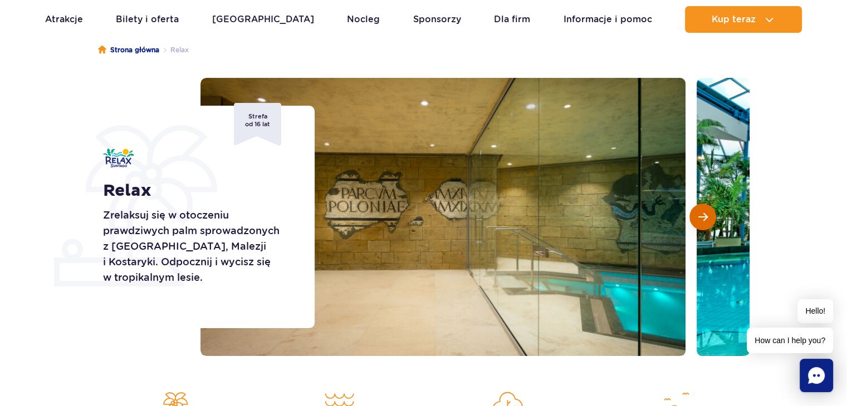
click at [696, 223] on button "Następny slajd" at bounding box center [702, 217] width 27 height 27
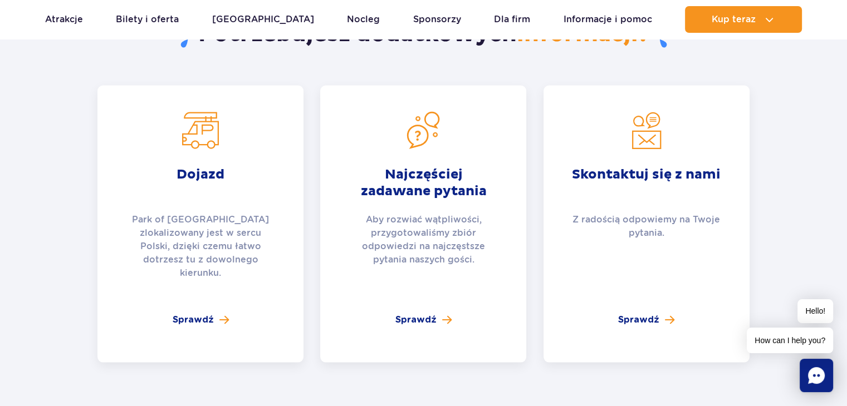
scroll to position [2585, 0]
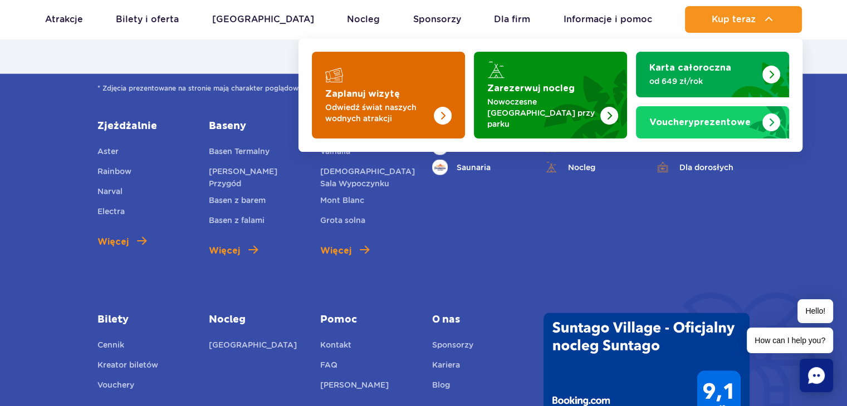
click at [444, 82] on img "Zaplanuj wizytę" at bounding box center [420, 95] width 89 height 87
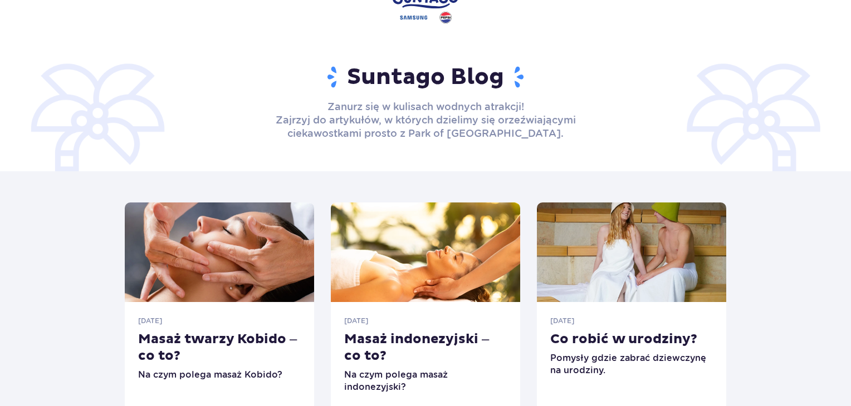
scroll to position [38, 0]
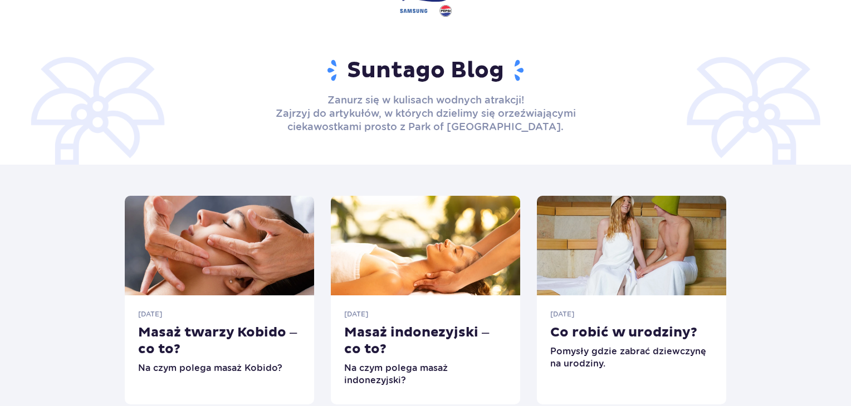
drag, startPoint x: 0, startPoint y: 0, endPoint x: 849, endPoint y: 123, distance: 857.9
click at [650, 252] on img at bounding box center [631, 246] width 189 height 100
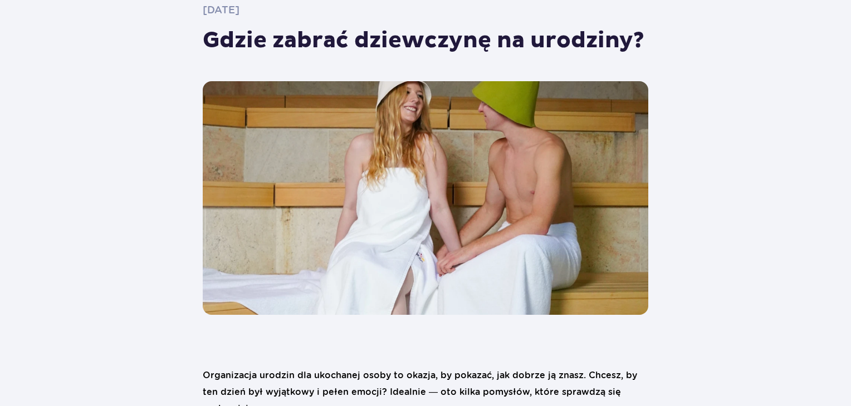
scroll to position [101, 0]
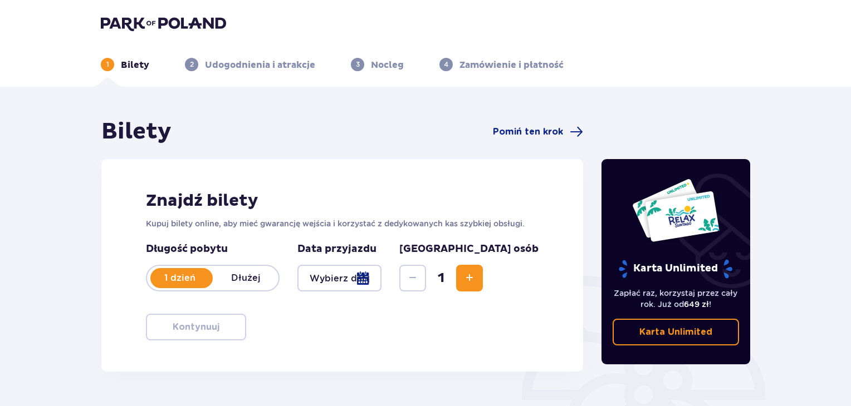
click at [381, 286] on div at bounding box center [339, 278] width 84 height 27
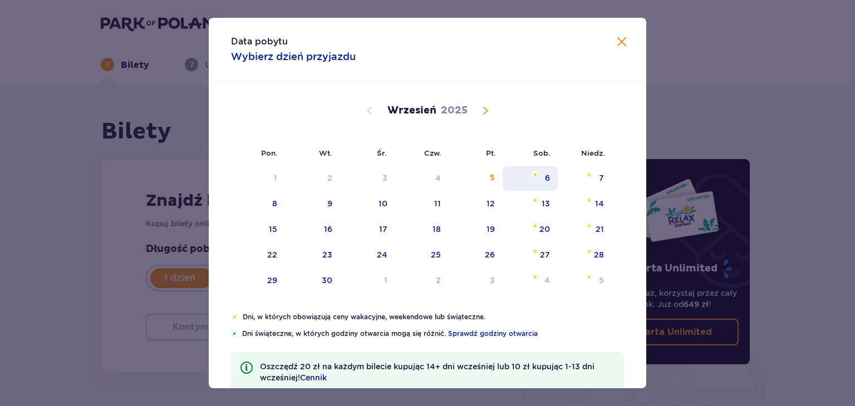
click at [539, 180] on div "6" at bounding box center [530, 178] width 55 height 24
type input "[DATE]"
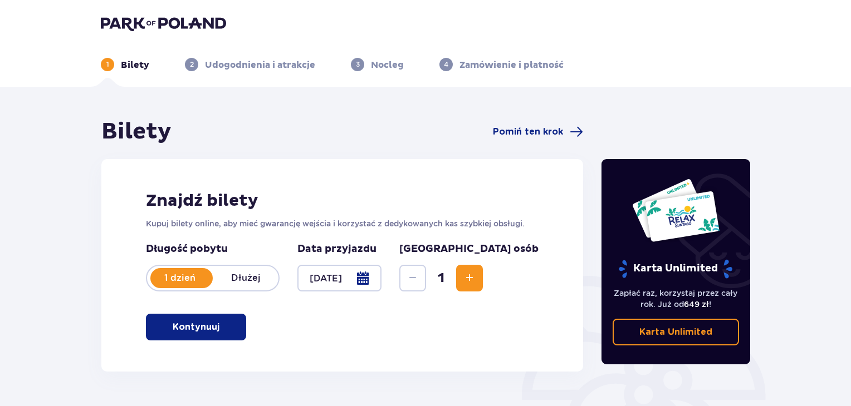
click at [483, 276] on button "Increase" at bounding box center [469, 278] width 27 height 27
click at [223, 332] on span "button" at bounding box center [221, 327] width 13 height 13
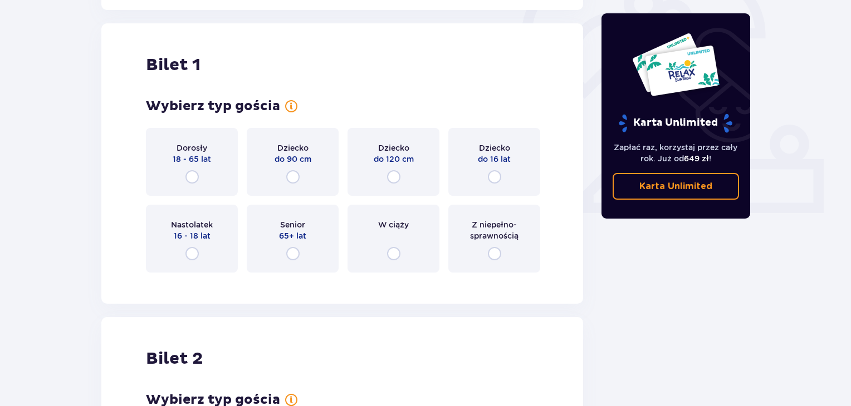
scroll to position [372, 0]
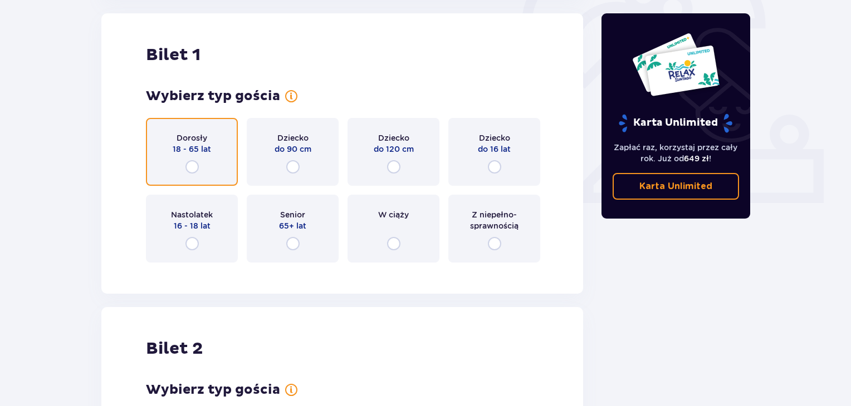
click at [192, 161] on input "radio" at bounding box center [191, 166] width 13 height 13
radio input "true"
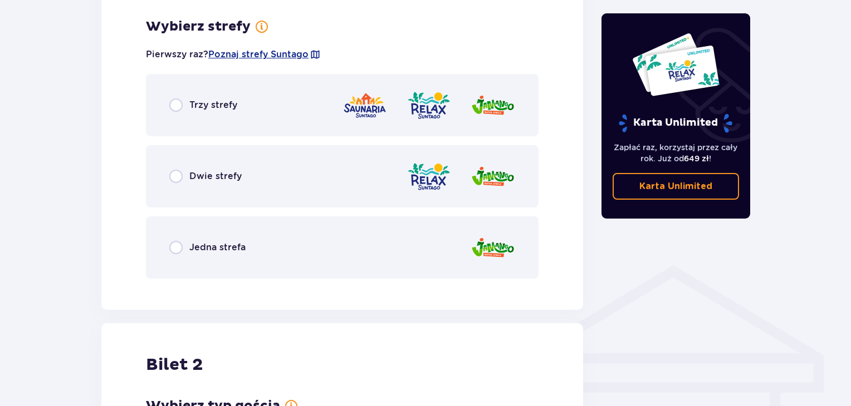
scroll to position [644, 0]
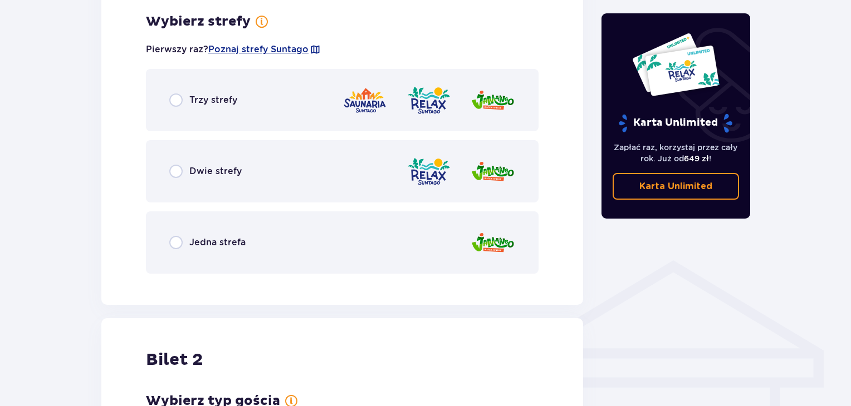
click at [254, 102] on div "Trzy strefy" at bounding box center [342, 100] width 393 height 62
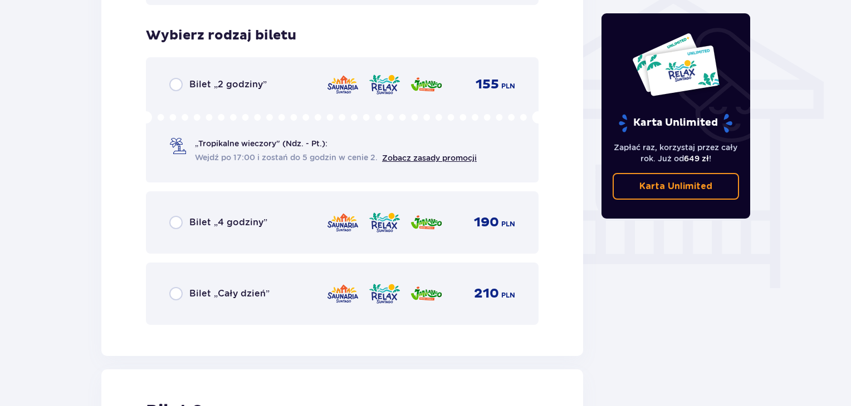
scroll to position [926, 0]
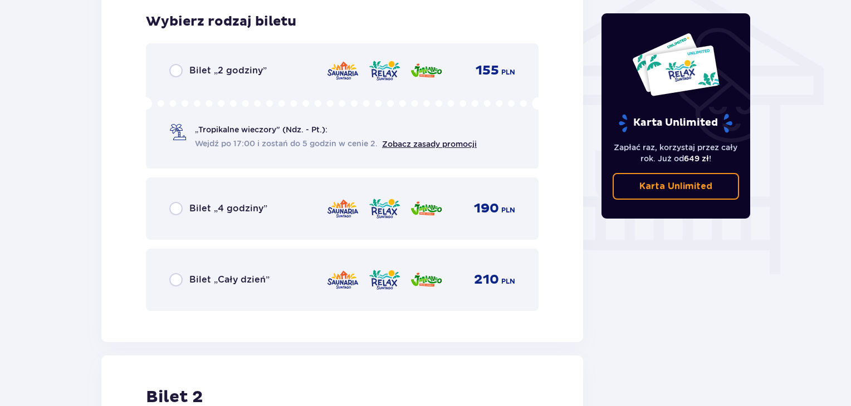
click at [280, 282] on div "Bilet „Cały dzień” 210 PLN" at bounding box center [342, 279] width 346 height 23
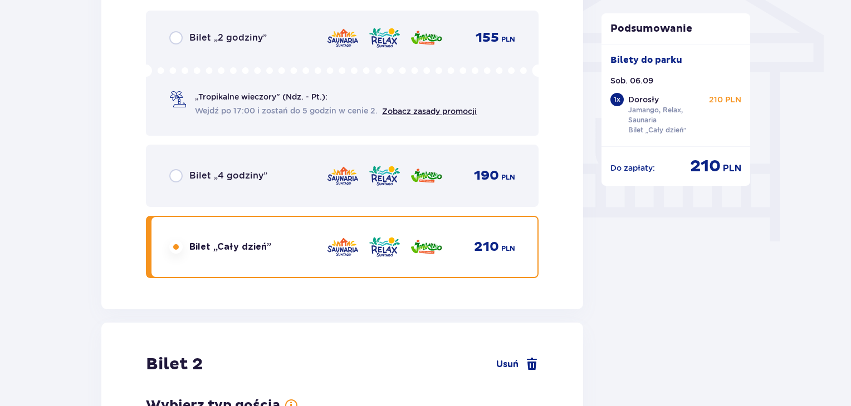
scroll to position [1268, 0]
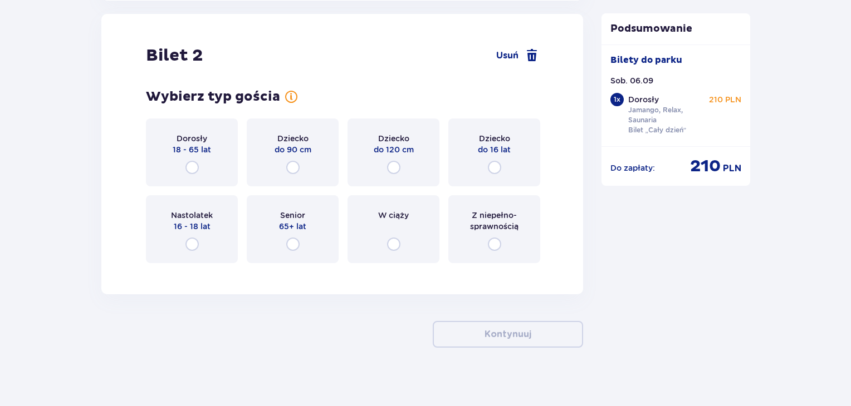
click at [202, 158] on div "Dorosły 18 - 65 lat" at bounding box center [192, 153] width 92 height 68
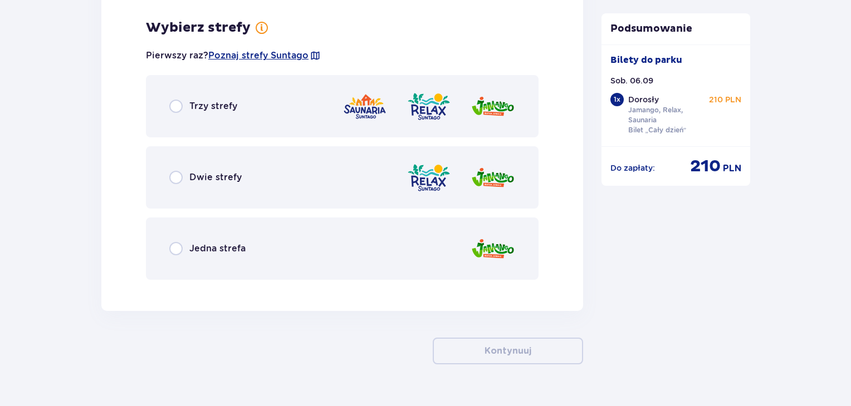
scroll to position [1540, 0]
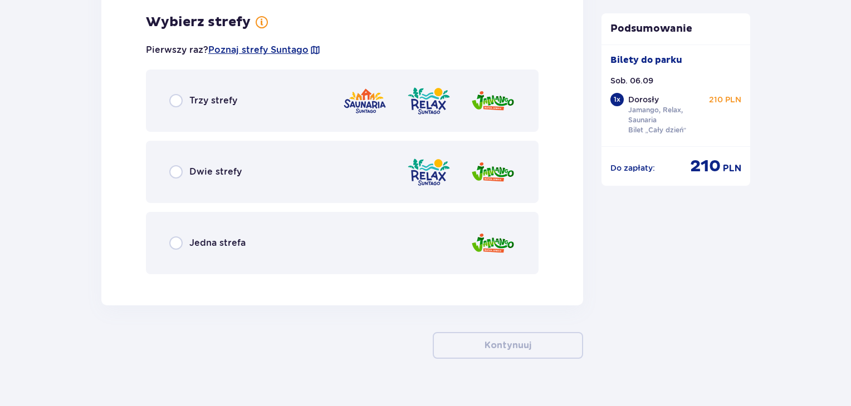
click at [359, 97] on img at bounding box center [364, 101] width 45 height 32
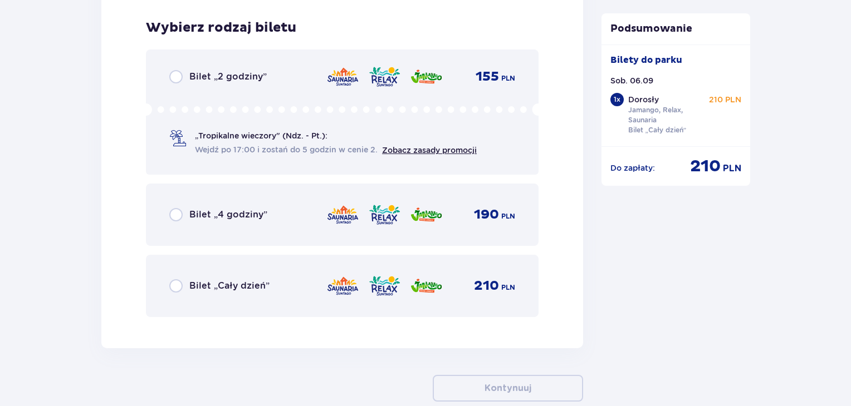
scroll to position [1823, 0]
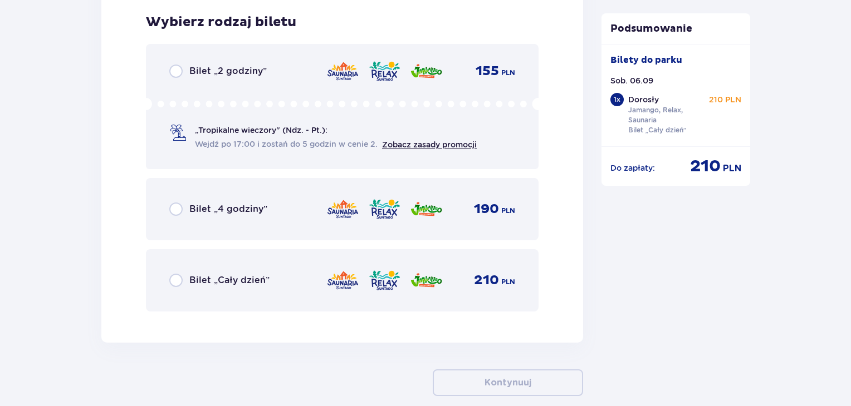
click at [379, 290] on img at bounding box center [384, 280] width 33 height 23
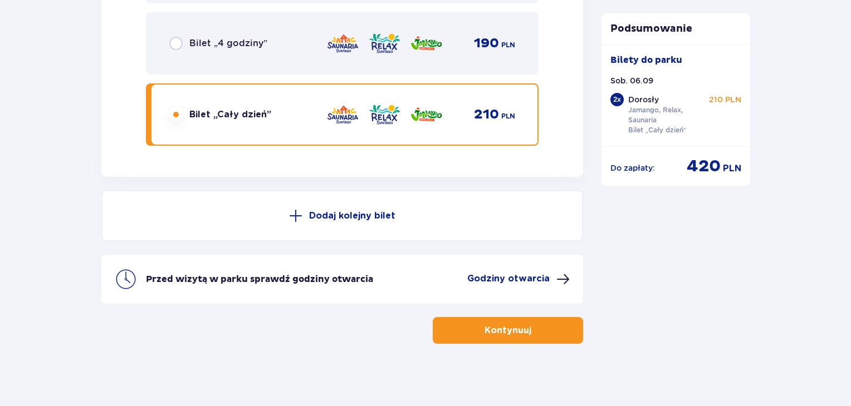
scroll to position [1992, 0]
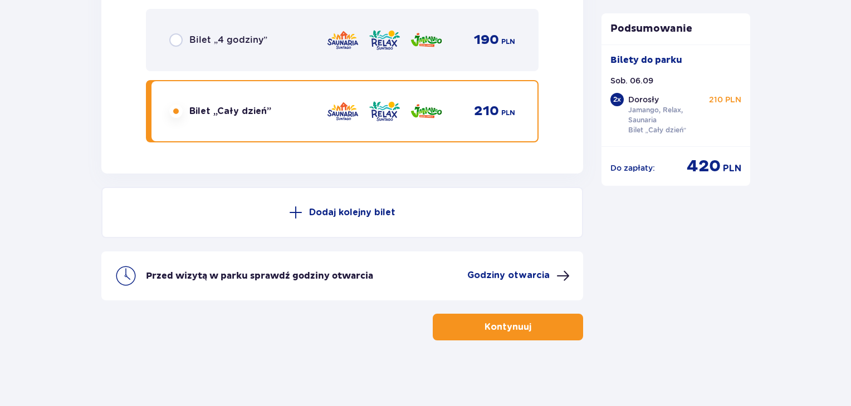
click at [509, 321] on p "Kontynuuj" at bounding box center [507, 327] width 47 height 12
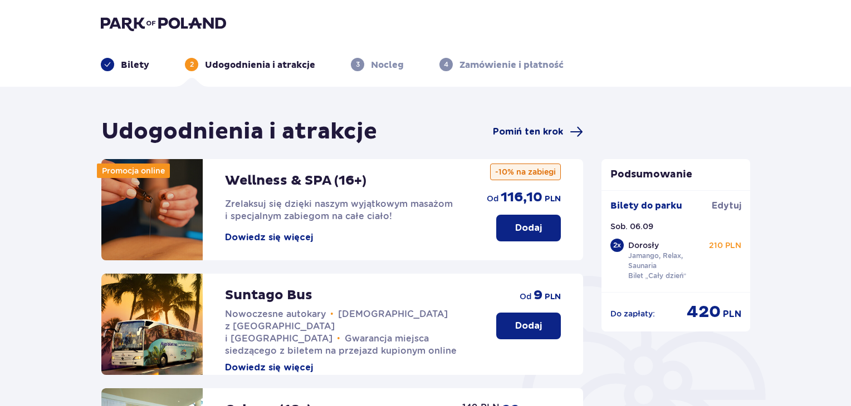
click at [571, 134] on span at bounding box center [576, 131] width 13 height 13
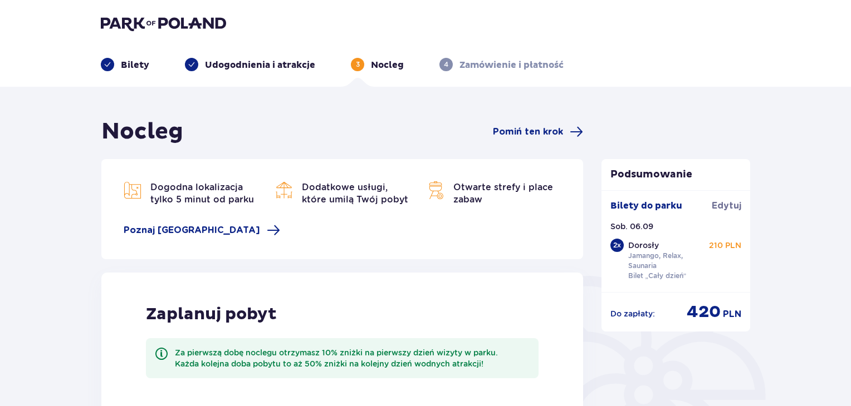
click at [571, 134] on span at bounding box center [576, 131] width 13 height 13
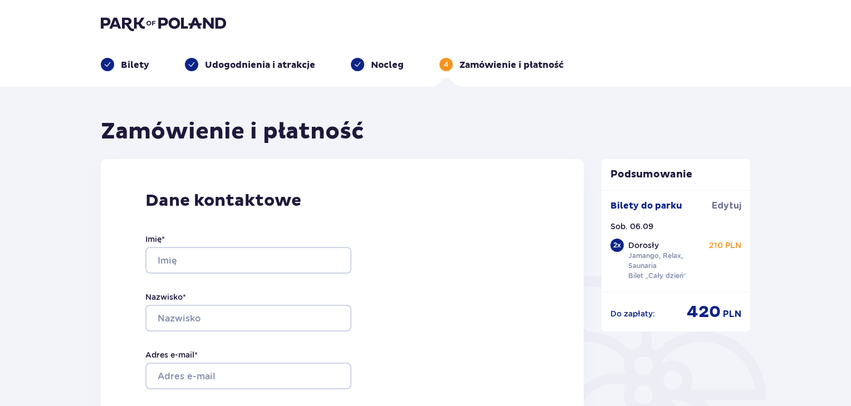
drag, startPoint x: 791, startPoint y: 112, endPoint x: 798, endPoint y: 170, distance: 58.8
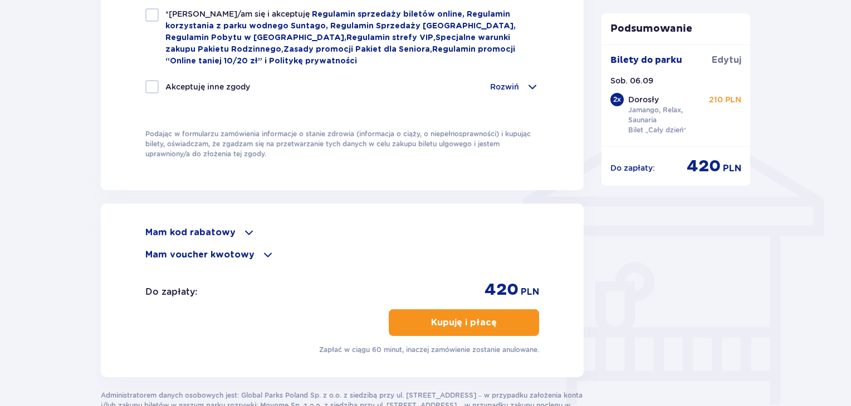
scroll to position [804, 0]
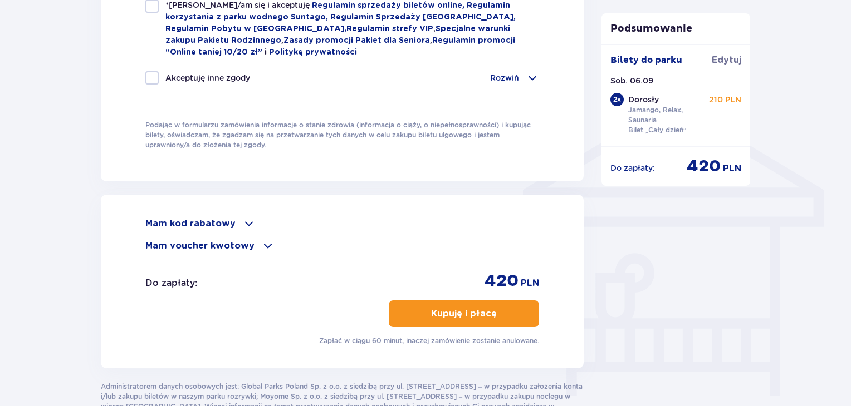
click at [228, 223] on p "Mam kod rabatowy" at bounding box center [190, 224] width 90 height 12
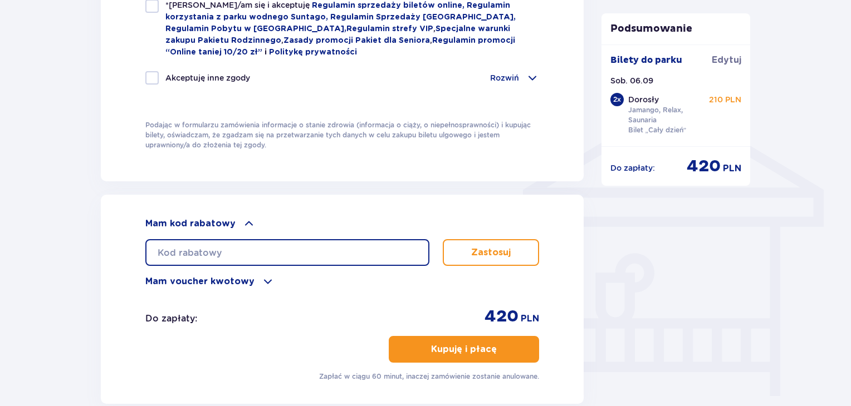
click at [228, 246] on input "text" at bounding box center [287, 252] width 284 height 27
paste input "0610007072837257"
type input "0610007072837257"
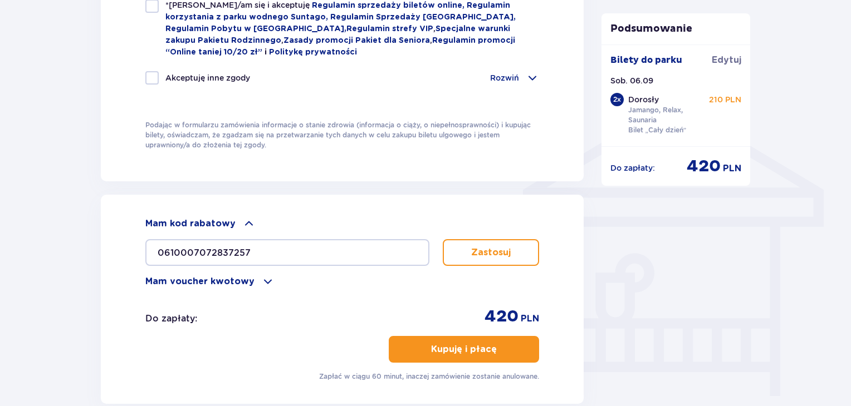
click at [455, 252] on button "Zastosuj" at bounding box center [491, 252] width 96 height 27
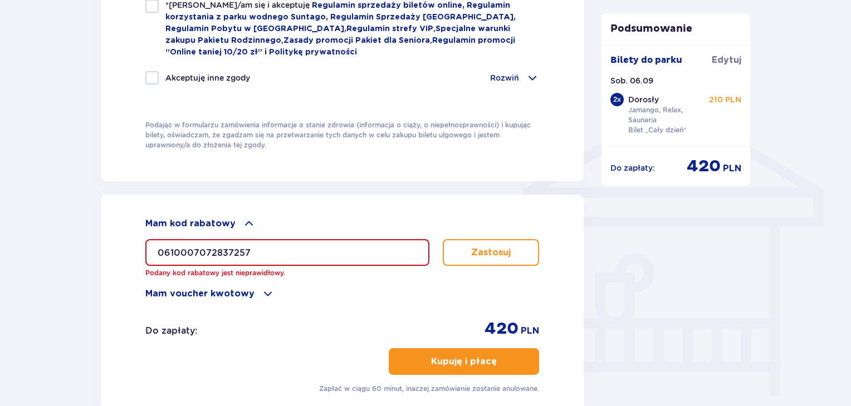
click at [173, 290] on p "Mam voucher kwotowy" at bounding box center [199, 294] width 109 height 12
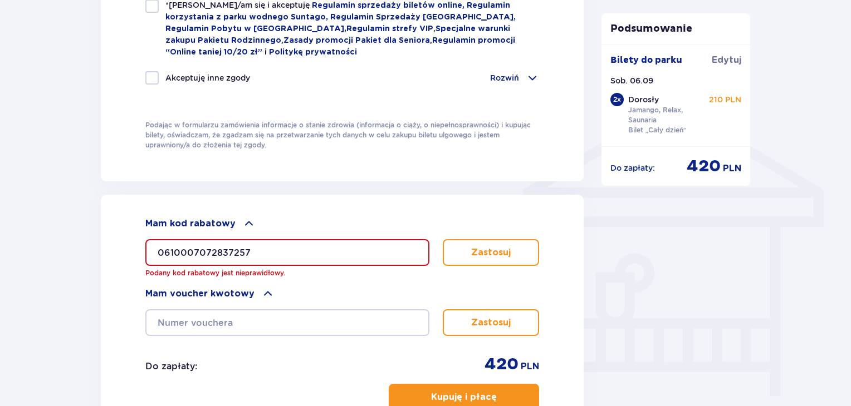
click at [210, 303] on div "Zastosuj" at bounding box center [342, 319] width 394 height 36
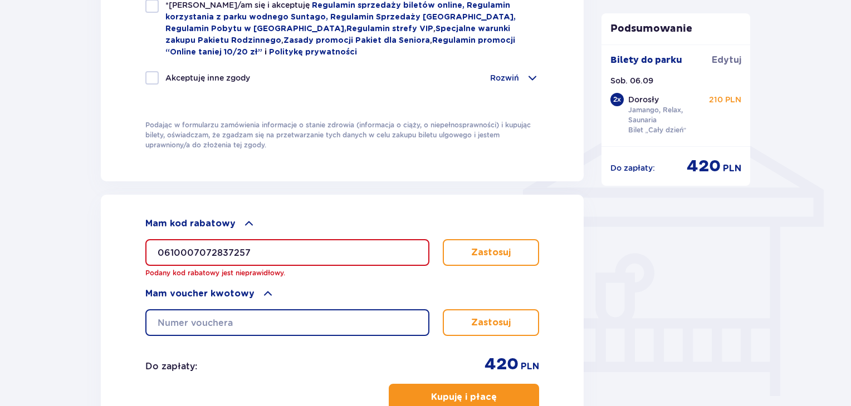
click at [214, 330] on input "text" at bounding box center [287, 323] width 284 height 27
paste input "0610007072837257"
type input "0610007072837257"
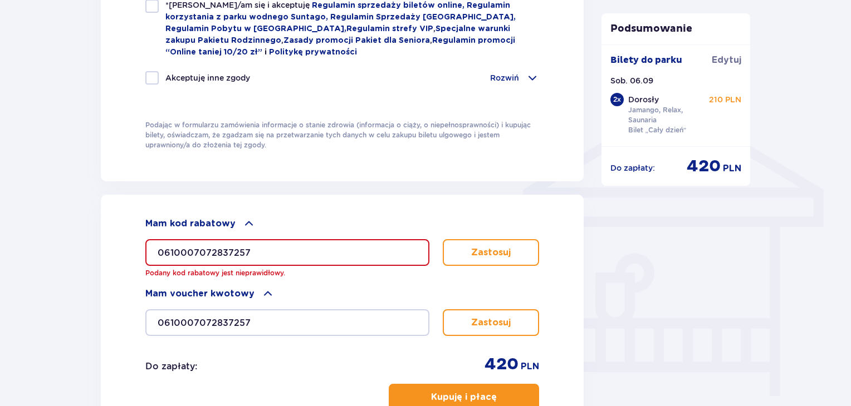
click at [474, 327] on button "Zastosuj" at bounding box center [491, 323] width 96 height 27
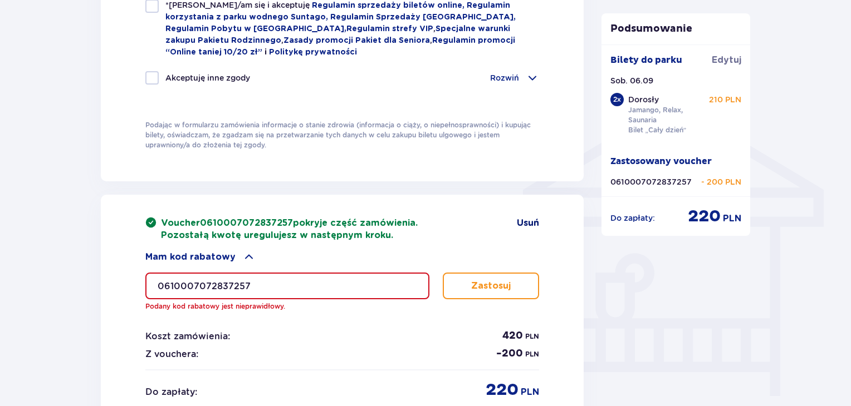
click at [534, 219] on span "Usuń" at bounding box center [528, 223] width 22 height 12
